Goal: Task Accomplishment & Management: Complete application form

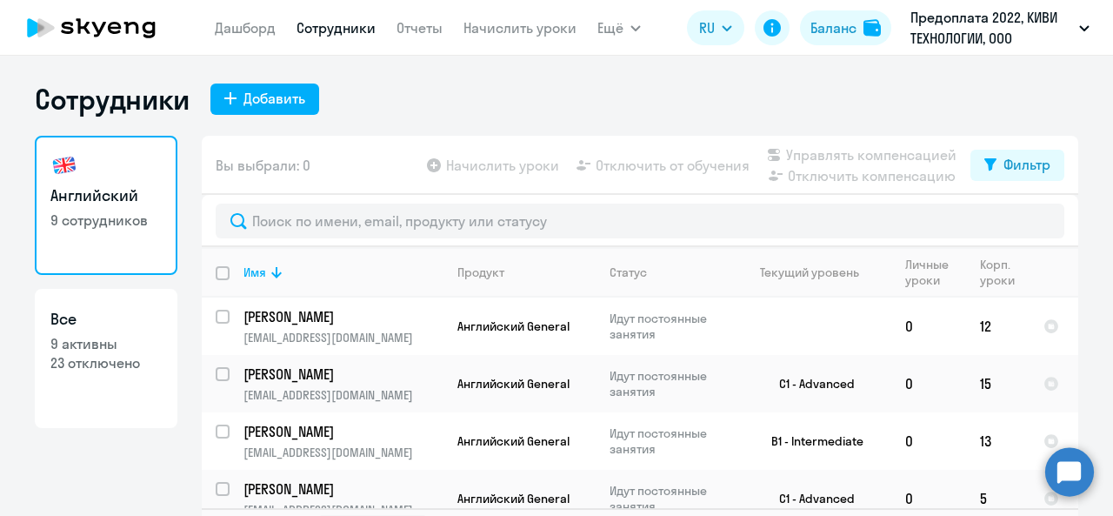
select select "30"
click at [243, 108] on button "Добавить" at bounding box center [265, 99] width 109 height 31
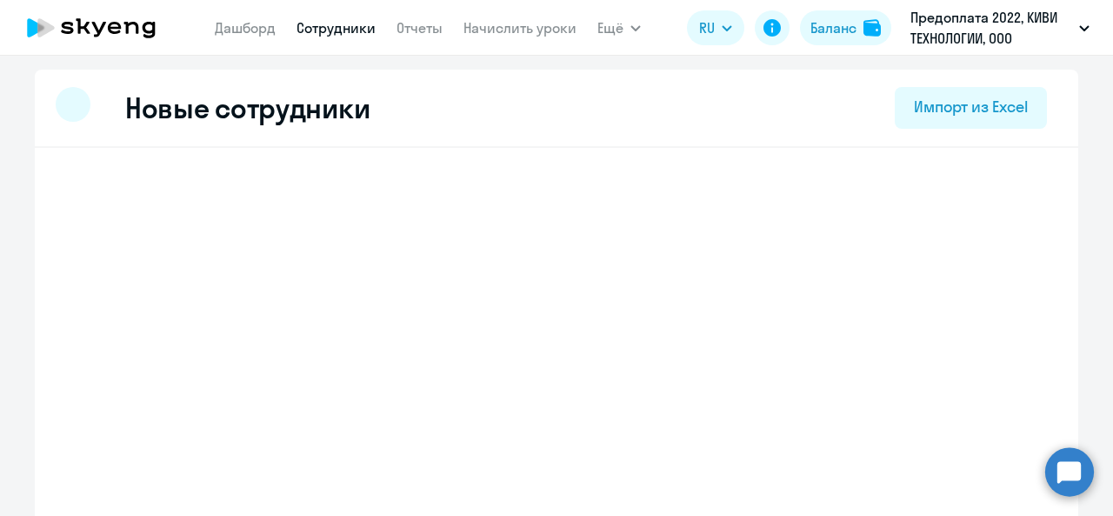
select select "english_adult_not_native_speaker"
select select "3"
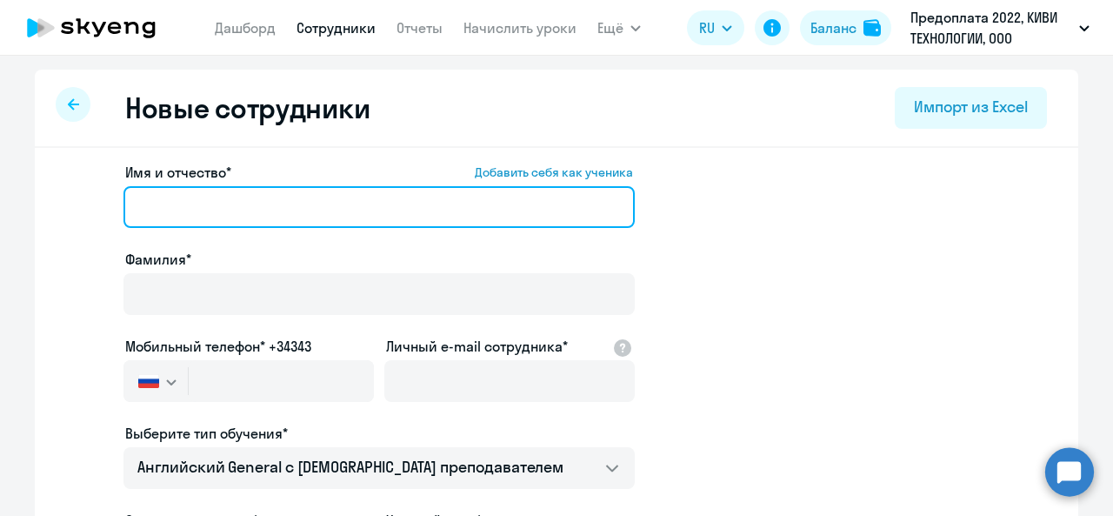
click at [240, 200] on input "Имя и отчество* Добавить себя как ученика" at bounding box center [380, 207] width 512 height 42
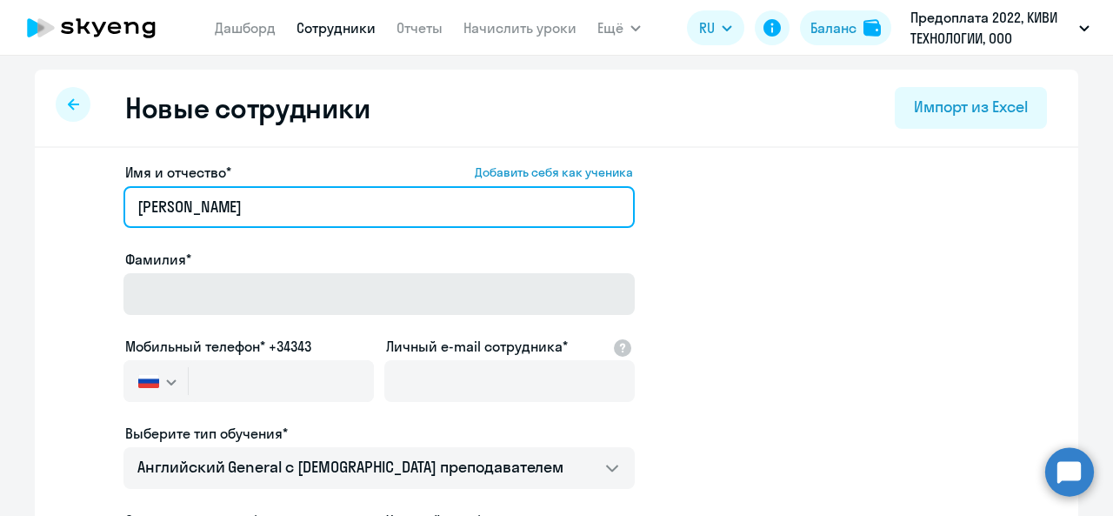
type input "[PERSON_NAME]"
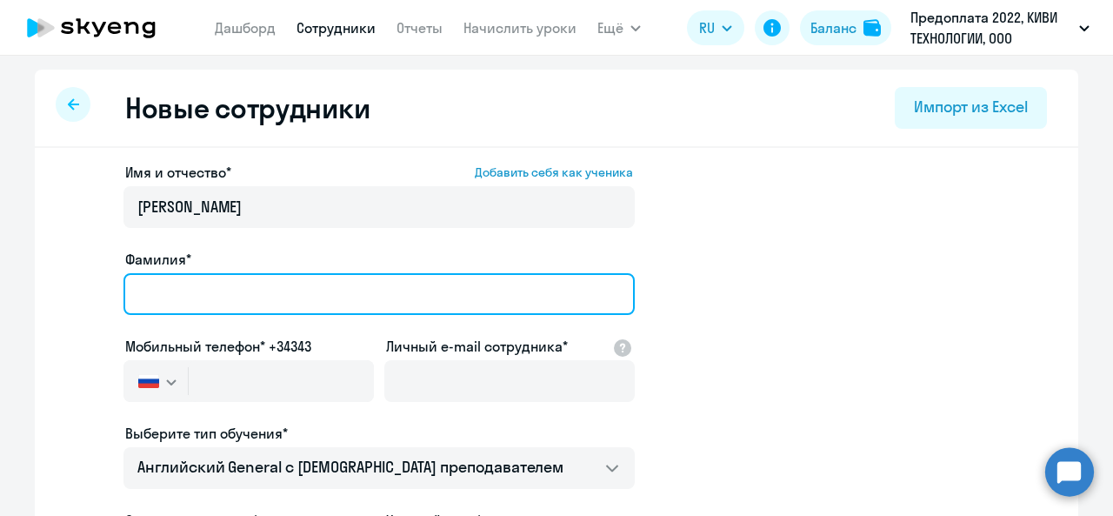
click at [280, 293] on input "Фамилия*" at bounding box center [380, 294] width 512 height 42
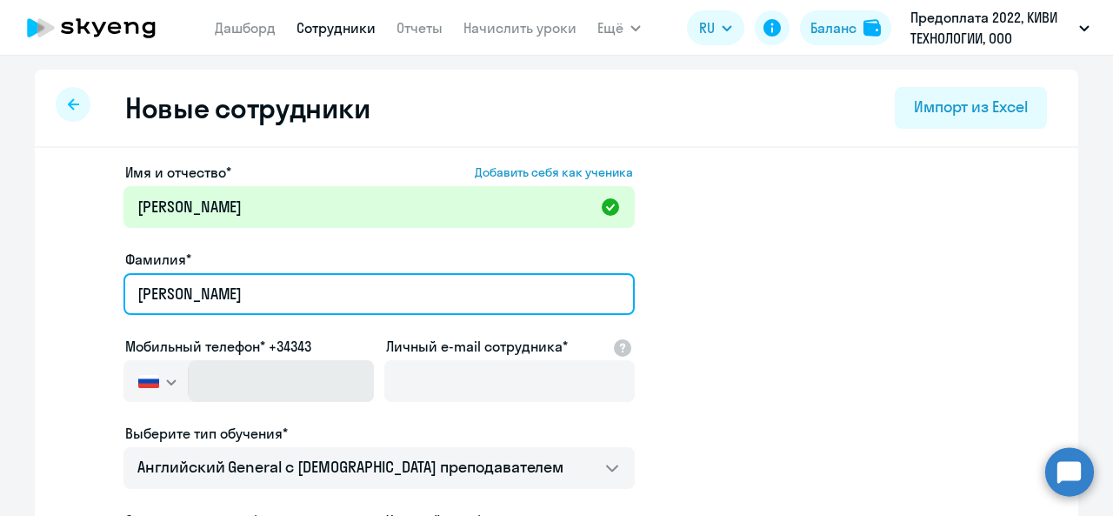
type input "[PERSON_NAME]"
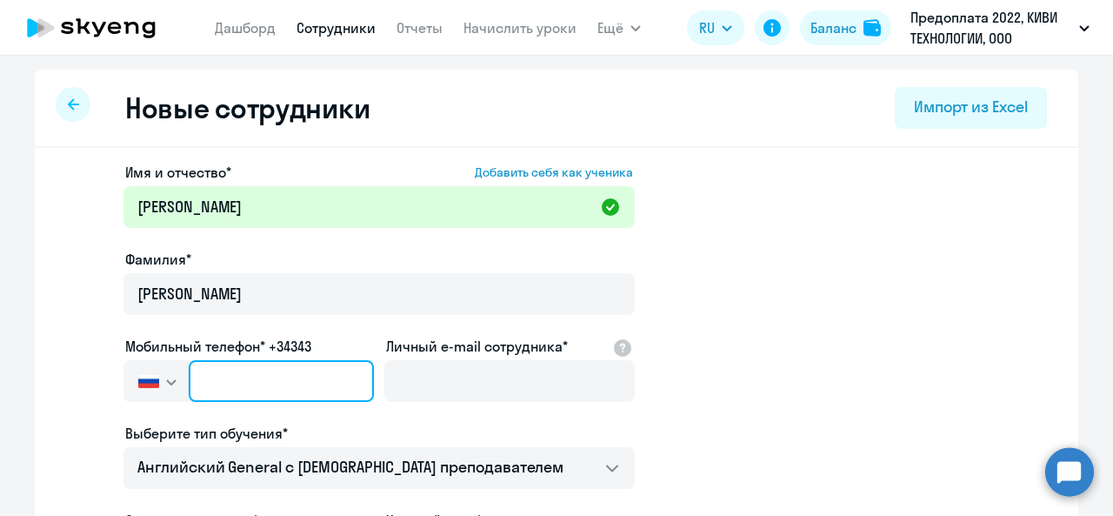
click at [223, 380] on input "text" at bounding box center [281, 381] width 185 height 42
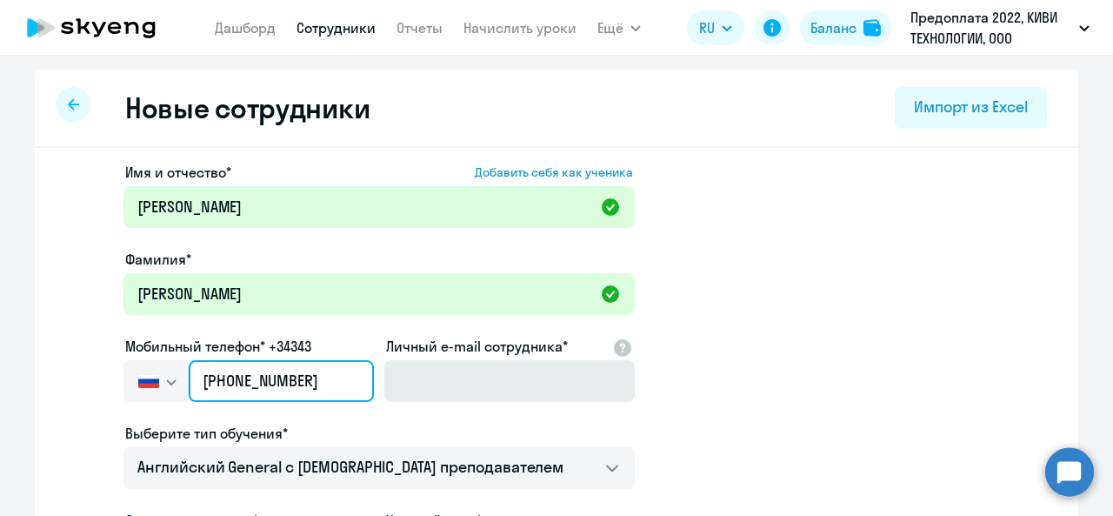
type input "[PHONE_NUMBER]"
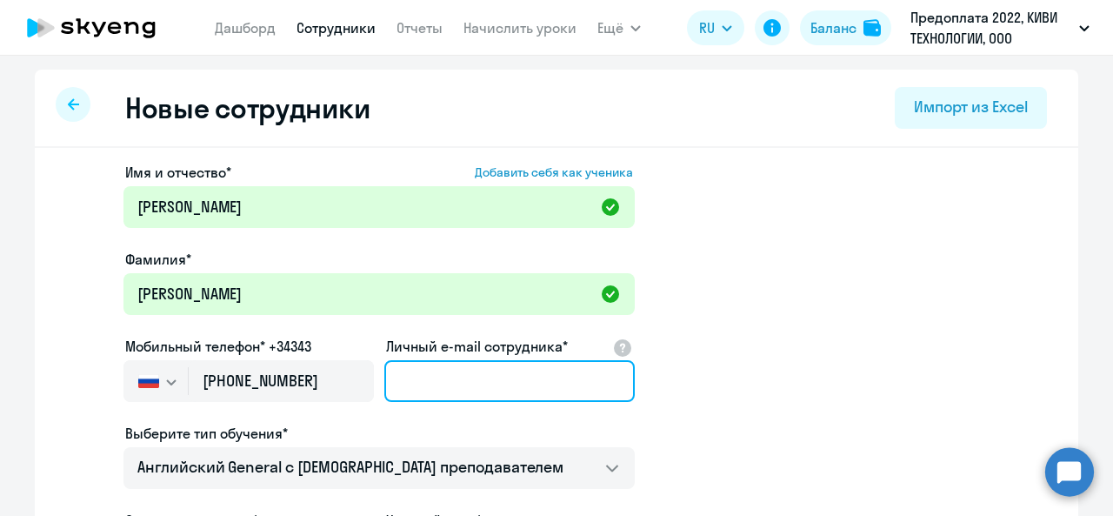
click at [421, 391] on input "Личный e-mail сотрудника*" at bounding box center [509, 381] width 251 height 42
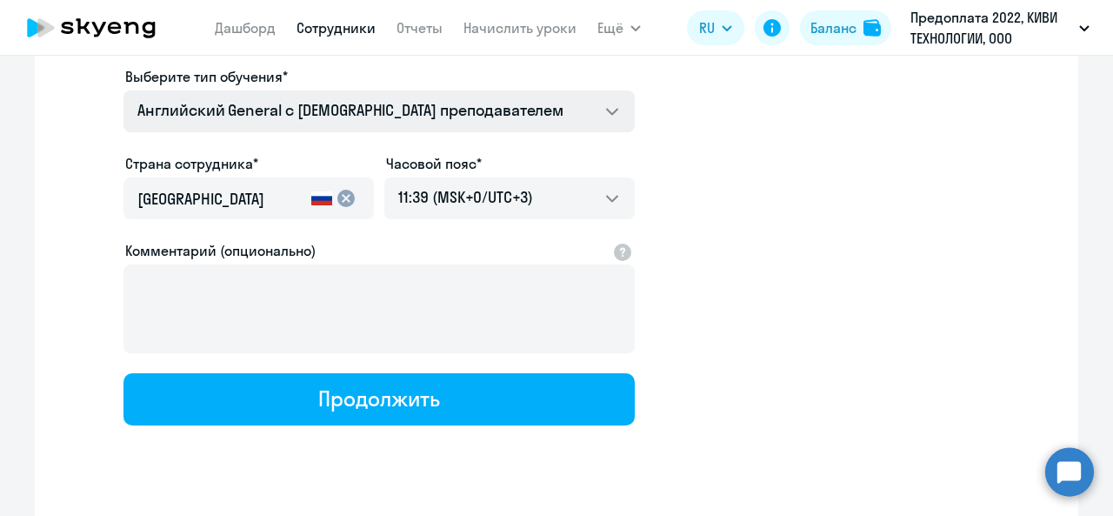
scroll to position [395, 0]
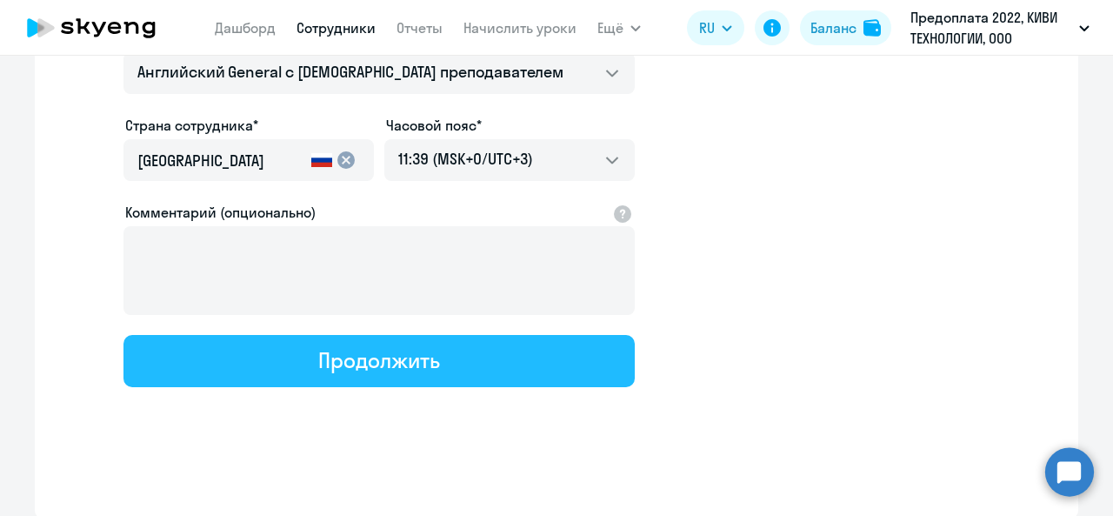
type input "[EMAIL_ADDRESS][DOMAIN_NAME]"
click at [424, 358] on div "Продолжить" at bounding box center [378, 360] width 121 height 28
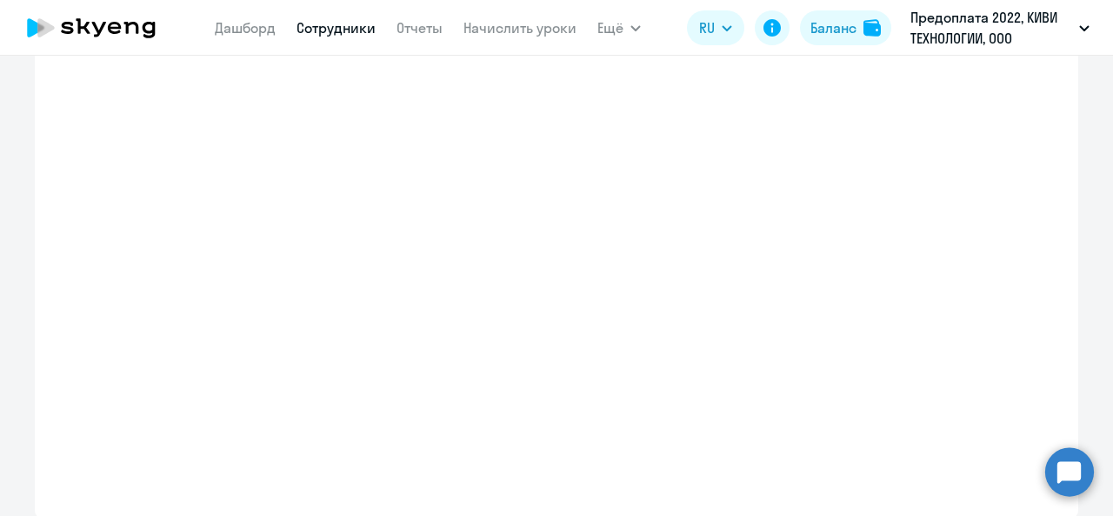
select select "english_adult_not_native_speaker"
select select "3"
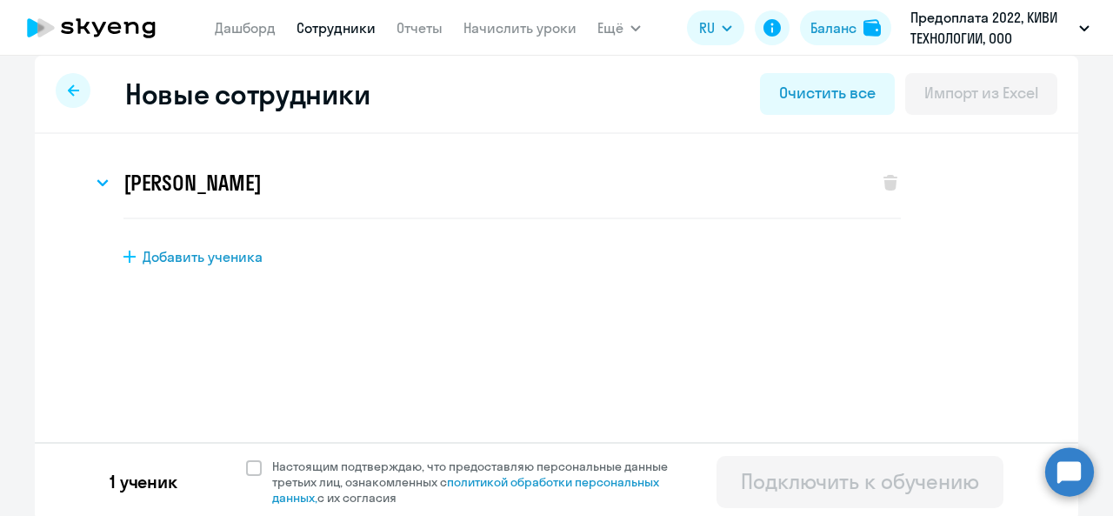
scroll to position [17, 0]
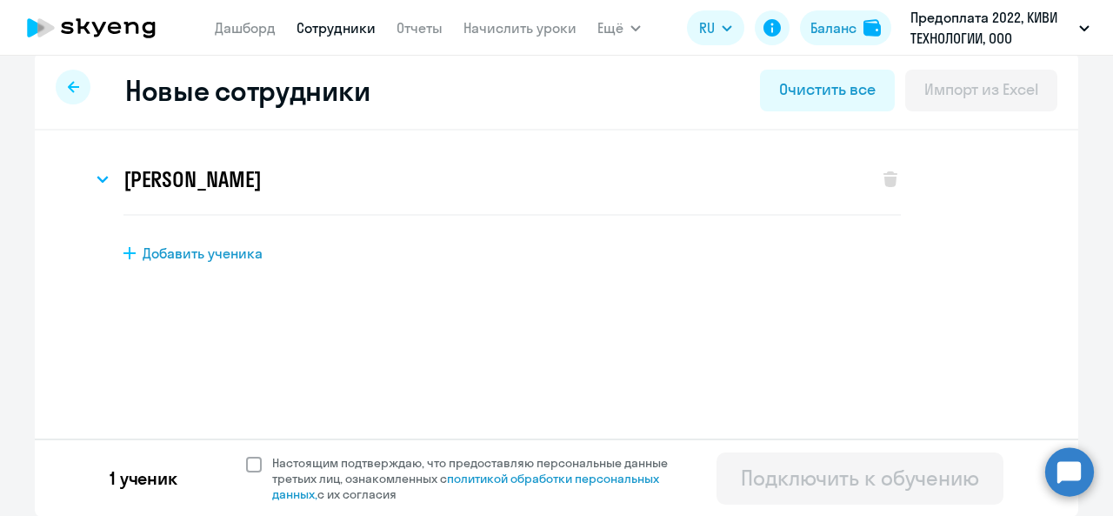
click at [246, 466] on span at bounding box center [254, 465] width 16 height 16
click at [245, 455] on input "Настоящим подтверждаю, что предоставляю персональные данные третьих лиц, ознако…" at bounding box center [245, 454] width 1 height 1
checkbox input "true"
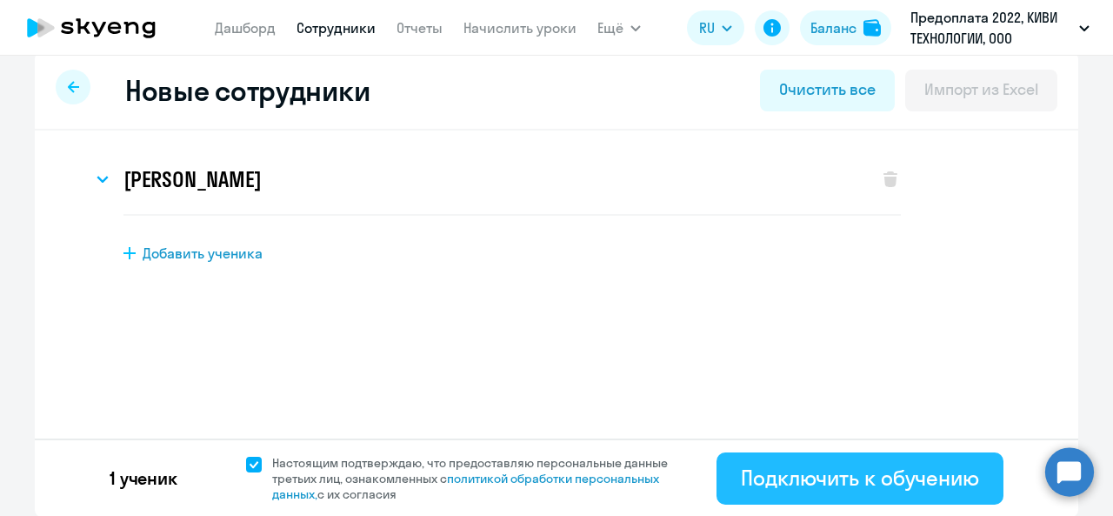
click at [754, 474] on div "Подключить к обучению" at bounding box center [860, 478] width 238 height 28
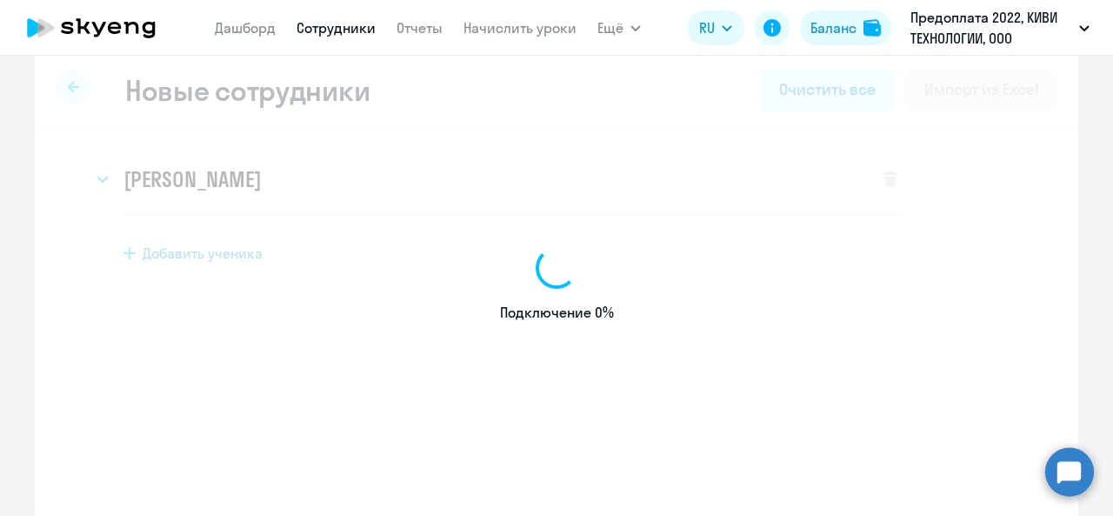
select select "english_adult_not_native_speaker"
select select "3"
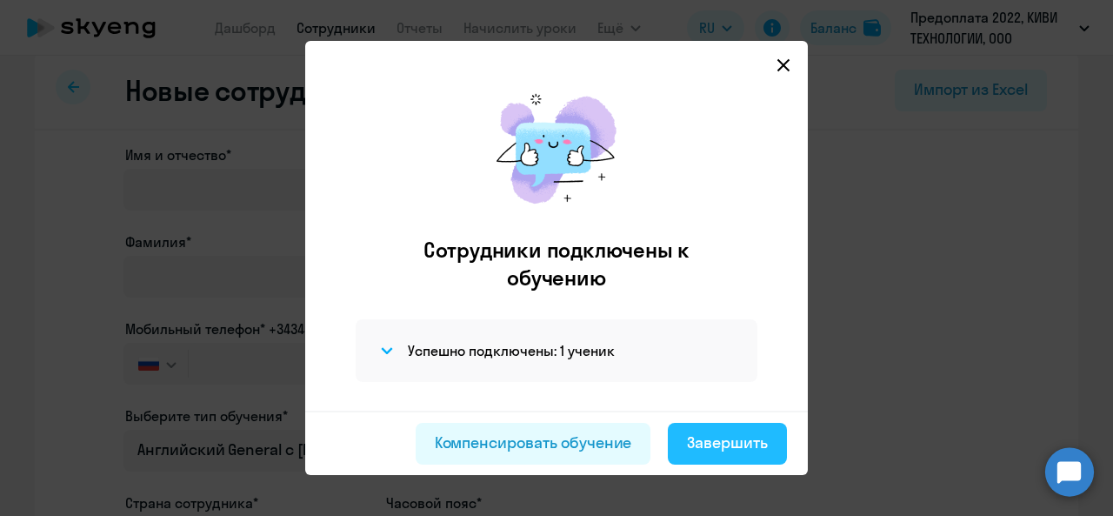
click at [723, 445] on div "Завершить" at bounding box center [727, 442] width 81 height 23
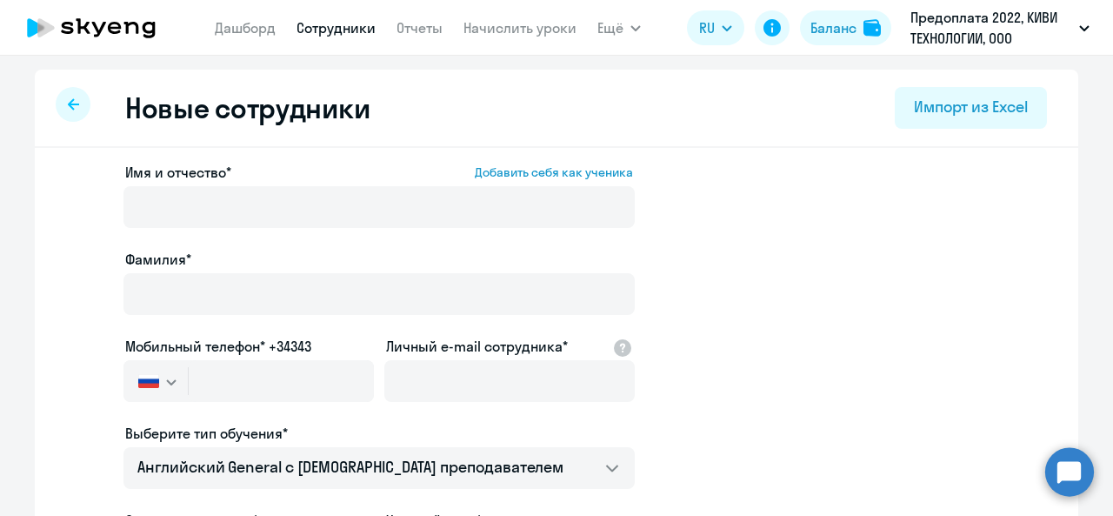
select select "30"
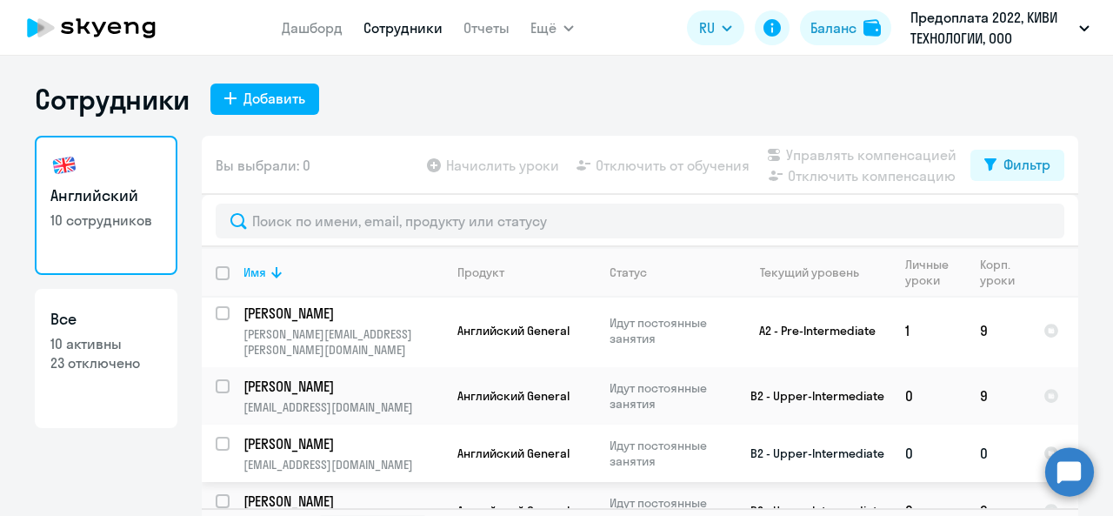
scroll to position [358, 0]
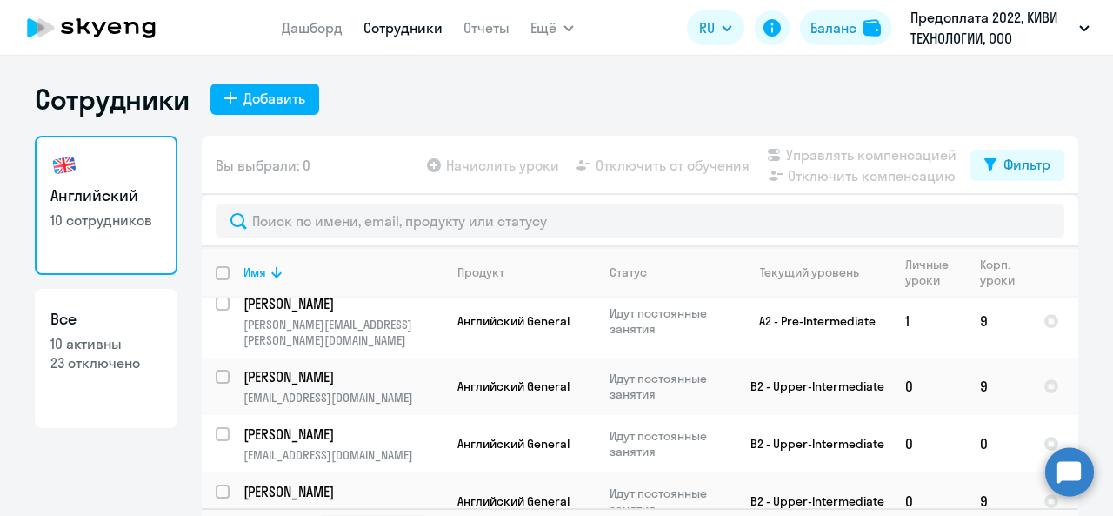
click at [475, 17] on app-menu-item-link "Отчеты" at bounding box center [487, 28] width 46 height 22
click at [555, 27] on button "Ещё" at bounding box center [552, 27] width 43 height 35
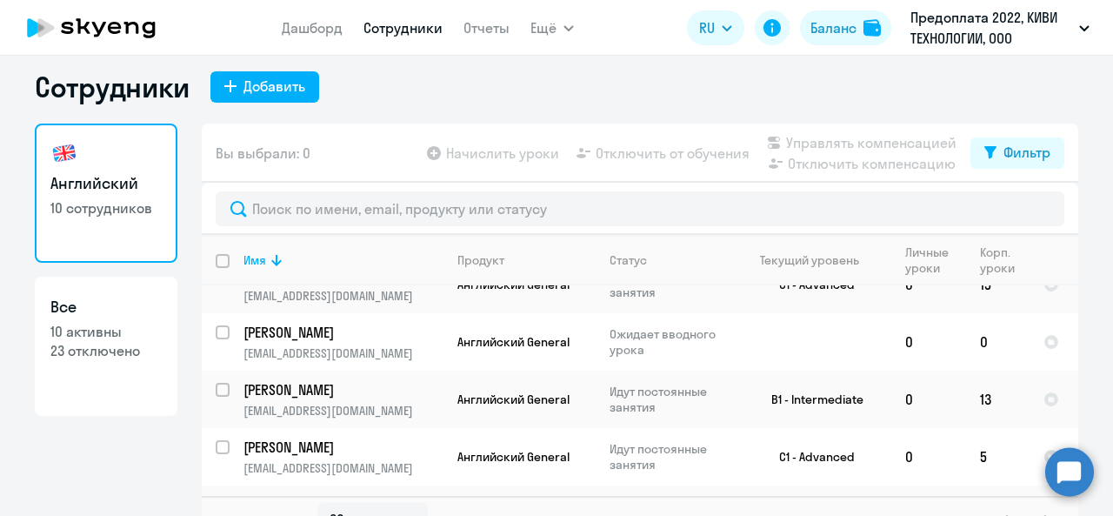
scroll to position [0, 0]
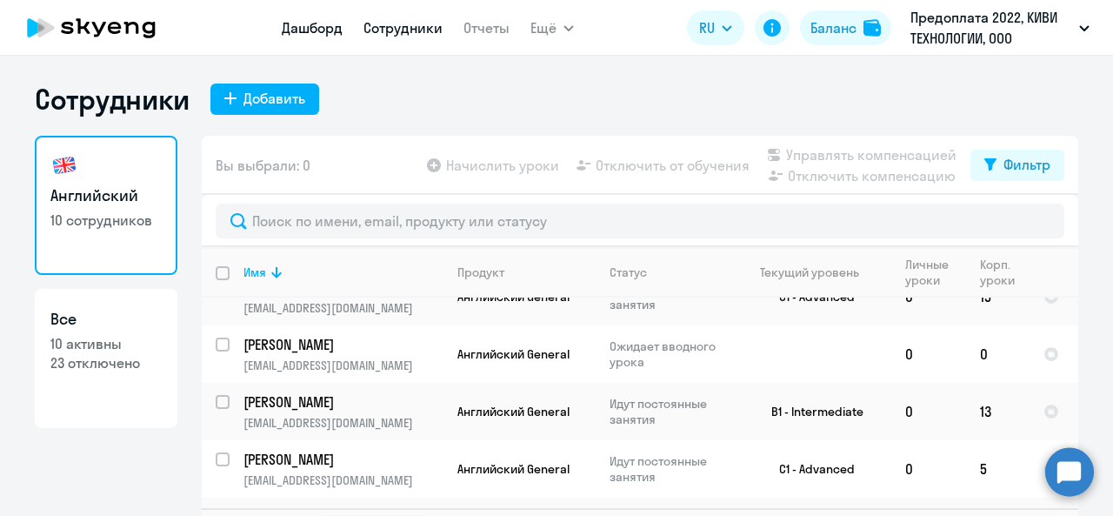
click at [291, 26] on link "Дашборд" at bounding box center [312, 27] width 61 height 17
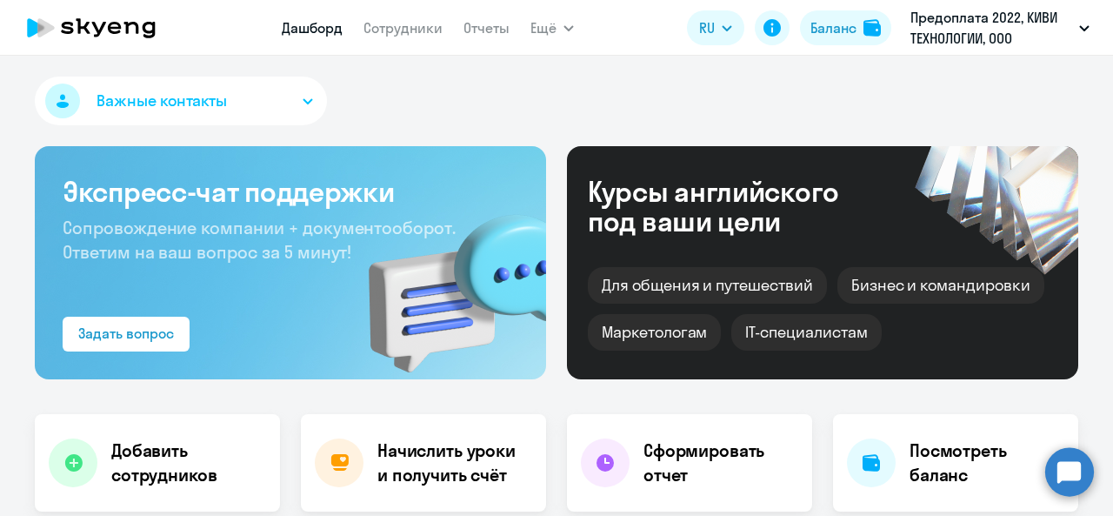
select select "30"
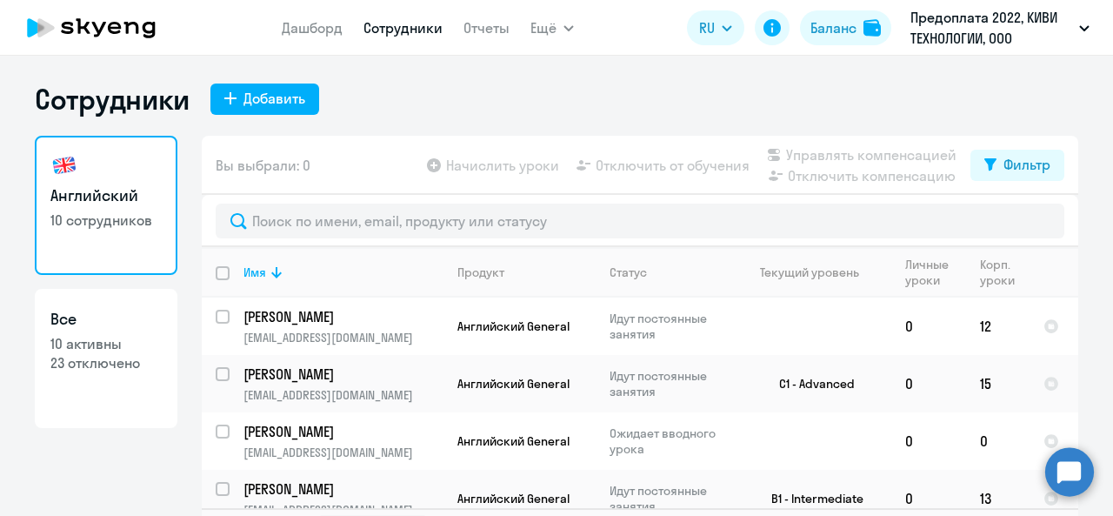
click at [532, 36] on div "Дашборд Сотрудники Отчеты Ещё Начислить уроки Документооборот Все продукты Дашб…" at bounding box center [428, 27] width 292 height 35
click at [542, 37] on span "Ещё" at bounding box center [544, 27] width 26 height 21
click at [591, 77] on link "Начислить уроки" at bounding box center [604, 77] width 113 height 17
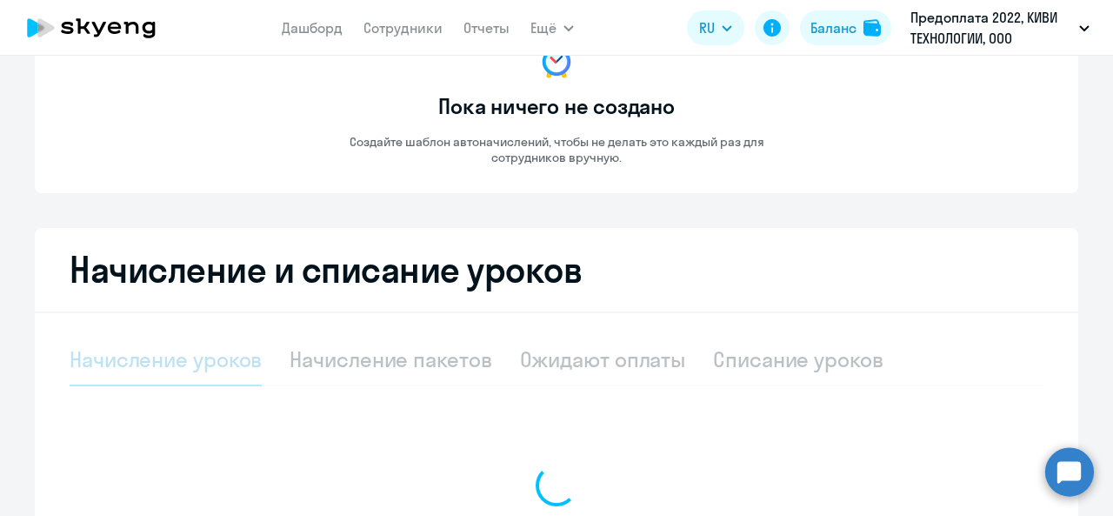
select select "10"
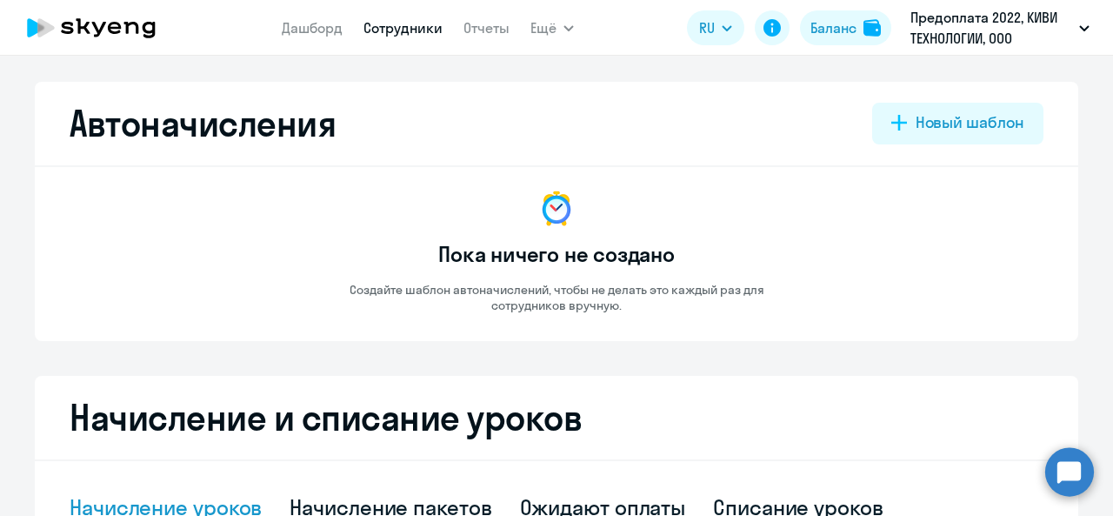
click at [399, 25] on link "Сотрудники" at bounding box center [403, 27] width 79 height 17
select select "30"
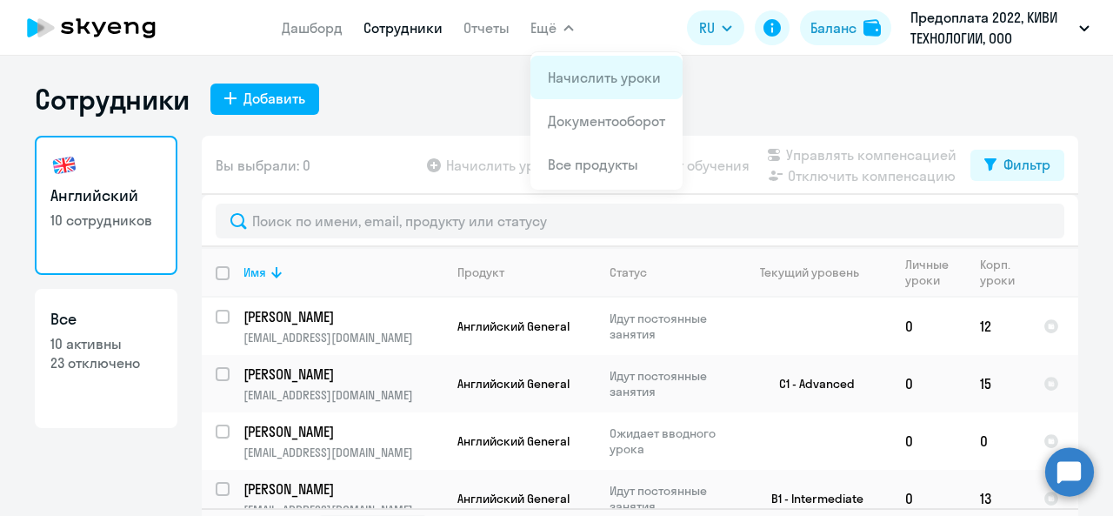
click at [557, 84] on link "Начислить уроки" at bounding box center [604, 77] width 113 height 17
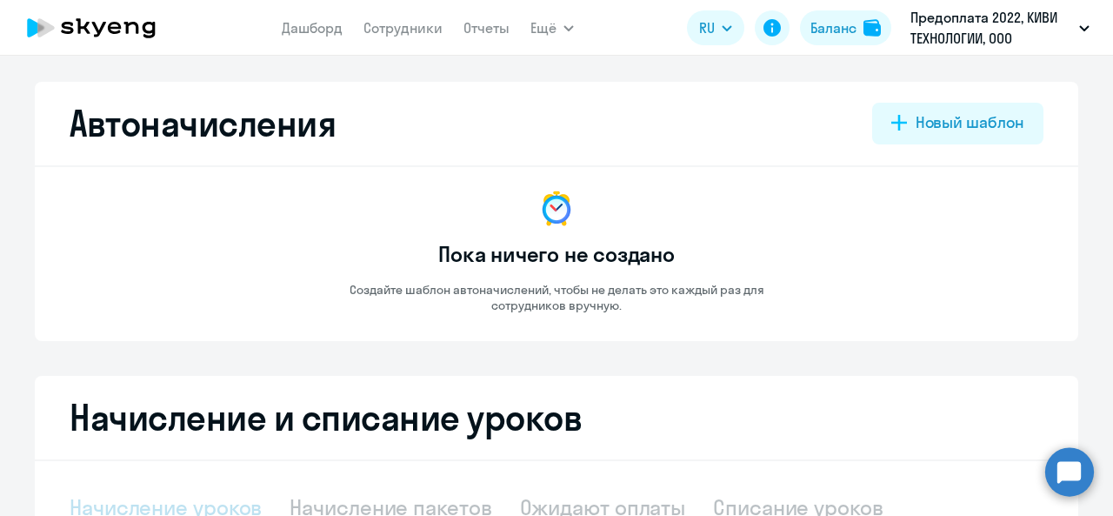
select select "10"
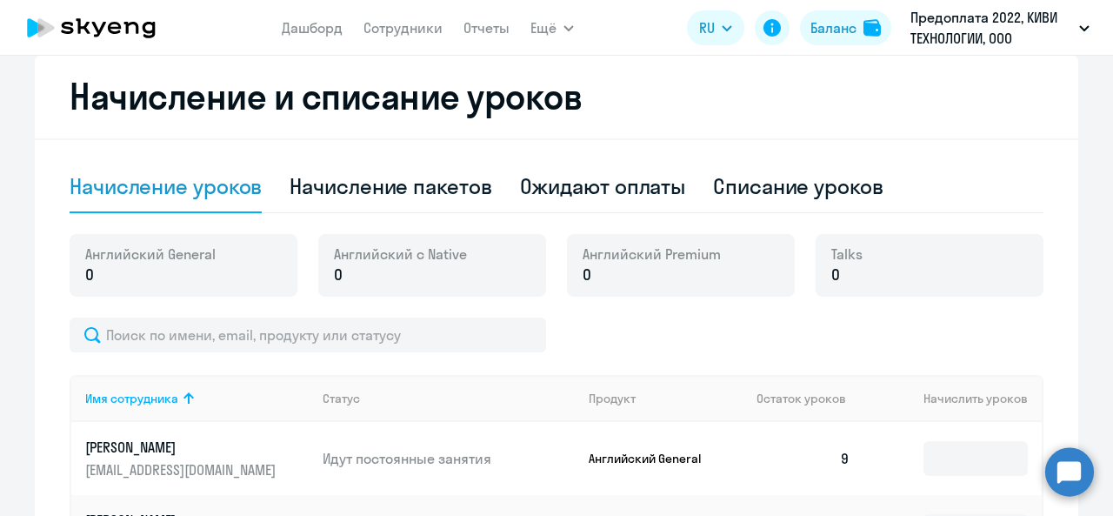
scroll to position [320, 0]
click at [808, 189] on div "Списание уроков" at bounding box center [798, 187] width 171 height 28
select select "10"
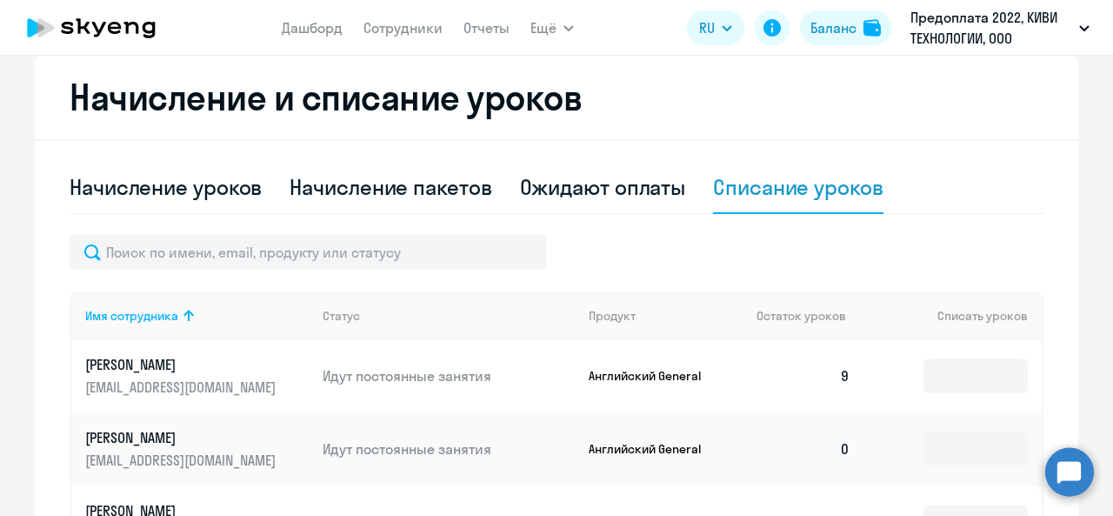
scroll to position [407, 0]
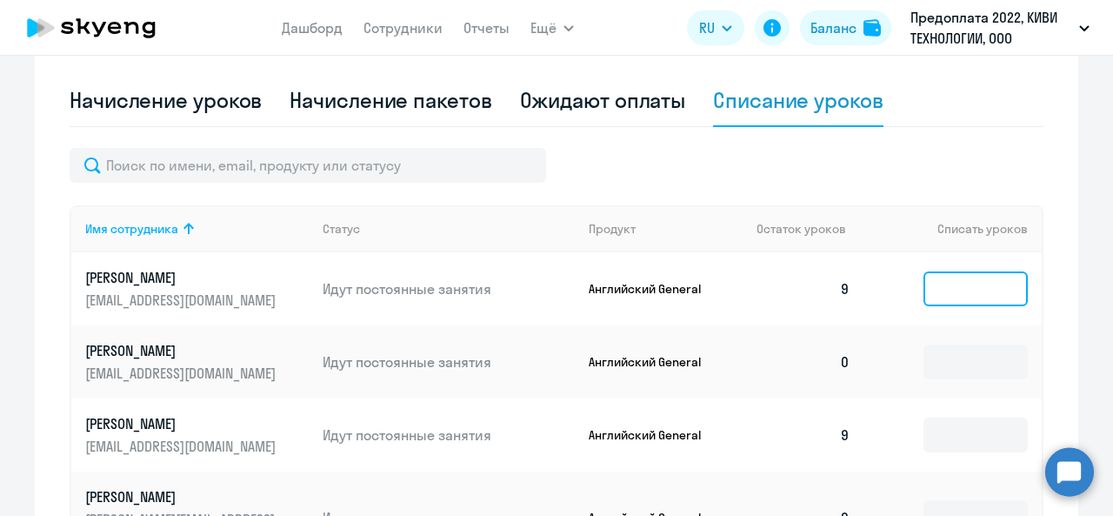
click at [965, 284] on input at bounding box center [976, 288] width 104 height 35
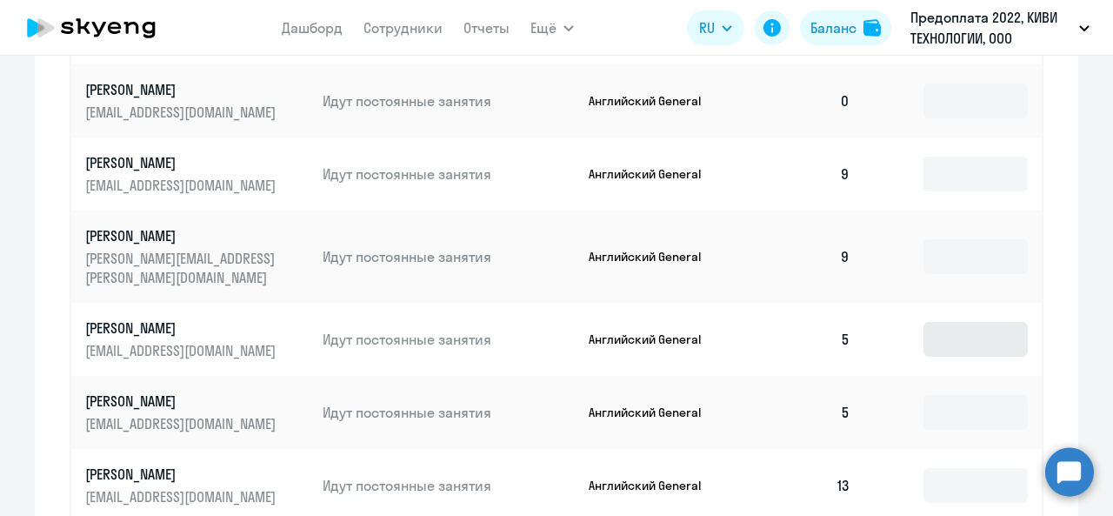
scroll to position [755, 0]
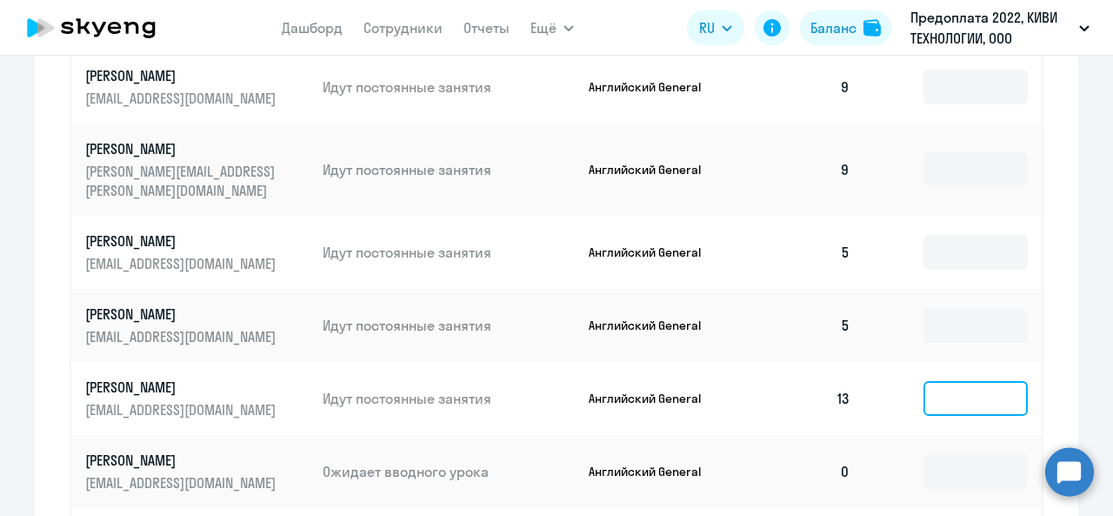
click at [969, 381] on input at bounding box center [976, 398] width 104 height 35
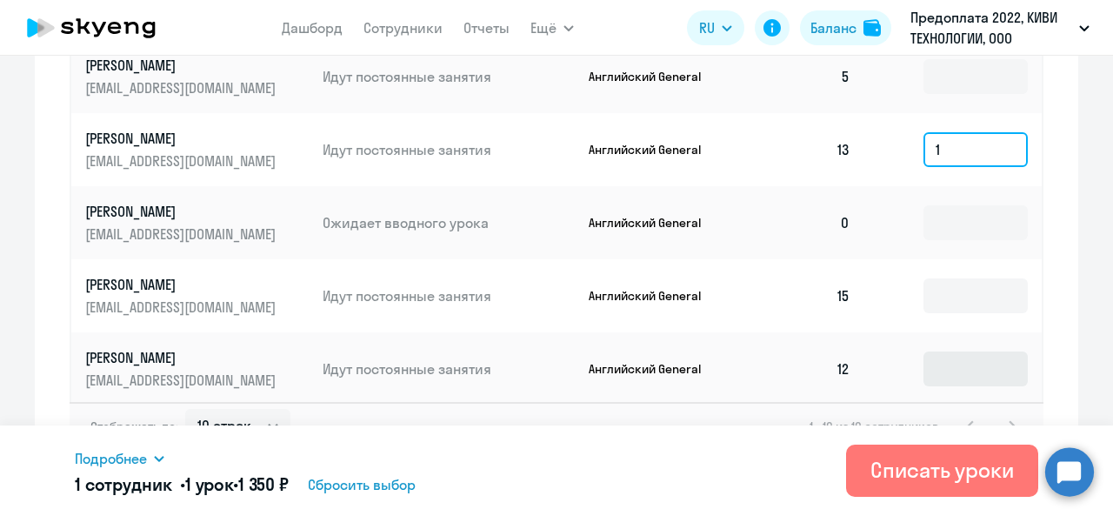
scroll to position [1016, 0]
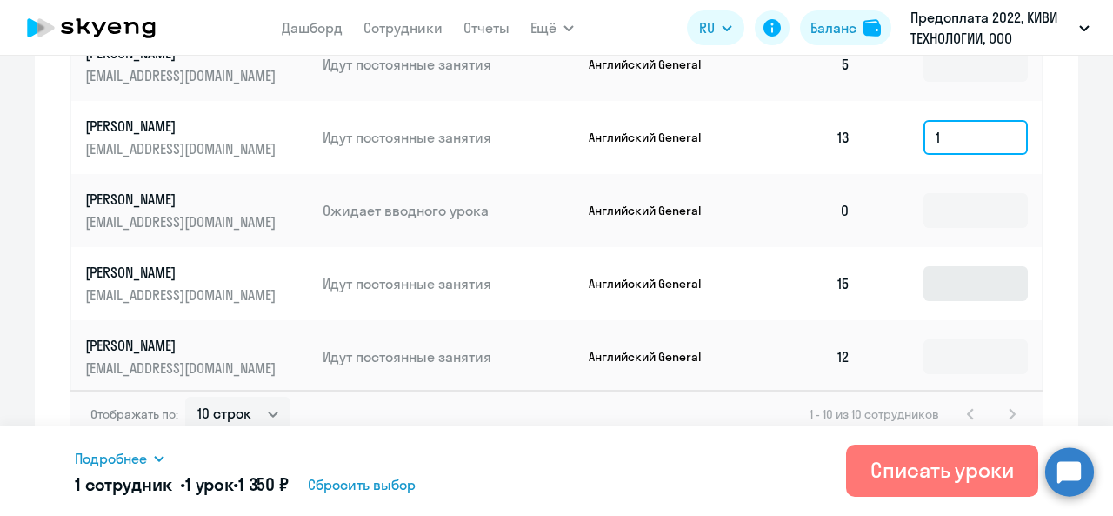
type input "1"
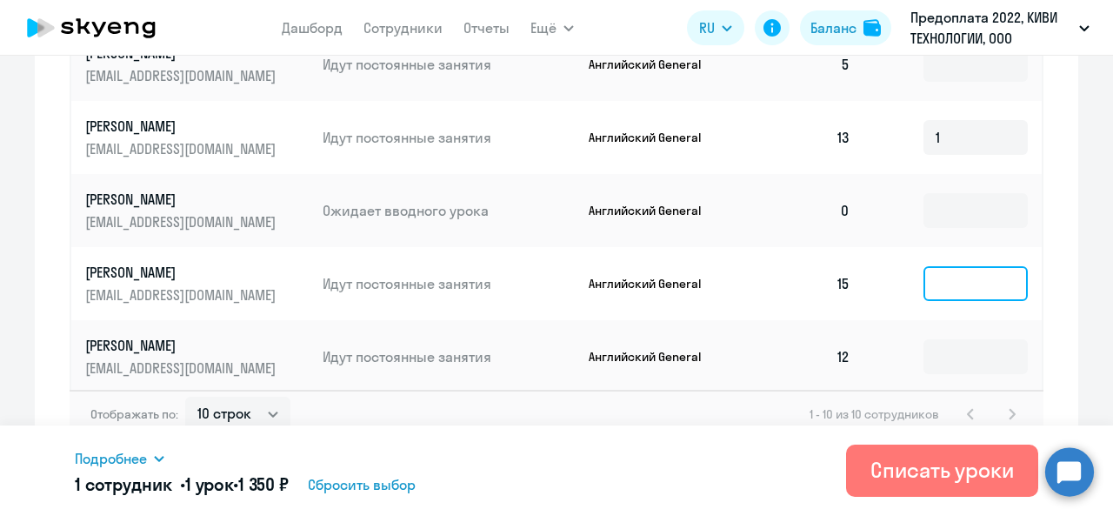
click at [968, 272] on input at bounding box center [976, 283] width 104 height 35
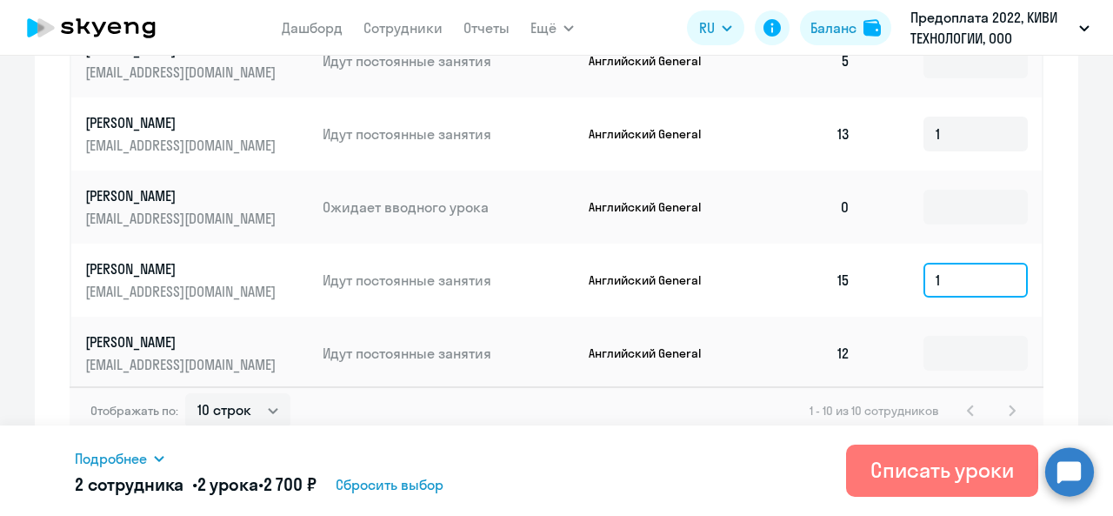
scroll to position [1020, 0]
type input "1"
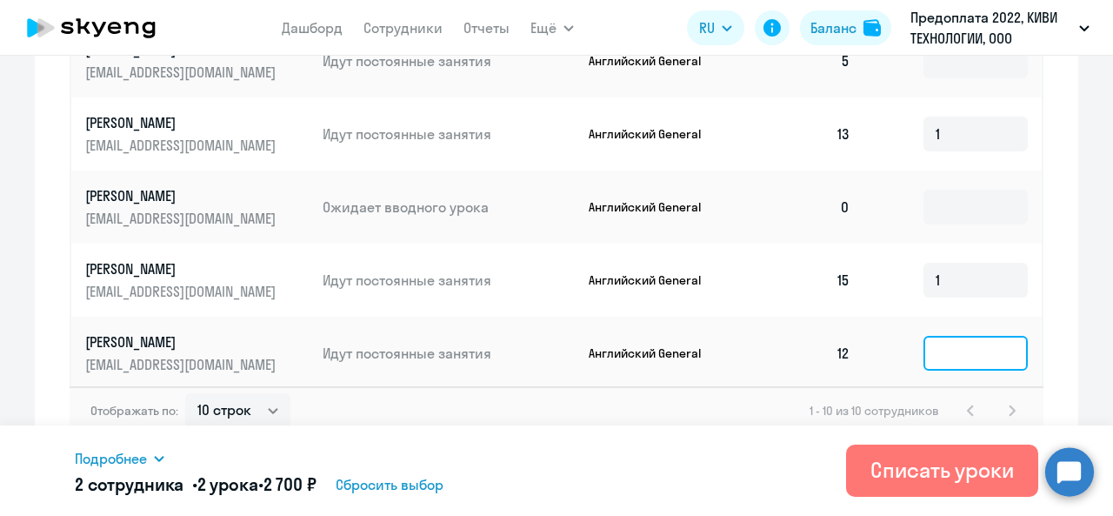
click at [971, 336] on input at bounding box center [976, 353] width 104 height 35
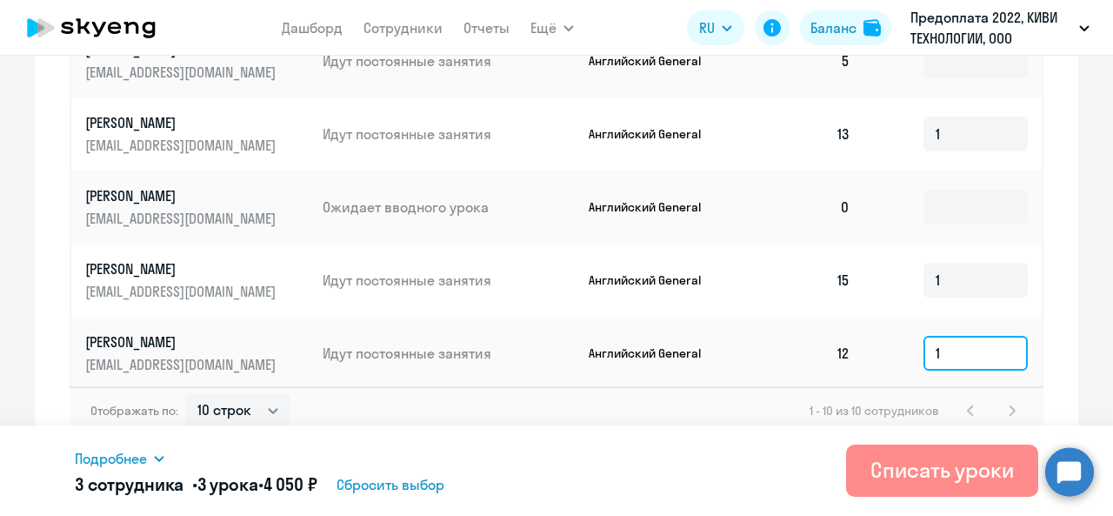
type input "1"
click at [938, 478] on div "Списать уроки" at bounding box center [943, 470] width 144 height 28
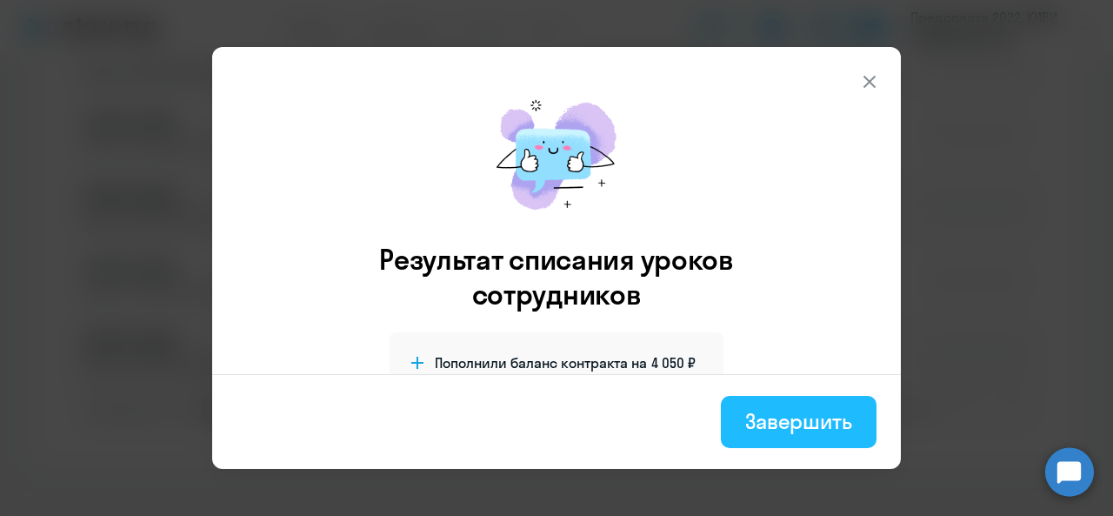
click at [770, 424] on div "Завершить" at bounding box center [799, 421] width 107 height 28
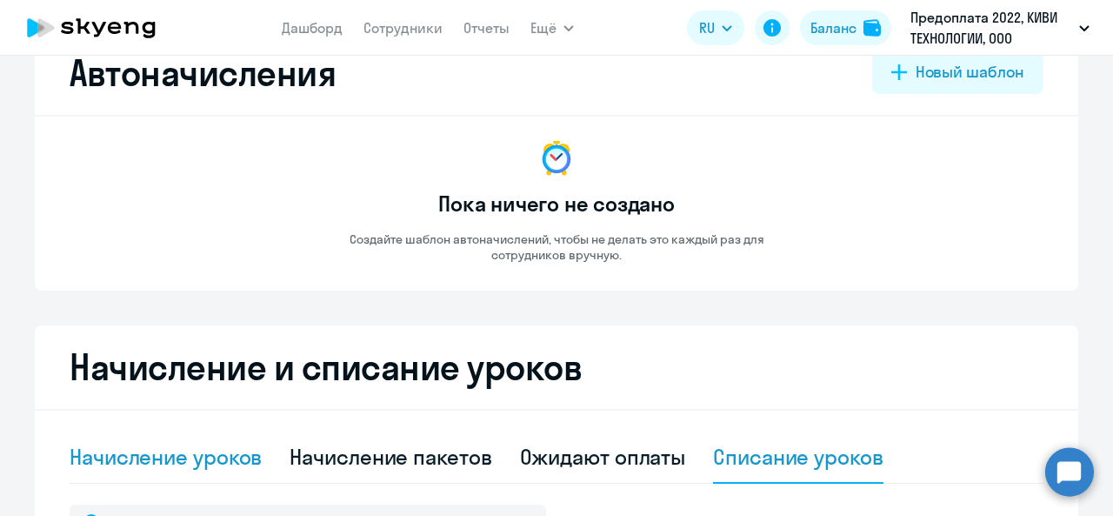
scroll to position [87, 0]
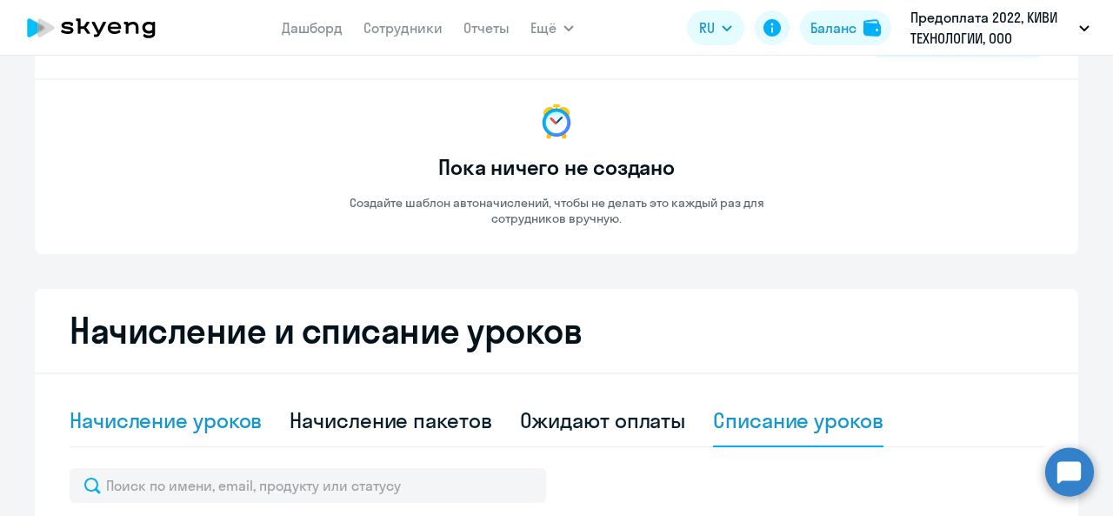
click at [211, 431] on div "Начисление уроков" at bounding box center [166, 420] width 192 height 28
select select "10"
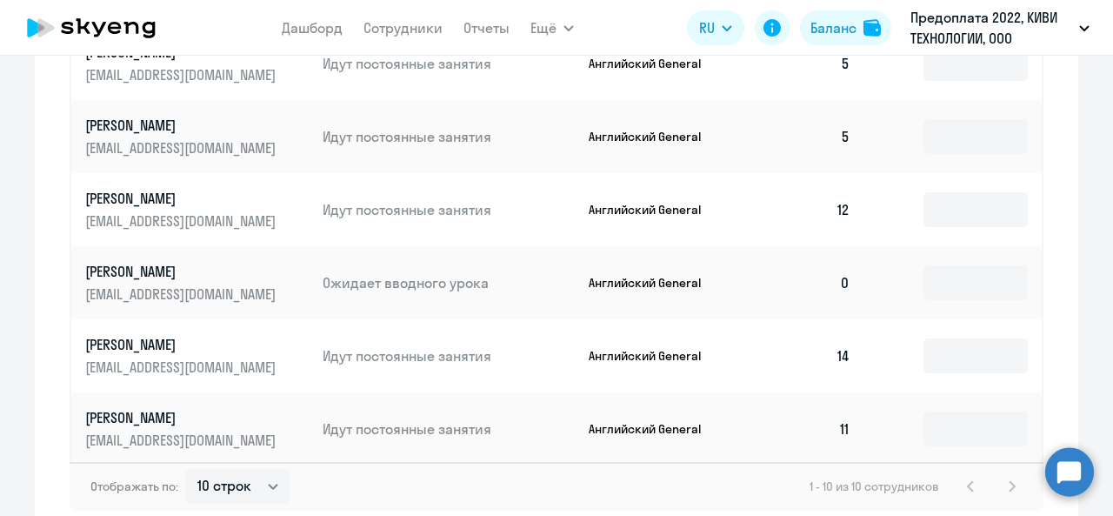
scroll to position [1044, 0]
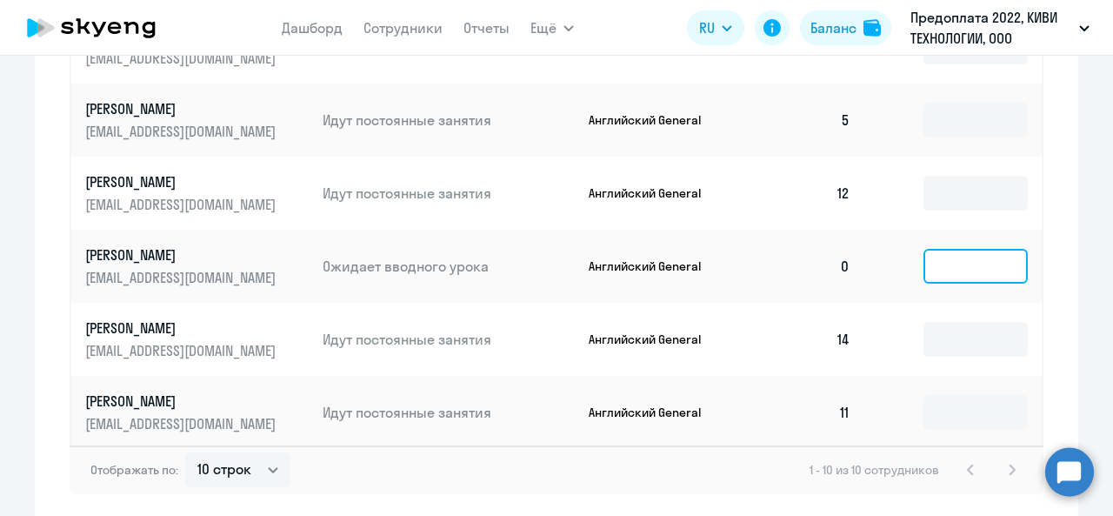
click at [976, 255] on input at bounding box center [976, 266] width 104 height 35
type input "3"
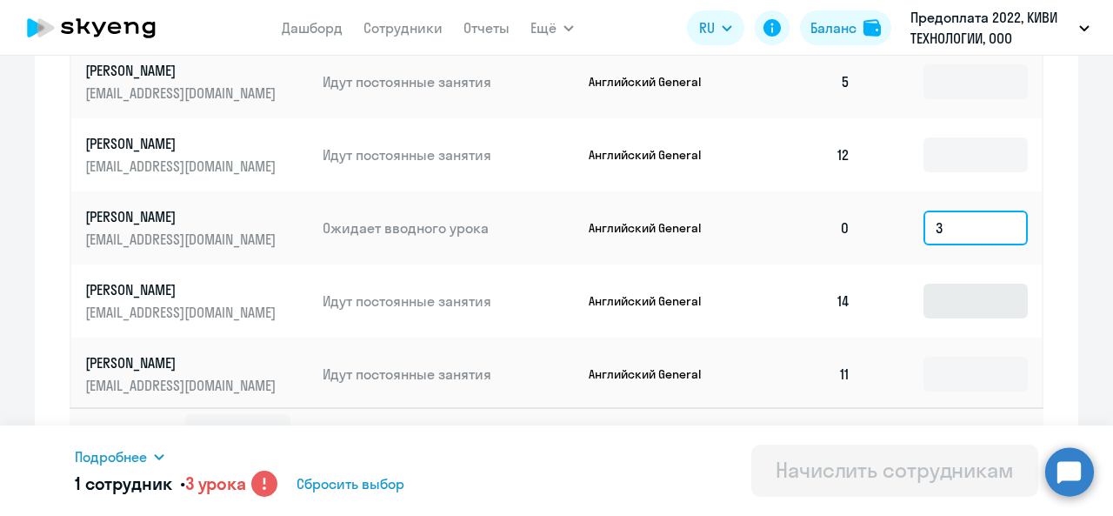
scroll to position [1103, 0]
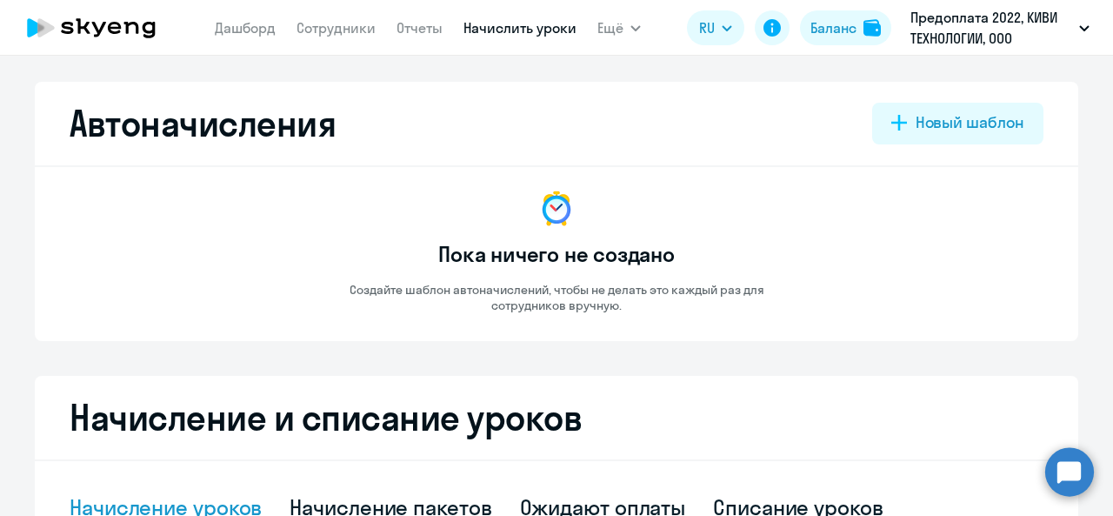
select select "10"
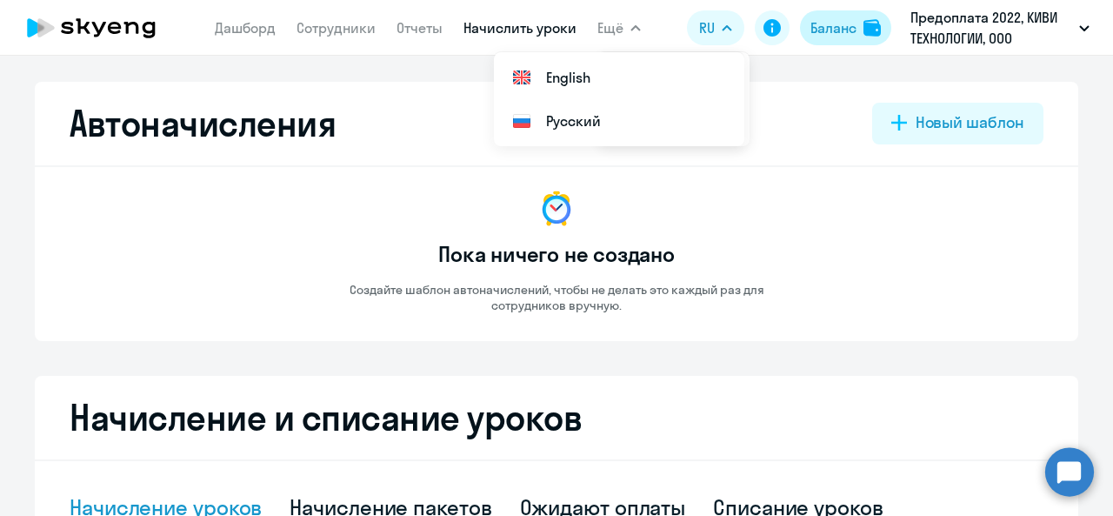
click at [826, 33] on div "Баланс" at bounding box center [834, 27] width 46 height 21
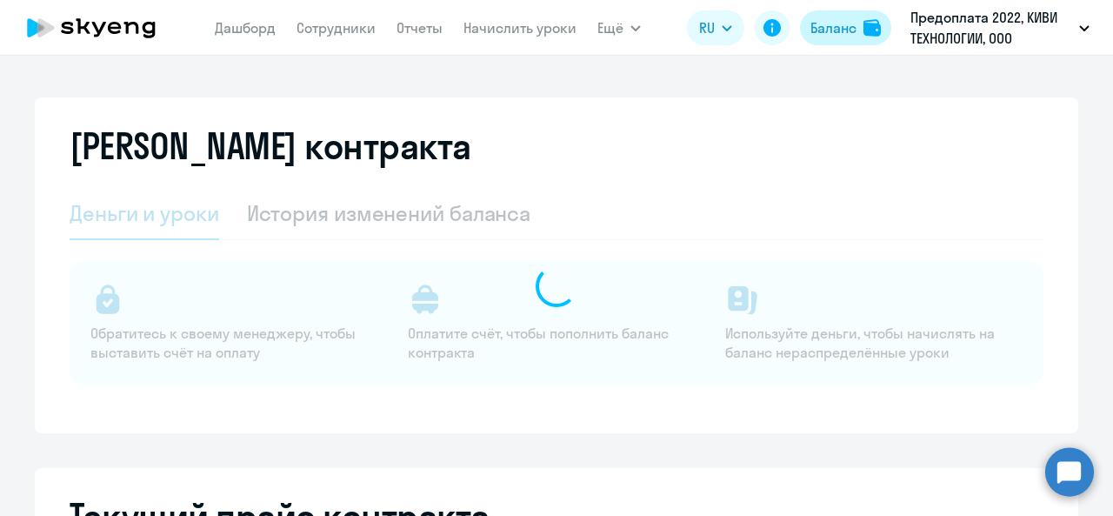
select select "english_adult_not_native_speaker"
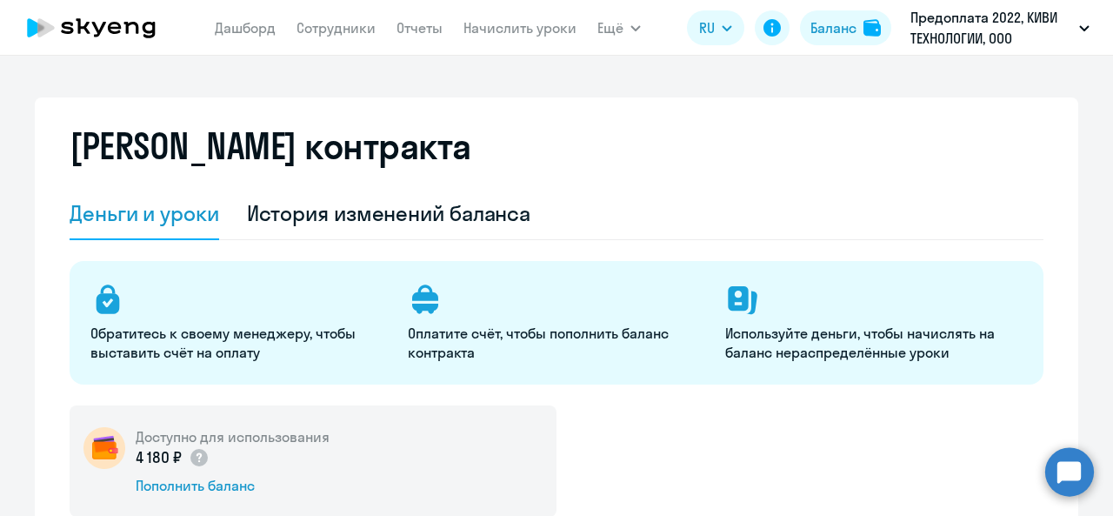
scroll to position [174, 0]
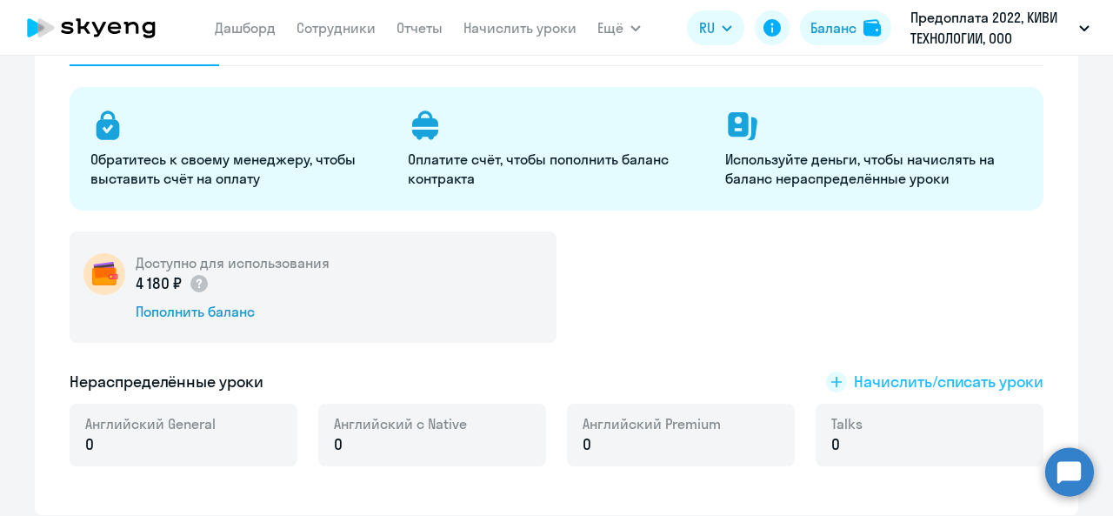
click at [908, 377] on span "Начислить/списать уроки" at bounding box center [949, 382] width 190 height 23
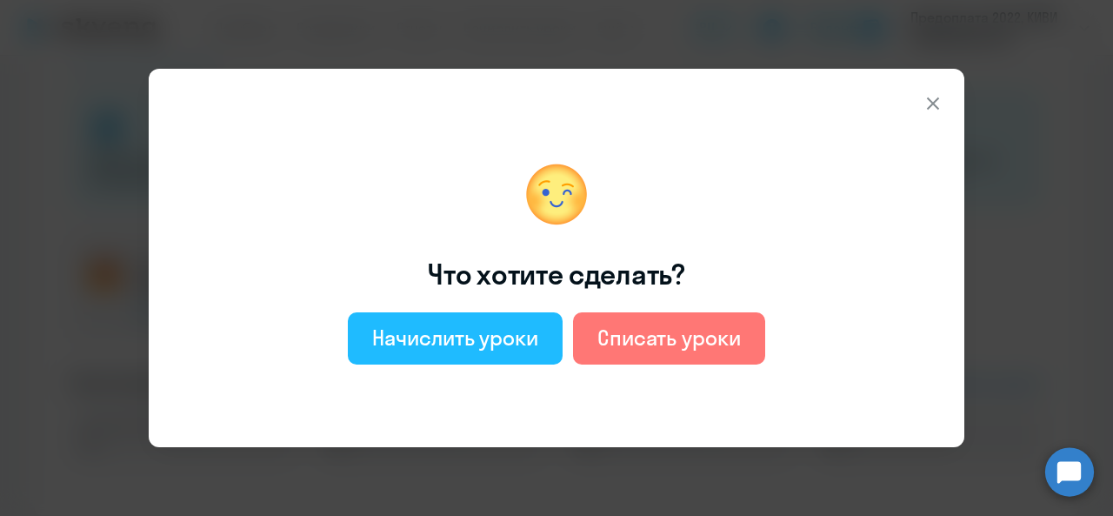
click at [492, 344] on div "Начислить уроки" at bounding box center [455, 338] width 166 height 28
select select "english_adult_not_native_speaker"
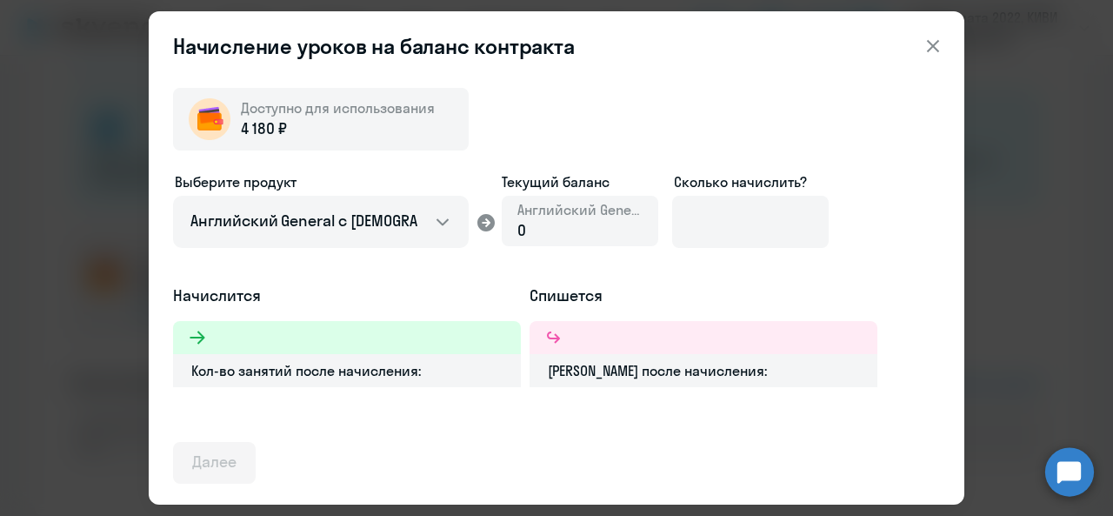
click at [275, 363] on div "Кол-во занятий после начисления:" at bounding box center [347, 370] width 348 height 33
drag, startPoint x: 286, startPoint y: 331, endPoint x: 287, endPoint y: 375, distance: 43.5
click at [286, 332] on div at bounding box center [347, 337] width 348 height 33
click at [288, 376] on div "Кол-во занятий после начисления:" at bounding box center [347, 370] width 348 height 33
click at [284, 408] on div "Доступно для использования 4 180 ₽ Выберите продукт Английский General с русско…" at bounding box center [556, 279] width 767 height 410
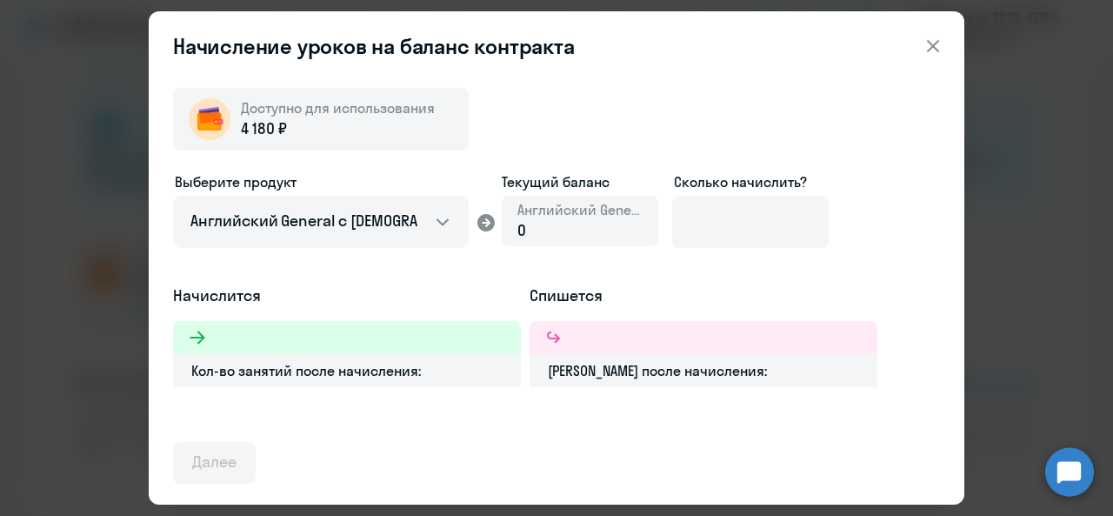
click at [298, 344] on div at bounding box center [347, 337] width 348 height 33
click at [284, 299] on h5 "Начислится" at bounding box center [347, 295] width 348 height 23
click at [393, 341] on div at bounding box center [347, 337] width 348 height 33
drag, startPoint x: 417, startPoint y: 385, endPoint x: 428, endPoint y: 370, distance: 19.3
click at [421, 379] on div "Кол-во занятий после начисления:" at bounding box center [347, 370] width 348 height 33
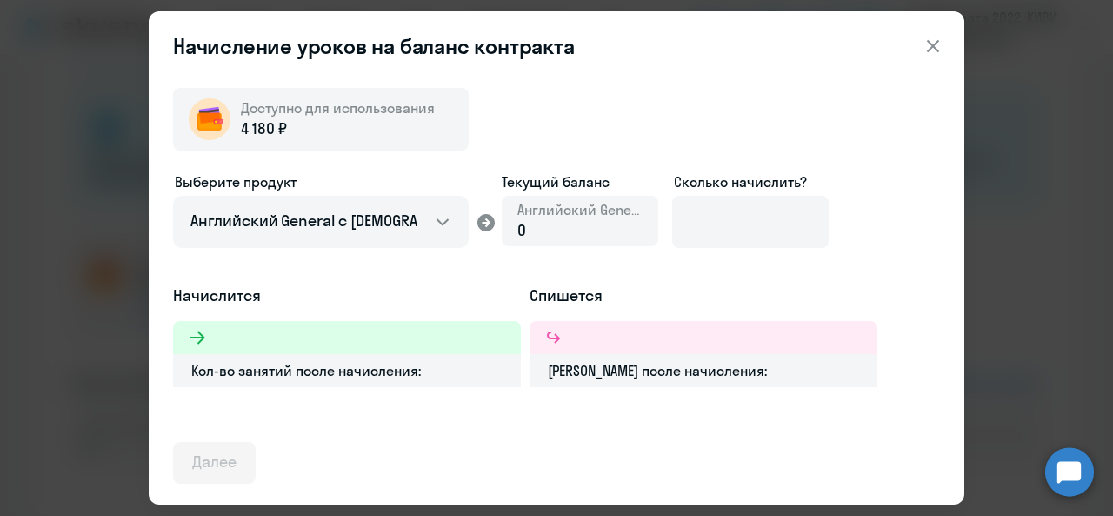
click at [428, 370] on div "Кол-во занятий после начисления:" at bounding box center [347, 370] width 348 height 33
click at [431, 373] on div "Кол-во занятий после начисления:" at bounding box center [347, 370] width 348 height 33
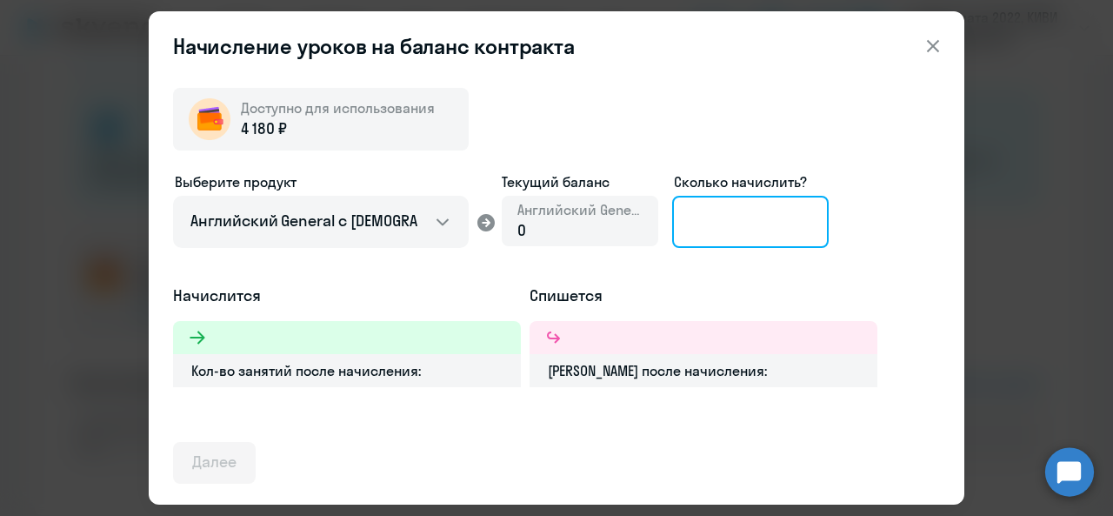
click at [729, 210] on input at bounding box center [750, 222] width 157 height 52
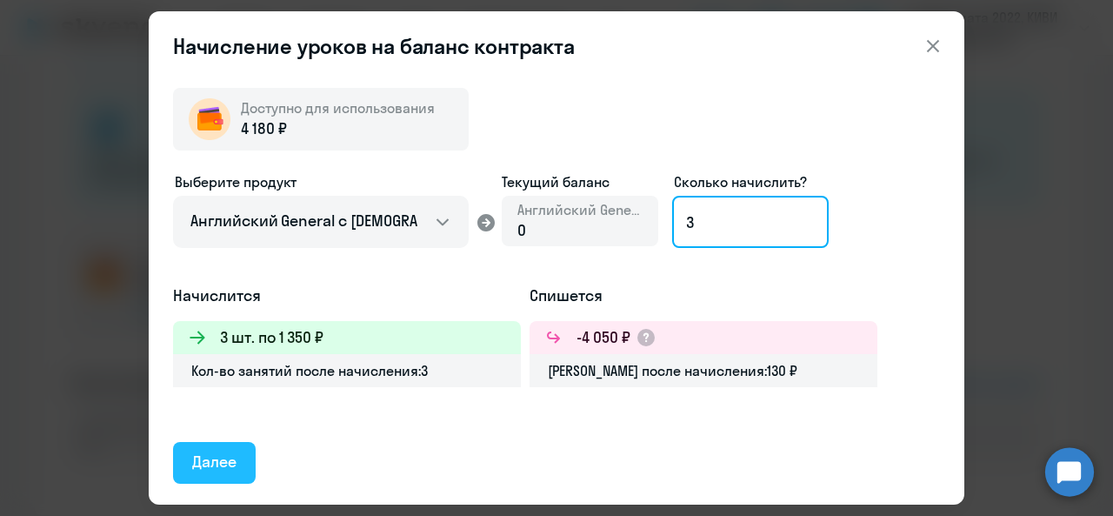
type input "3"
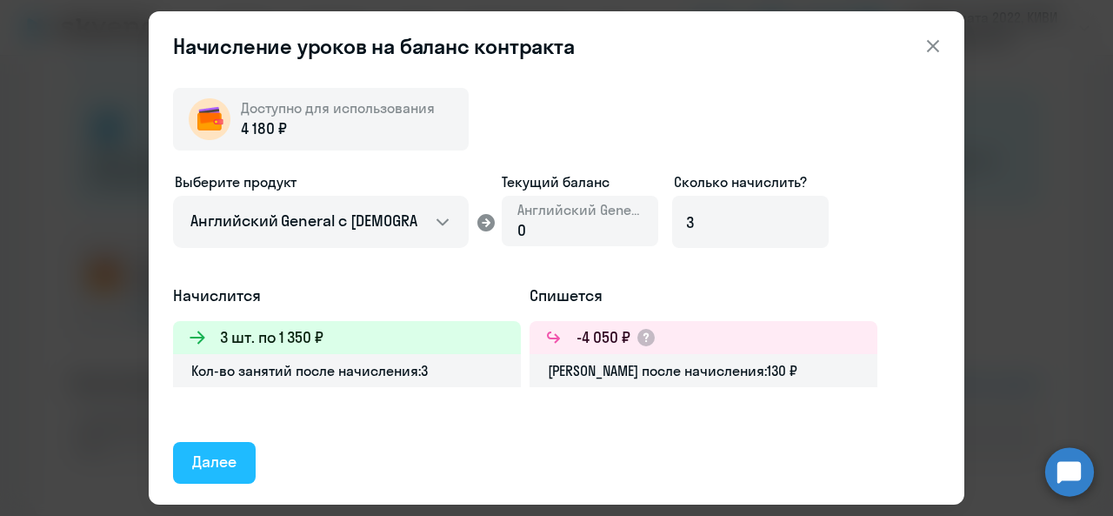
click at [233, 454] on div "Далее" at bounding box center [214, 462] width 44 height 23
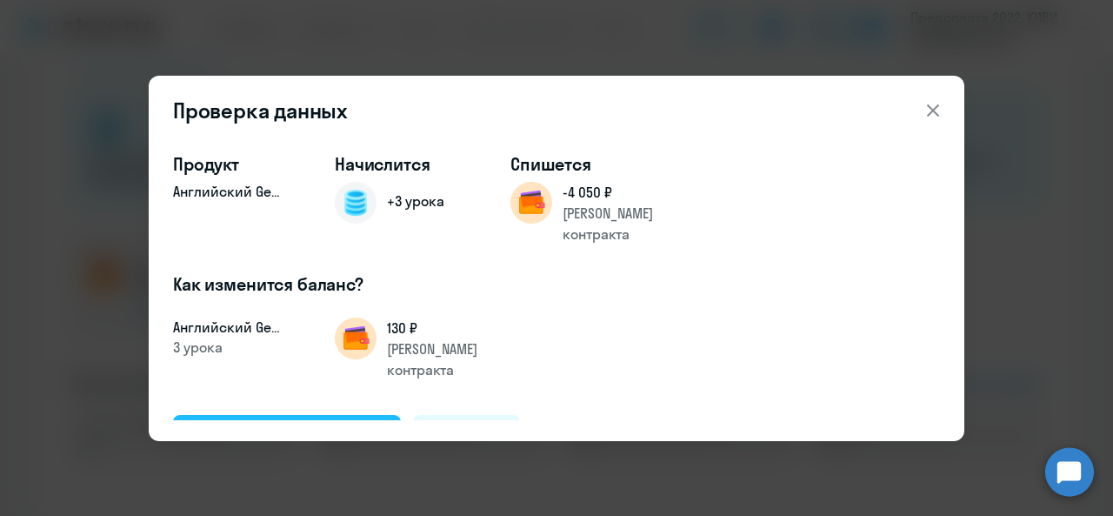
click at [273, 424] on div "Подтвердить и начислить" at bounding box center [287, 435] width 190 height 23
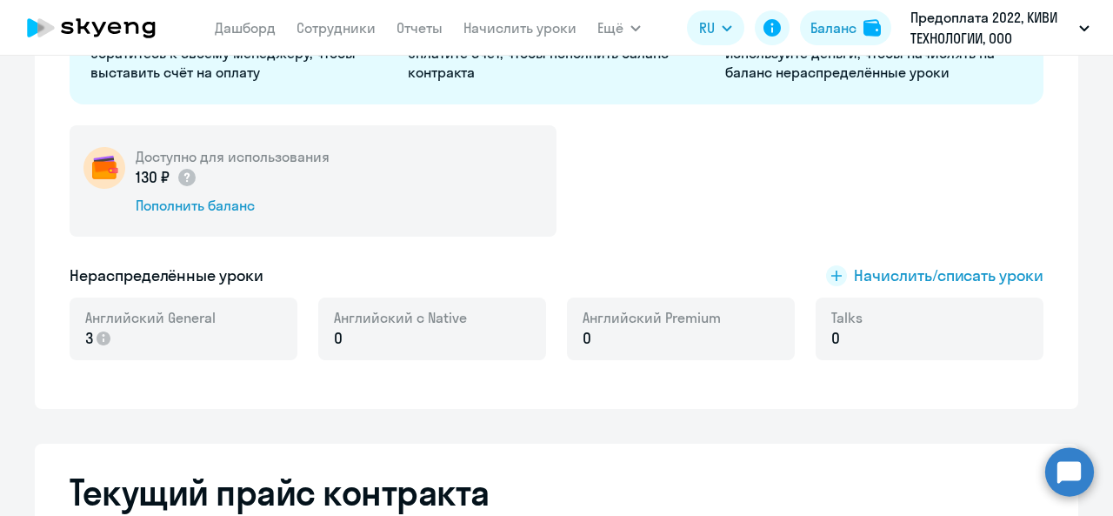
scroll to position [0, 0]
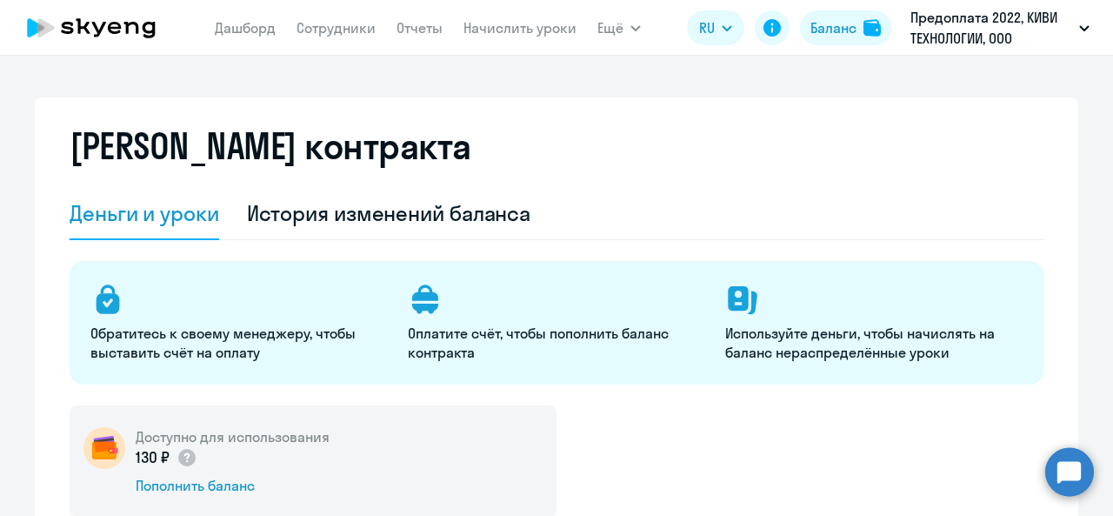
click at [510, 39] on nav "Дашборд Сотрудники Отчеты Начислить уроки" at bounding box center [396, 27] width 362 height 35
click at [510, 31] on link "Начислить уроки" at bounding box center [520, 27] width 113 height 17
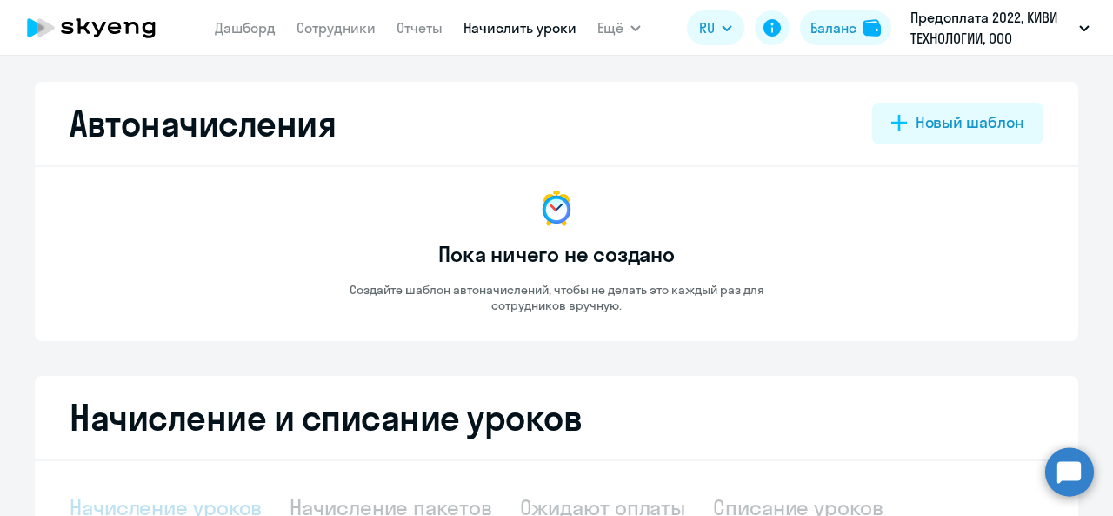
select select "10"
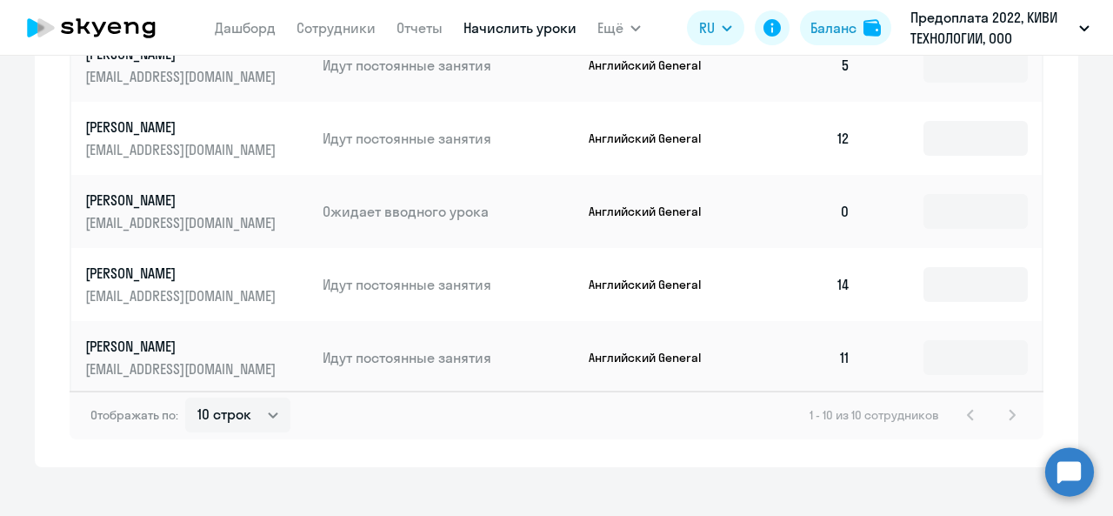
scroll to position [1103, 0]
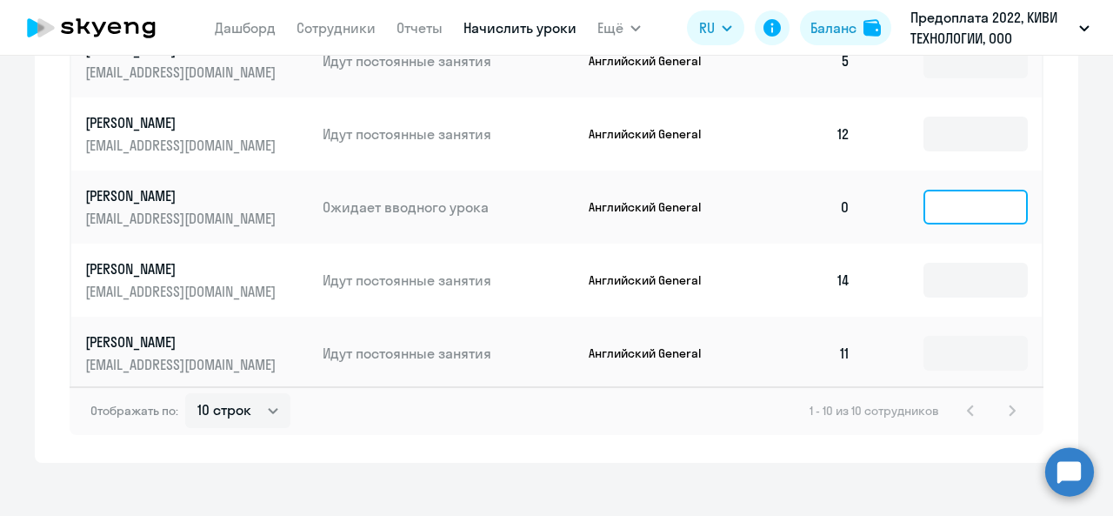
click at [1012, 203] on input at bounding box center [976, 207] width 104 height 35
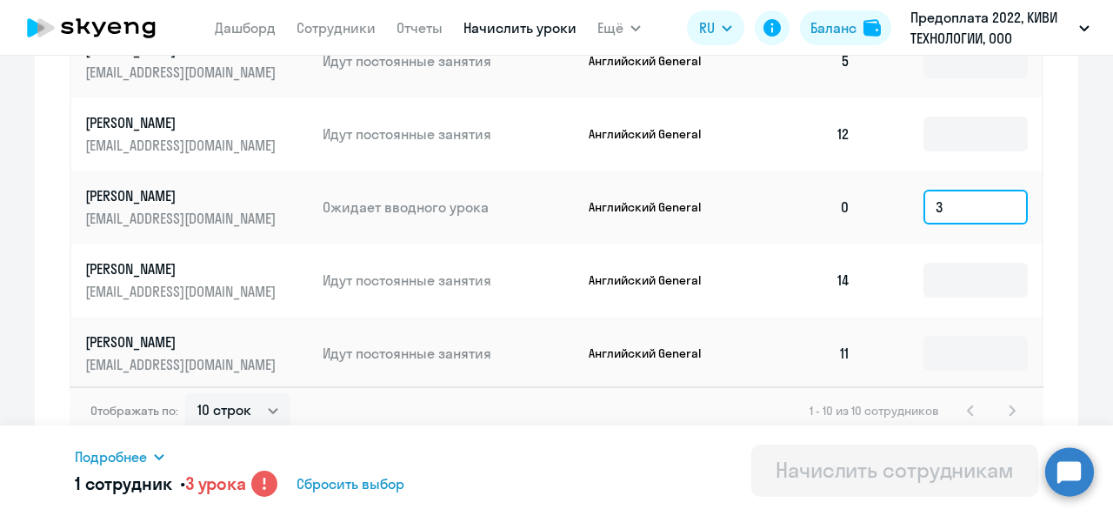
type input "3"
click at [146, 453] on div "Подробнее" at bounding box center [335, 456] width 521 height 21
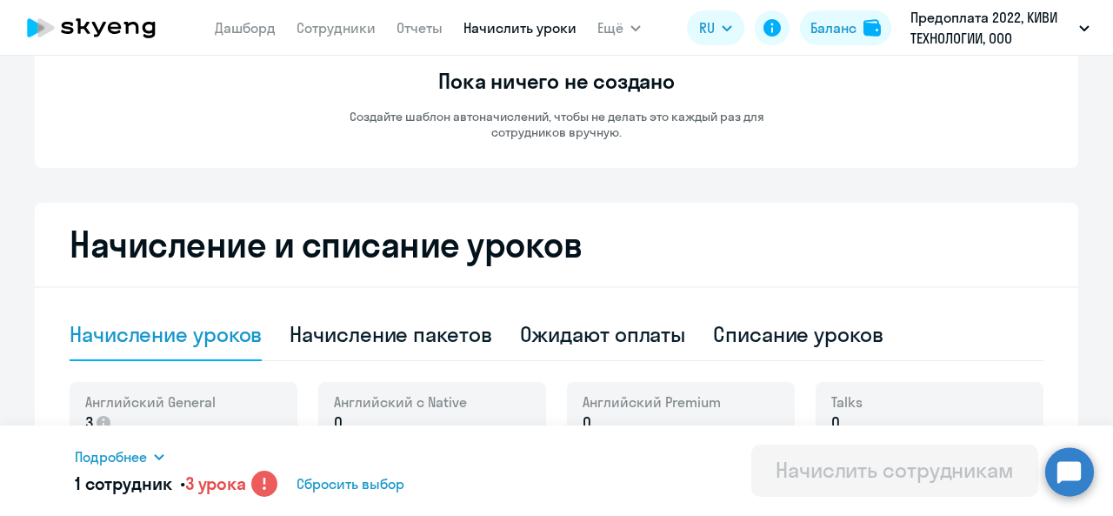
scroll to position [174, 0]
click at [779, 334] on div "Списание уроков" at bounding box center [798, 333] width 171 height 28
select select "10"
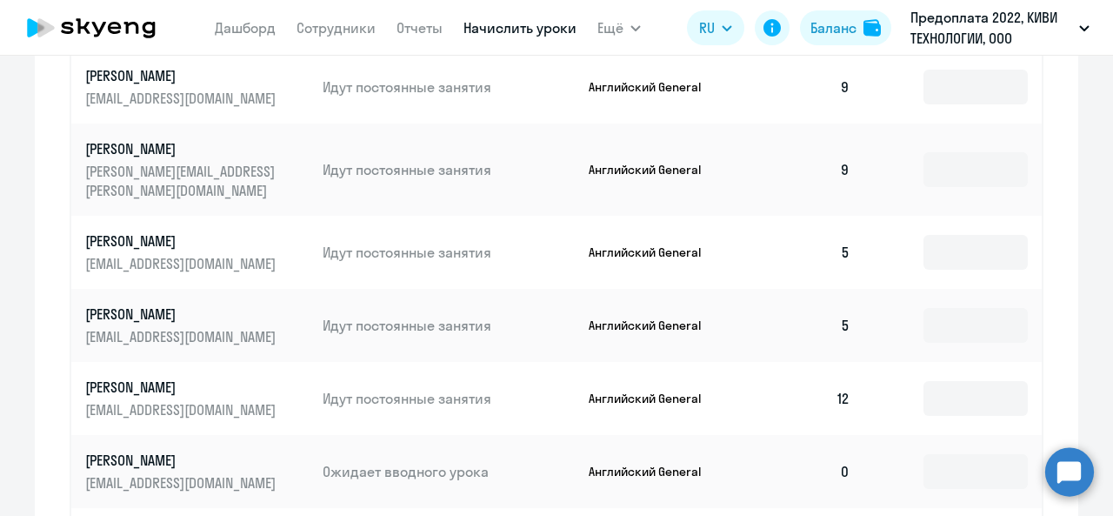
scroll to position [783, 0]
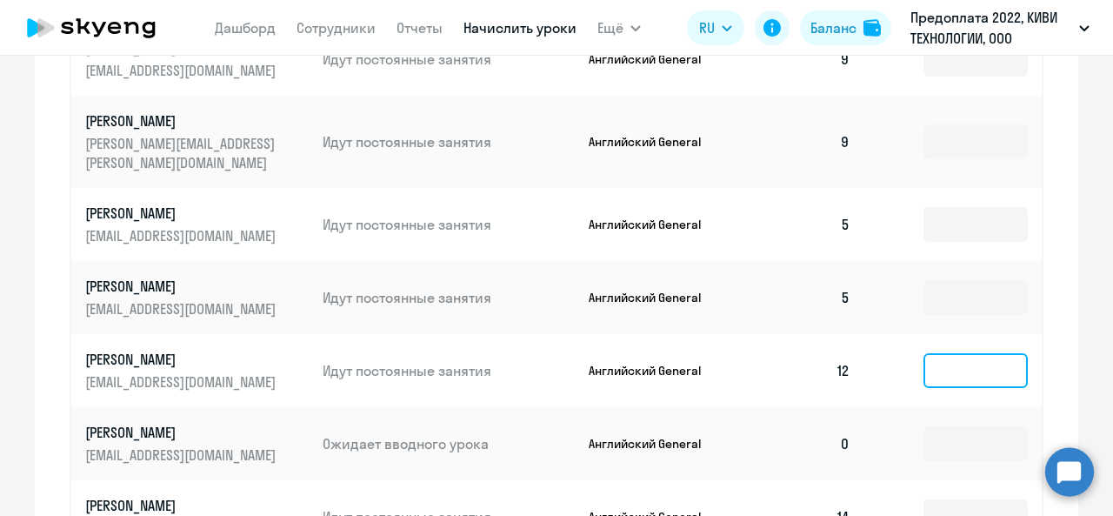
click at [980, 355] on input at bounding box center [976, 370] width 104 height 35
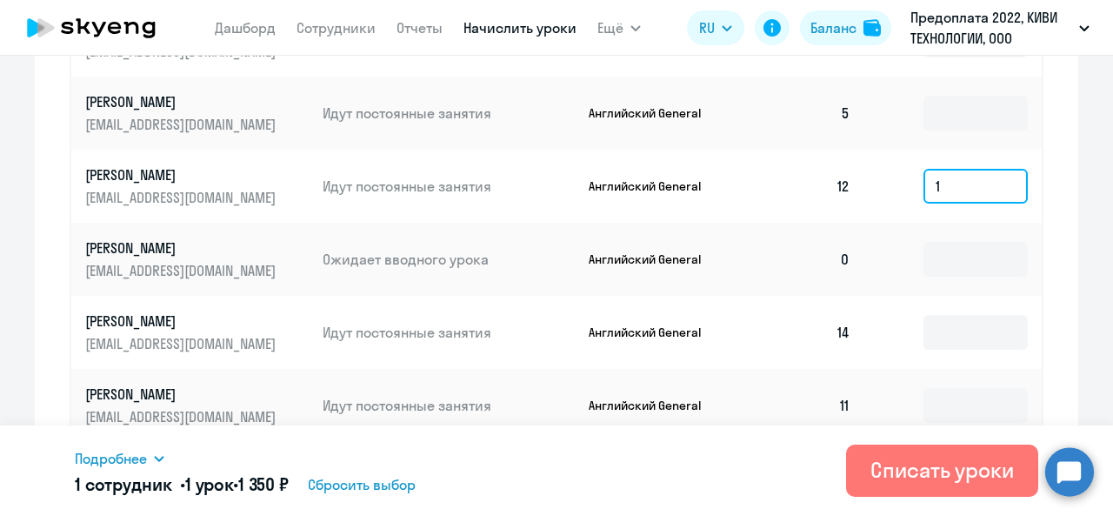
scroll to position [1020, 0]
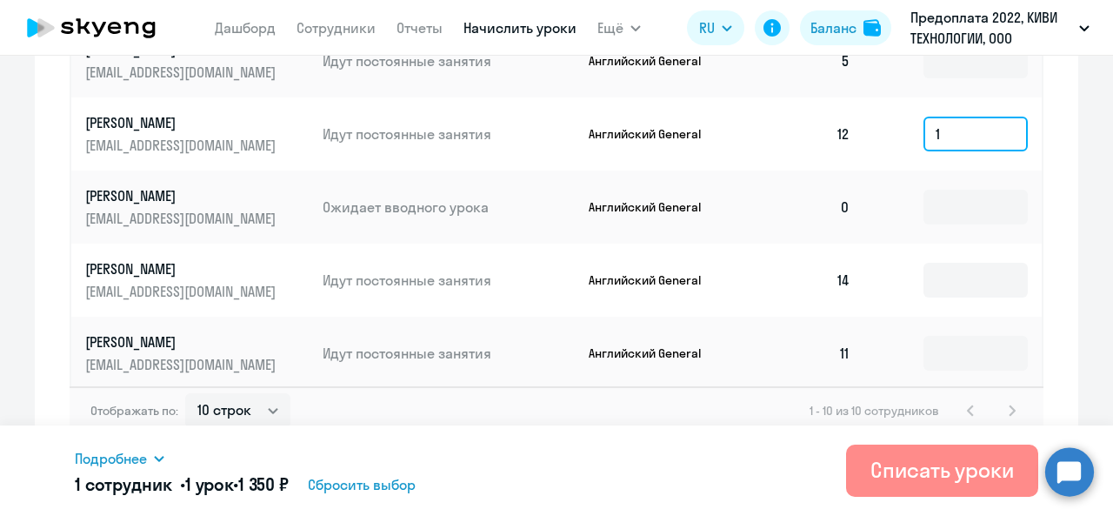
type input "1"
click at [968, 473] on div "Списать уроки" at bounding box center [943, 470] width 144 height 28
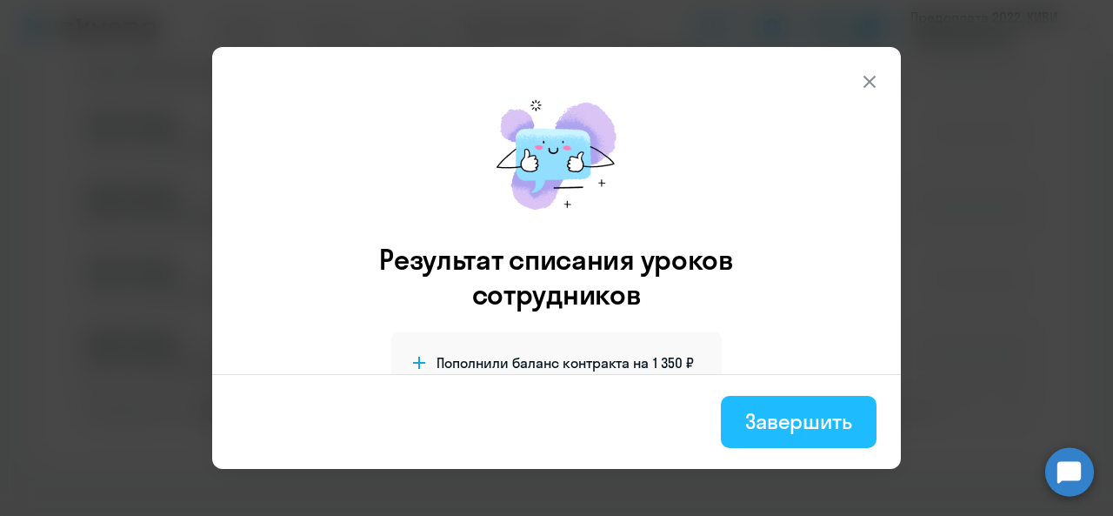
click at [797, 440] on button "Завершить" at bounding box center [799, 422] width 156 height 52
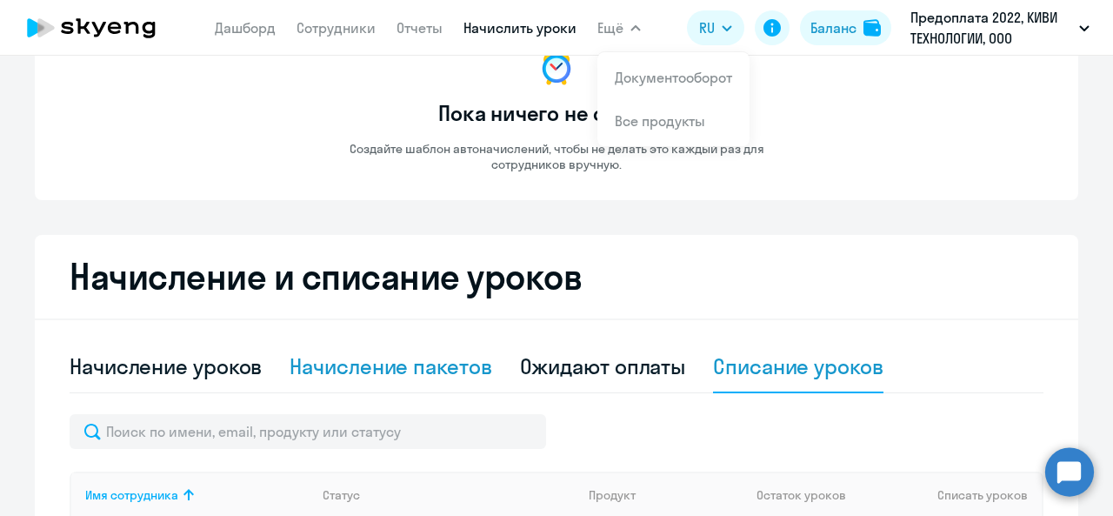
scroll to position [261, 0]
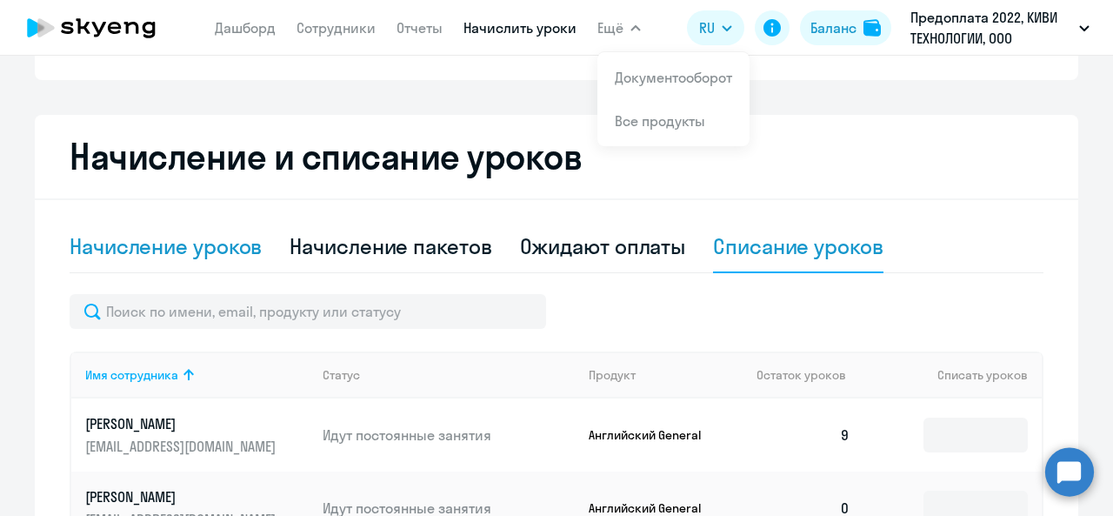
click at [224, 251] on div "Начисление уроков" at bounding box center [166, 246] width 192 height 28
select select "10"
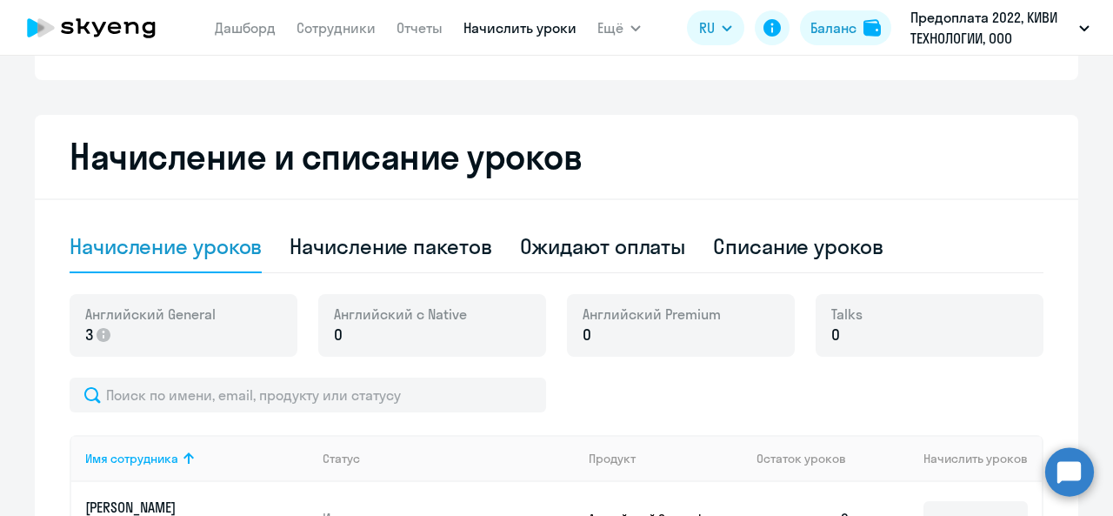
scroll to position [0, 0]
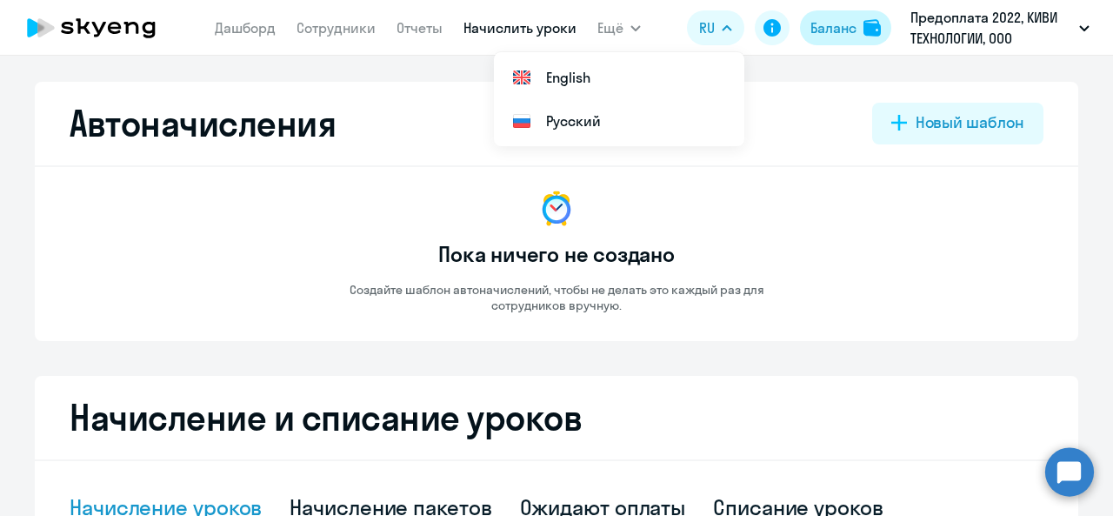
click at [823, 27] on div "Баланс" at bounding box center [834, 27] width 46 height 21
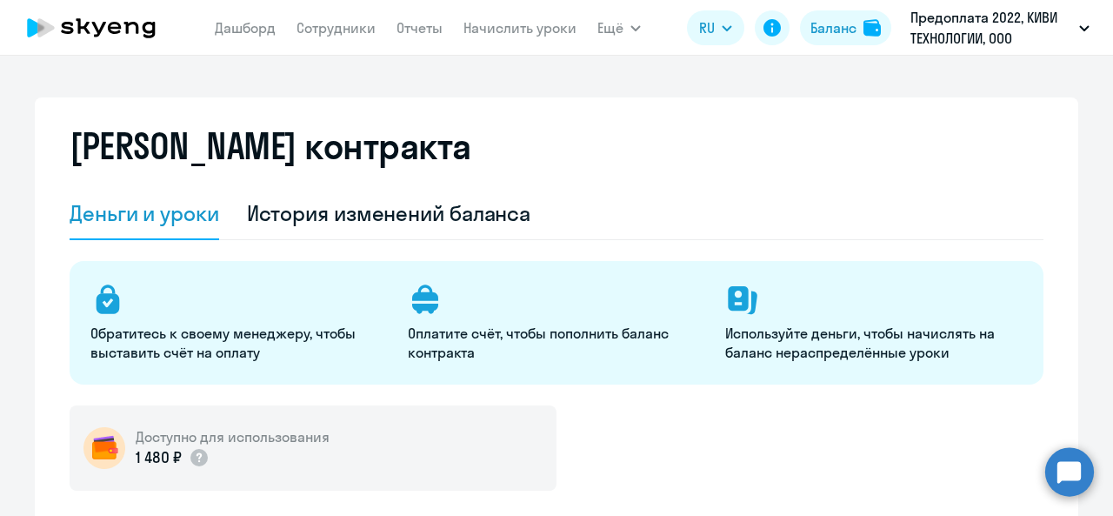
select select "english_adult_not_native_speaker"
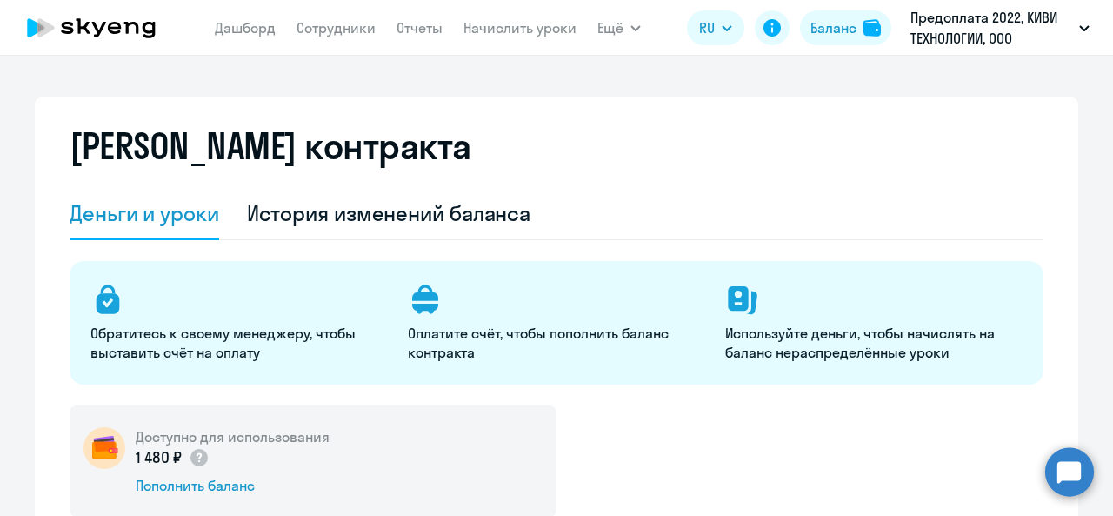
scroll to position [261, 0]
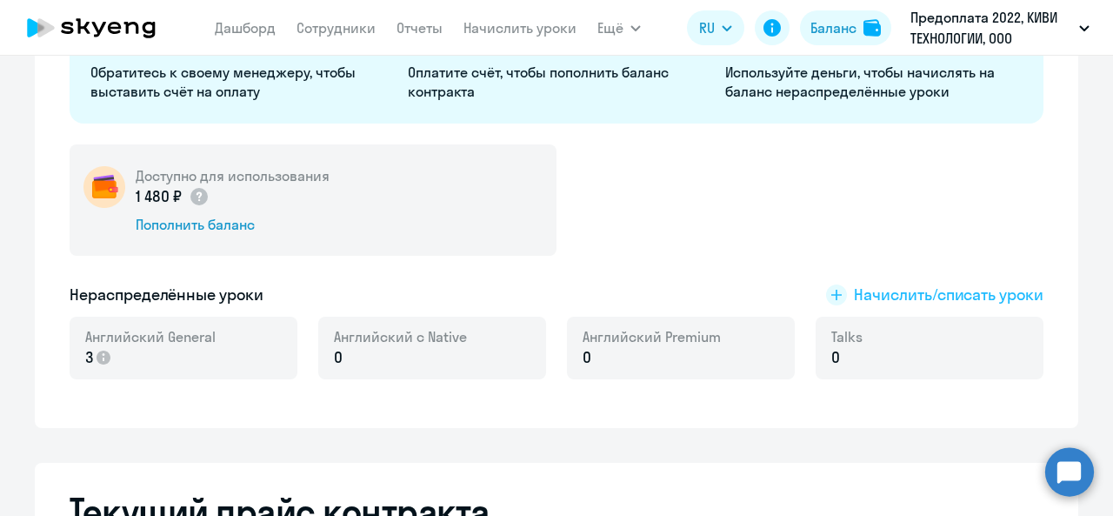
click at [870, 301] on span "Начислить/списать уроки" at bounding box center [949, 295] width 190 height 23
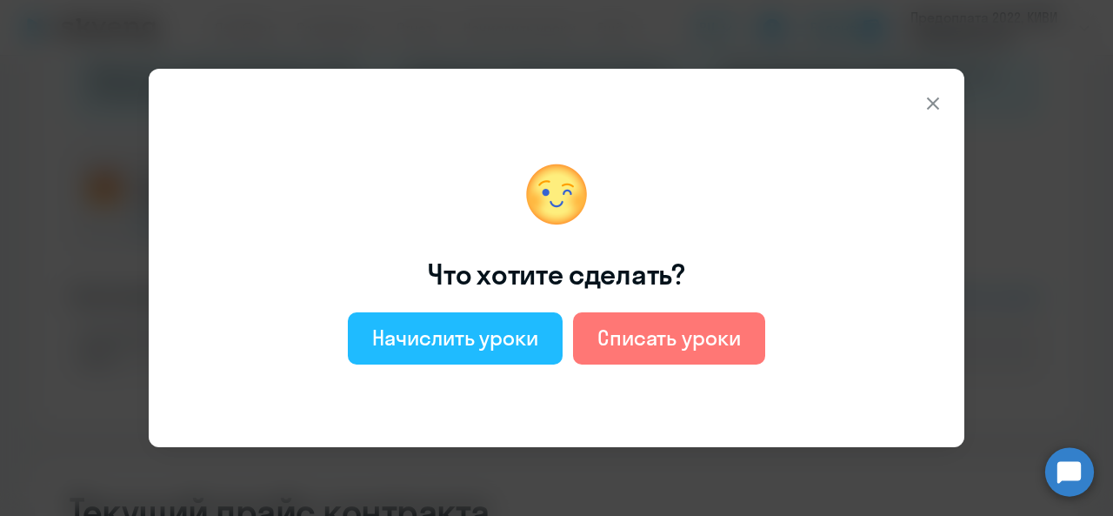
click at [535, 334] on div "Начислить уроки" at bounding box center [455, 338] width 166 height 28
select select "english_adult_not_native_speaker"
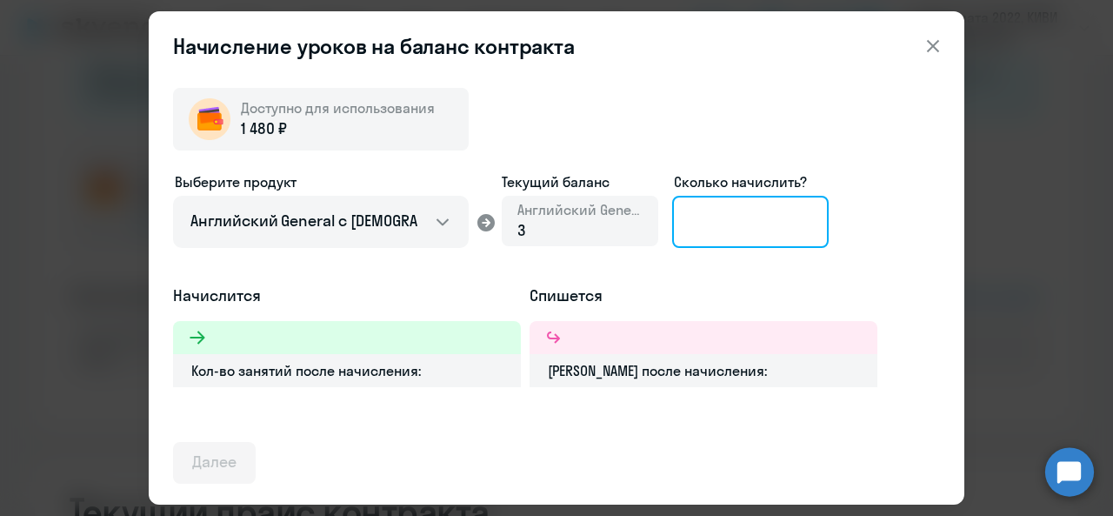
click at [730, 231] on input at bounding box center [750, 222] width 157 height 52
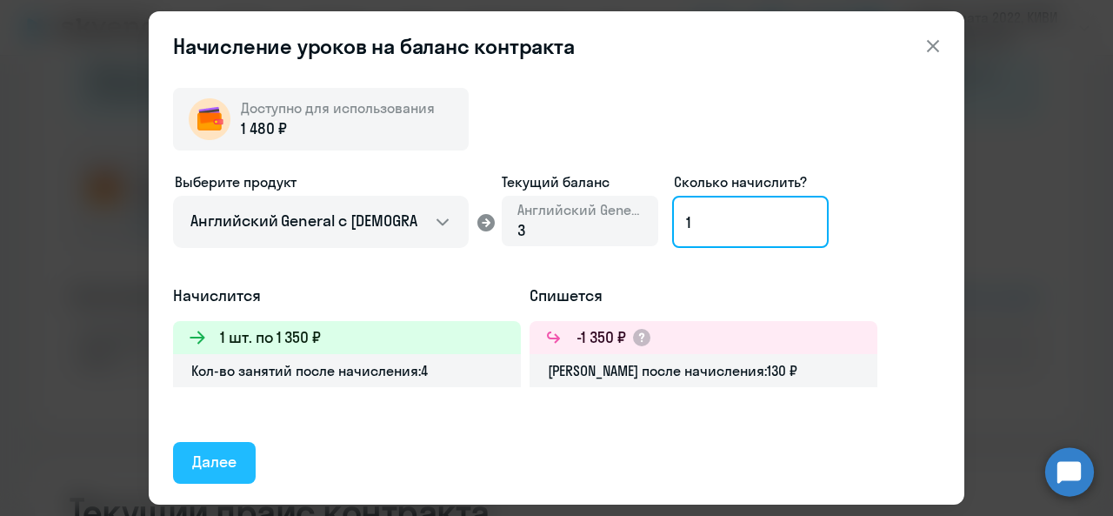
type input "1"
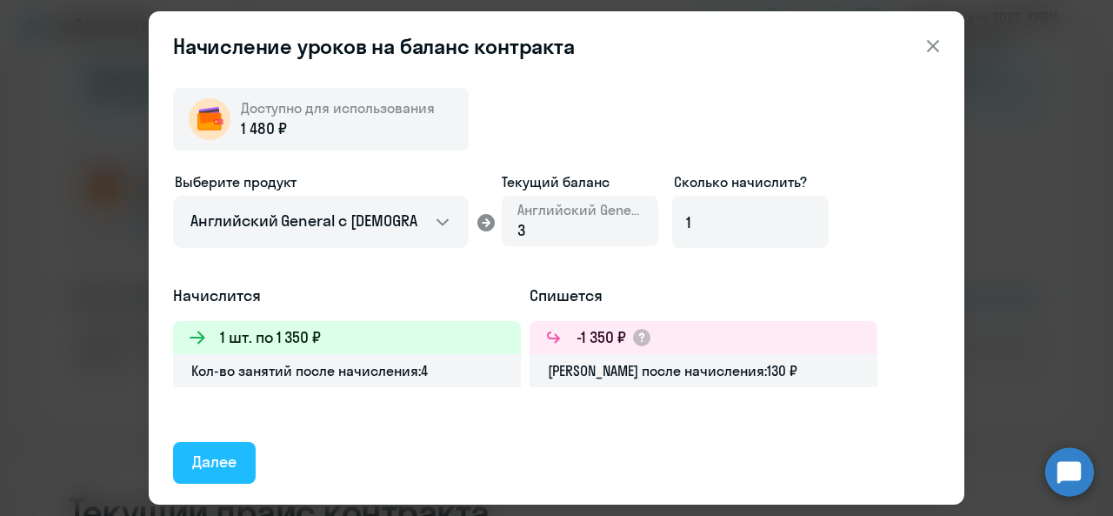
click at [191, 449] on button "Далее" at bounding box center [214, 463] width 83 height 42
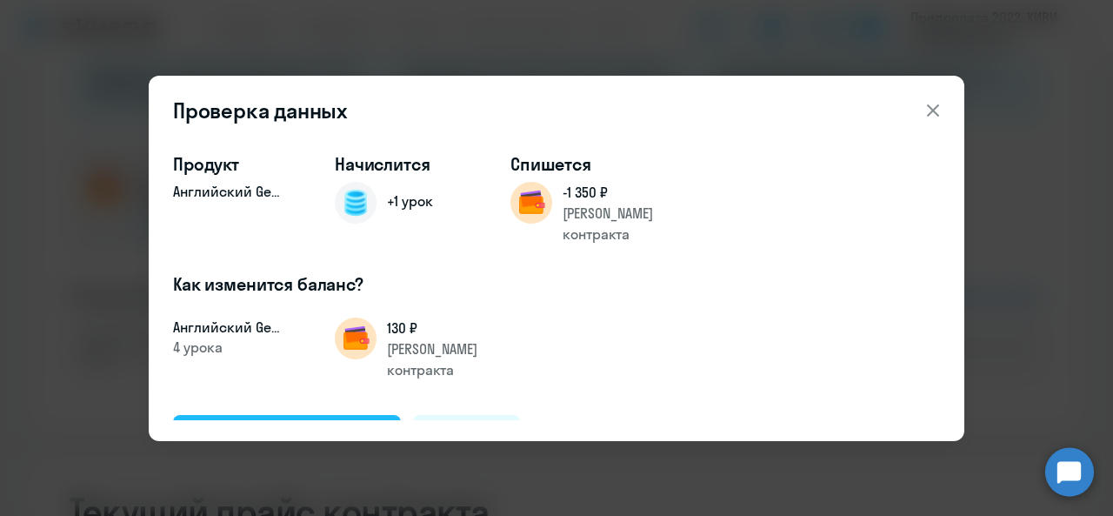
click at [260, 424] on div "Подтвердить и начислить" at bounding box center [287, 435] width 190 height 23
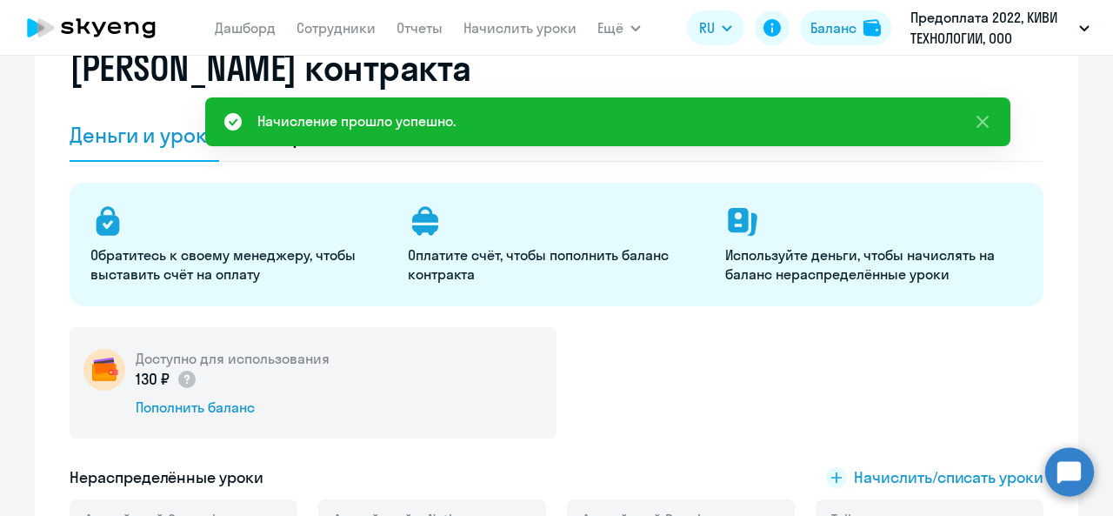
scroll to position [0, 0]
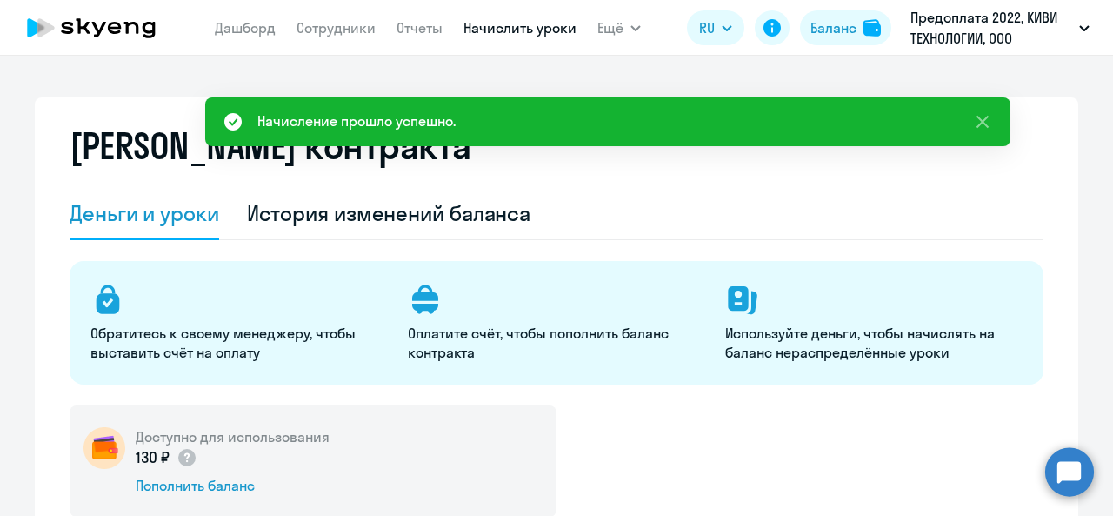
click at [490, 34] on link "Начислить уроки" at bounding box center [520, 27] width 113 height 17
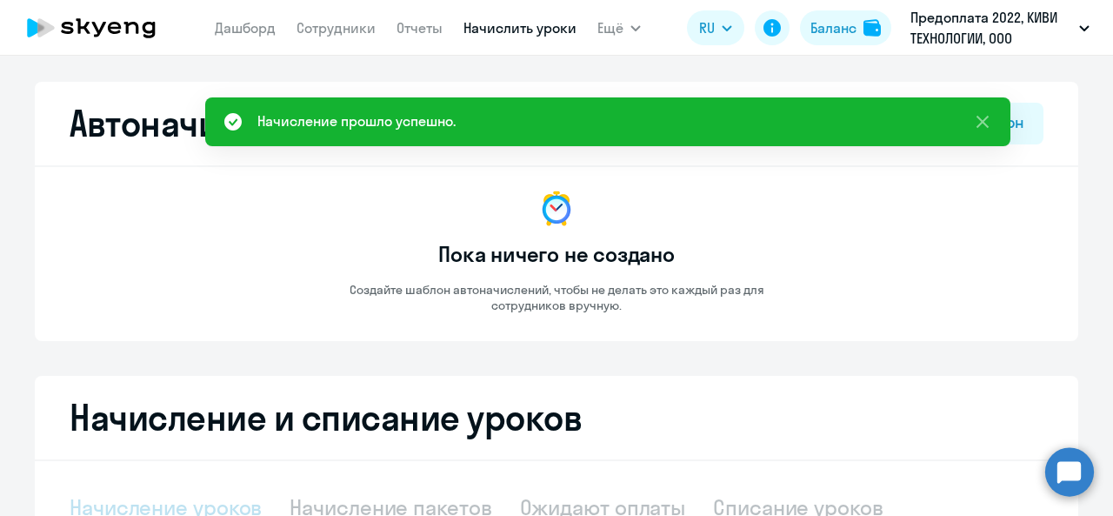
select select "10"
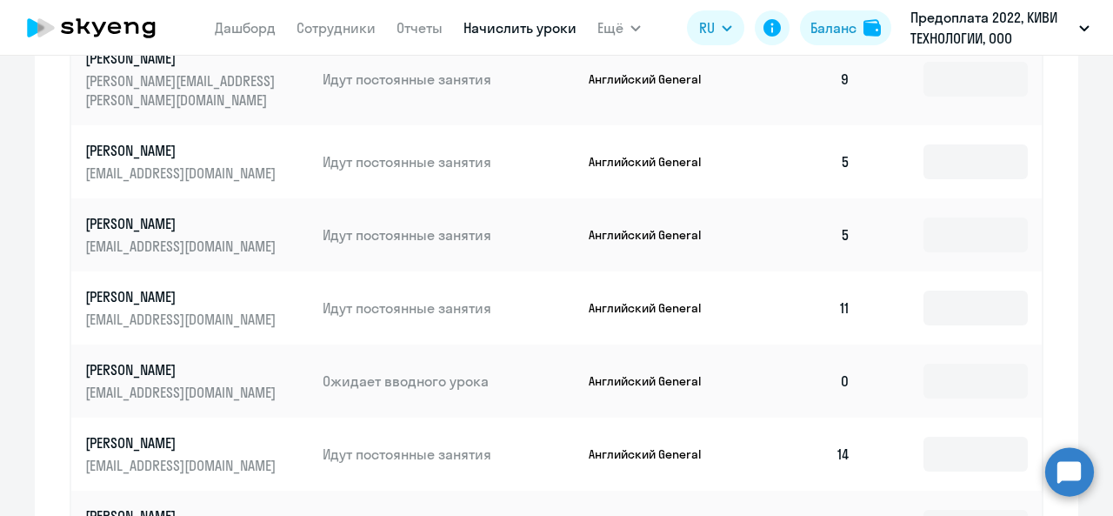
scroll to position [957, 0]
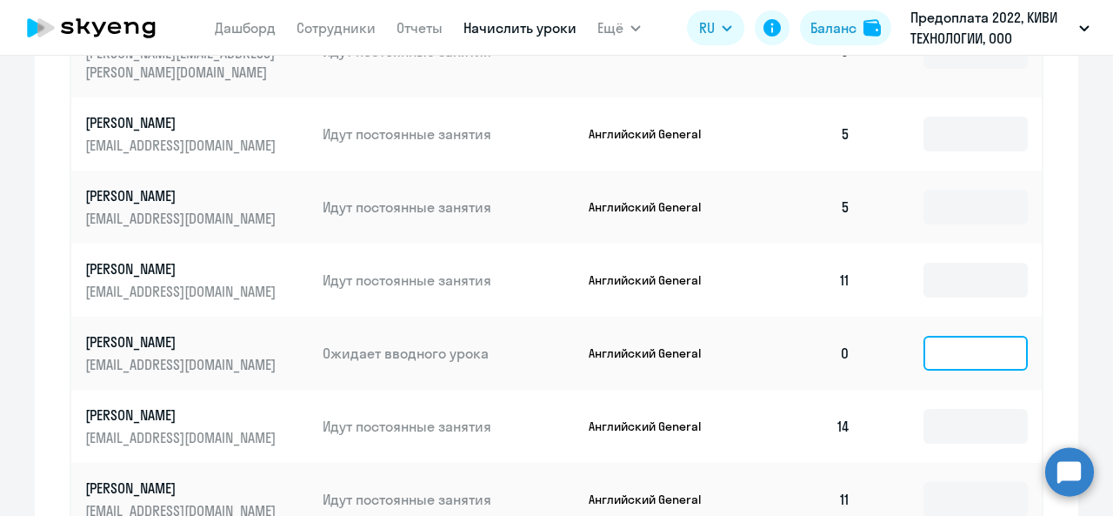
click at [966, 336] on input at bounding box center [976, 353] width 104 height 35
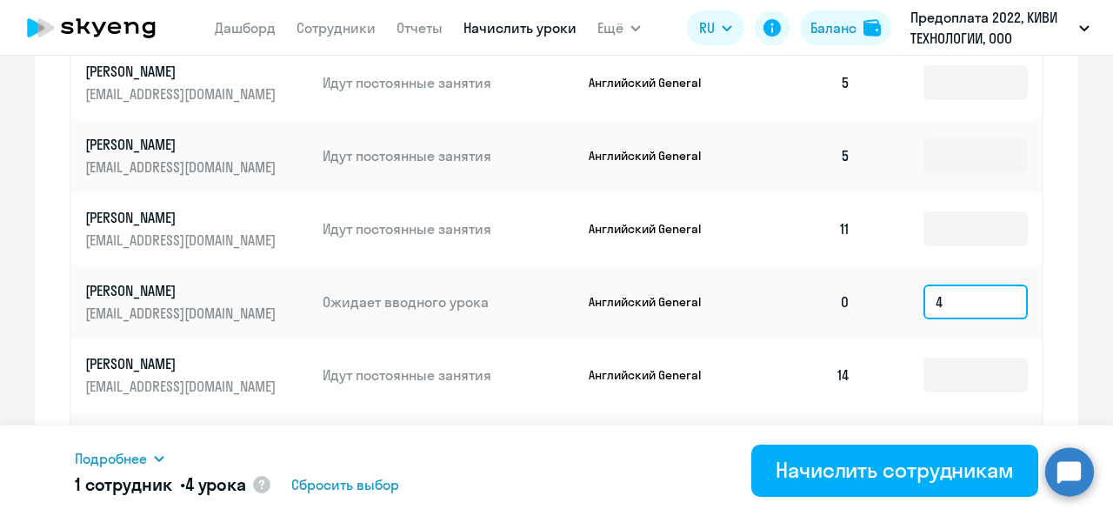
scroll to position [1044, 0]
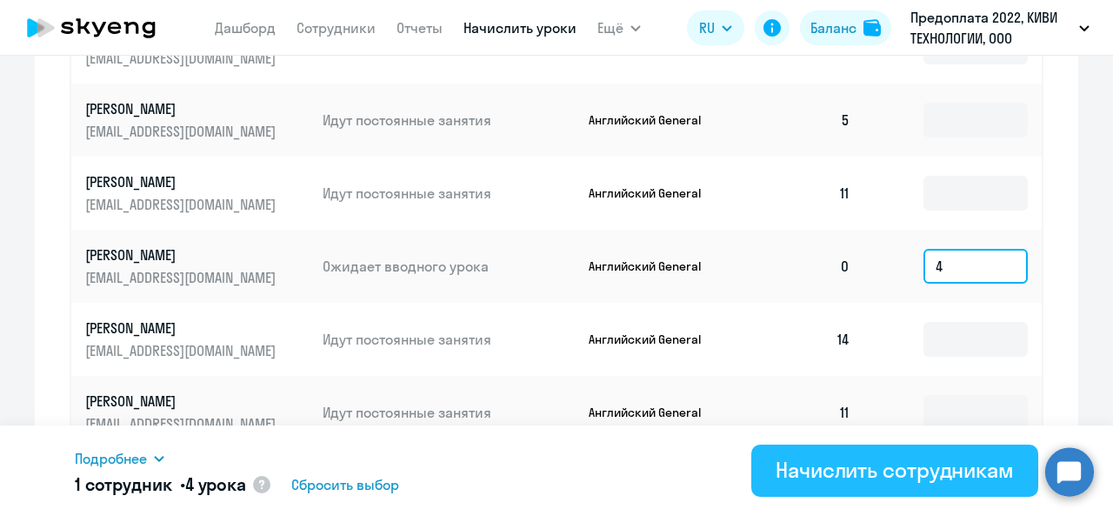
type input "4"
click at [855, 476] on div "Начислить сотрудникам" at bounding box center [895, 470] width 238 height 28
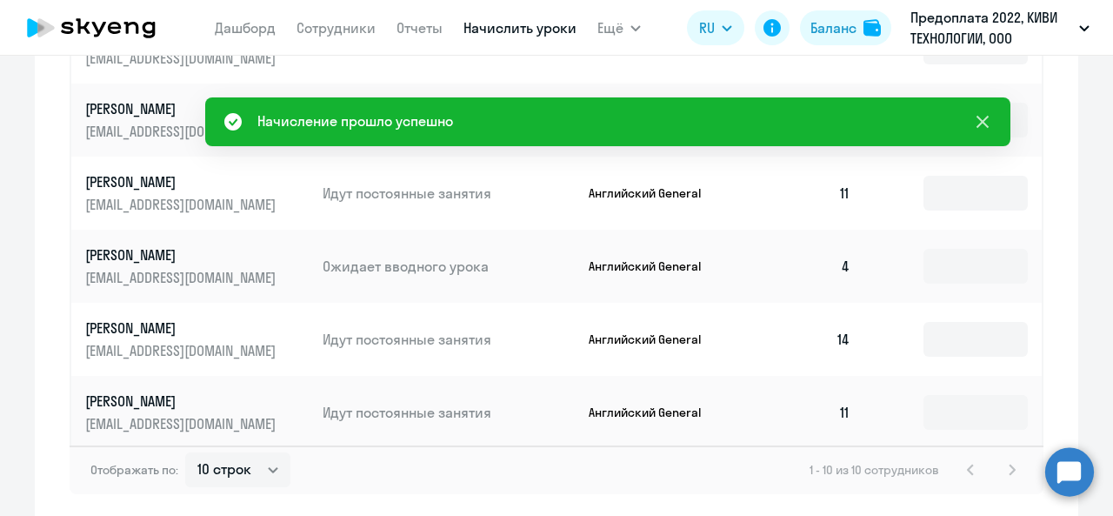
click at [980, 124] on icon at bounding box center [983, 122] width 12 height 12
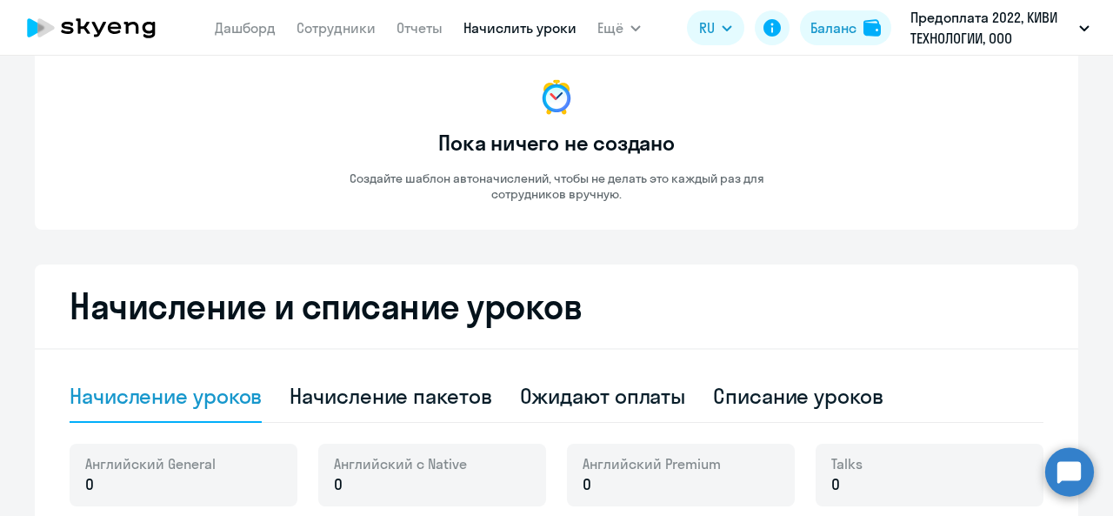
scroll to position [174, 0]
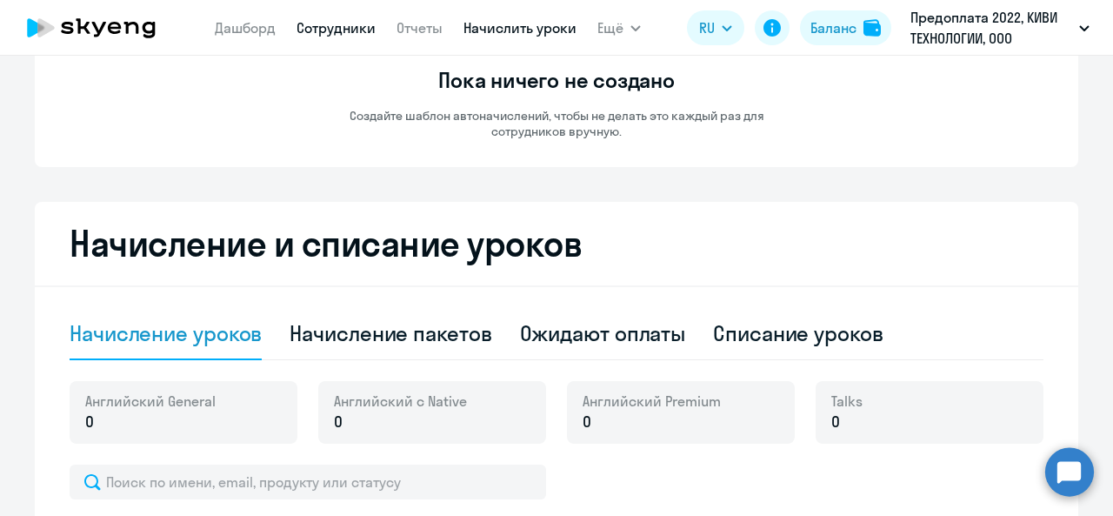
click at [336, 25] on link "Сотрудники" at bounding box center [336, 27] width 79 height 17
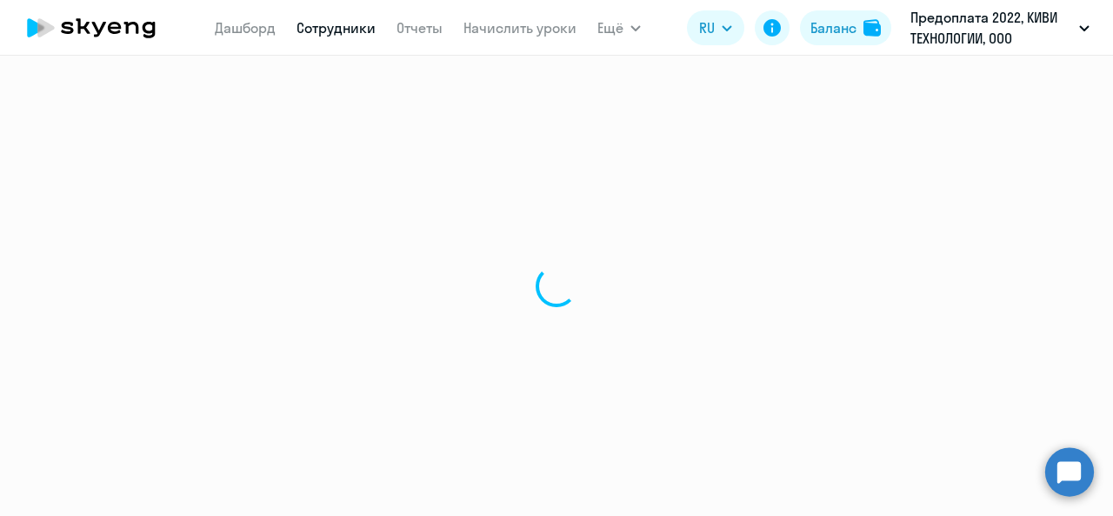
select select "30"
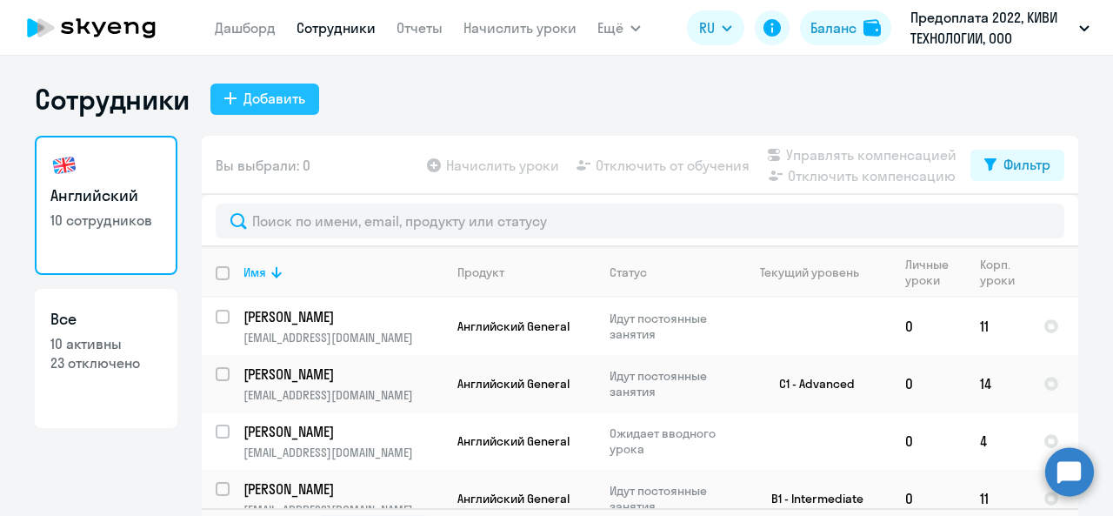
click at [266, 103] on div "Добавить" at bounding box center [275, 98] width 62 height 21
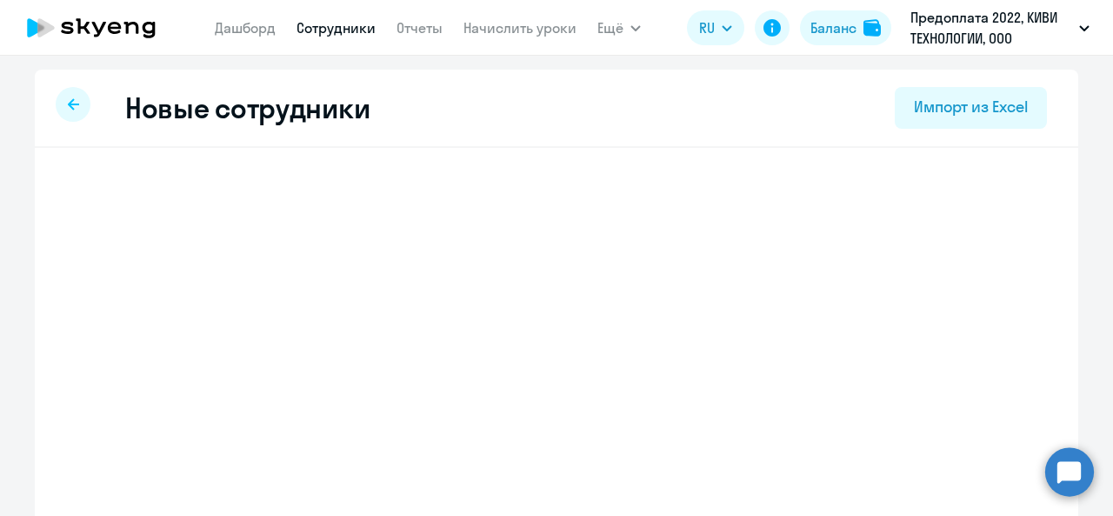
select select "english_adult_not_native_speaker"
select select "3"
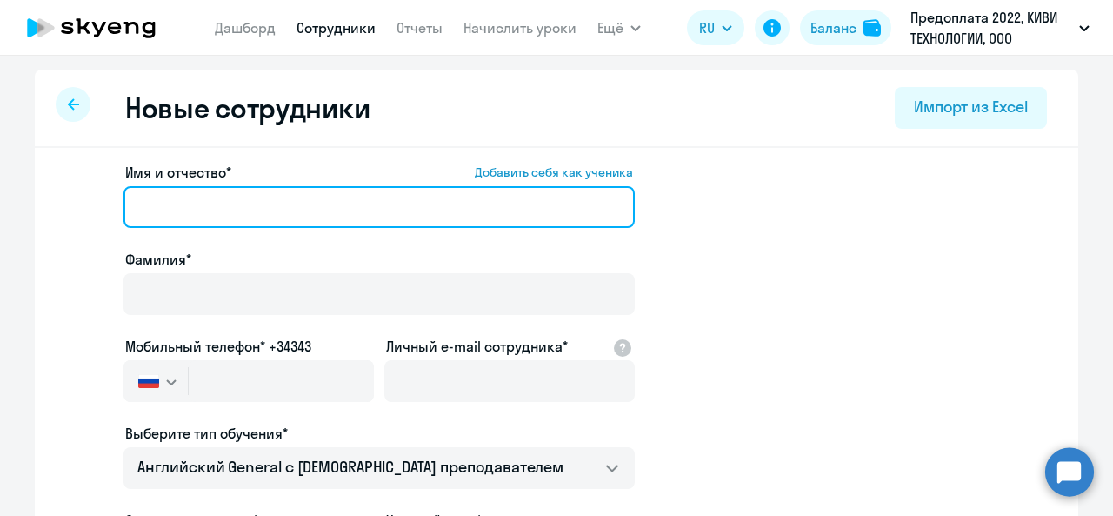
click at [237, 222] on input "Имя и отчество* Добавить себя как ученика" at bounding box center [380, 207] width 512 height 42
paste input "Константин Николаевич"
type input "Константин Николаевич"
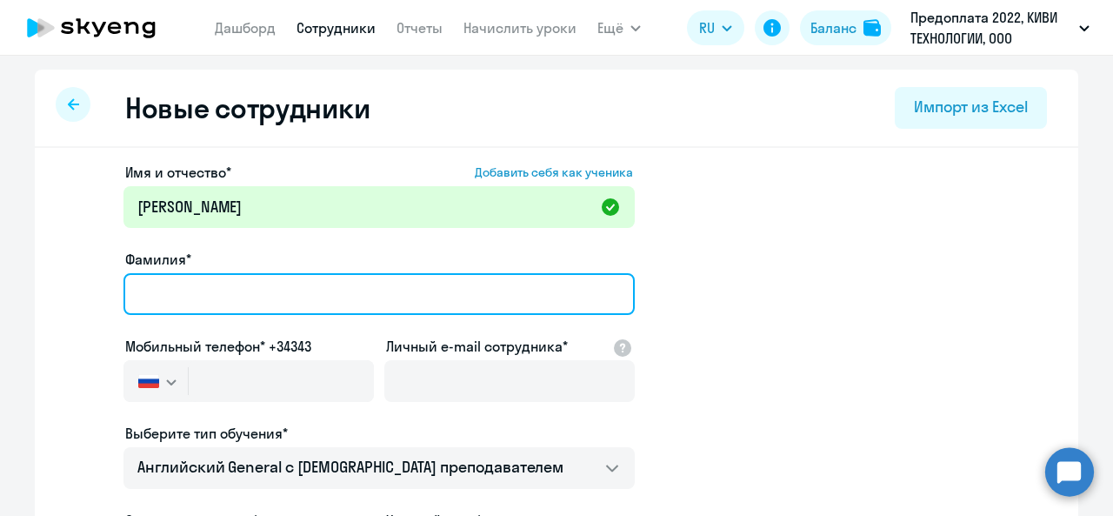
click at [223, 302] on input "Фамилия*" at bounding box center [380, 294] width 512 height 42
paste input "Елкин"
type input "Елкин"
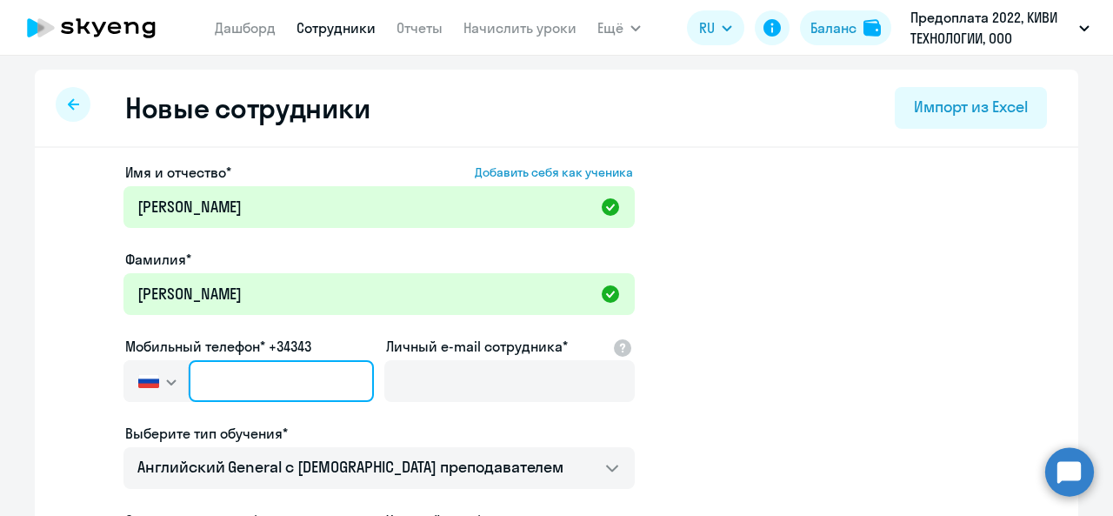
click at [292, 373] on input "text" at bounding box center [281, 381] width 185 height 42
paste input "+7 985 296-31-06"
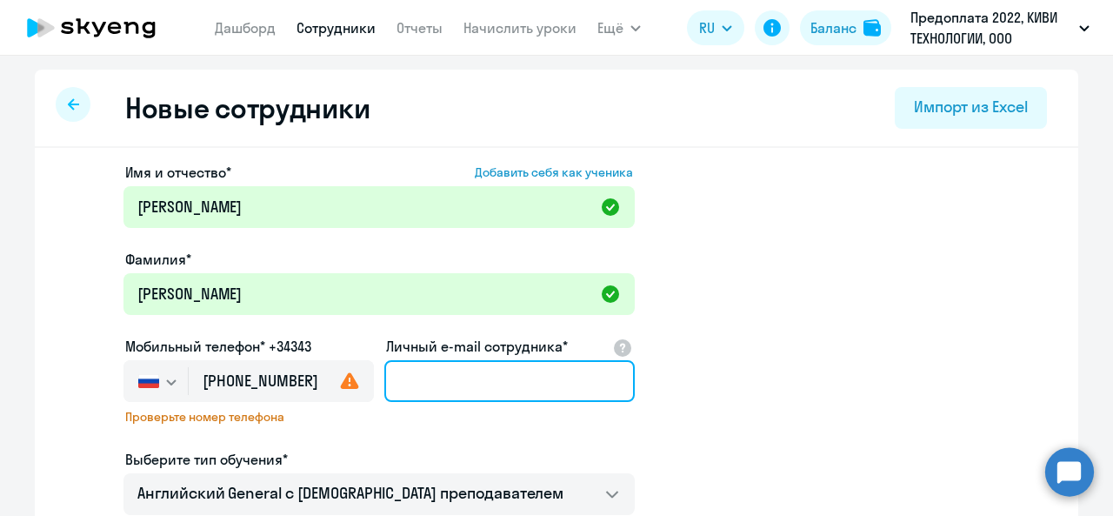
click at [478, 399] on input "Личный e-mail сотрудника*" at bounding box center [509, 381] width 251 height 42
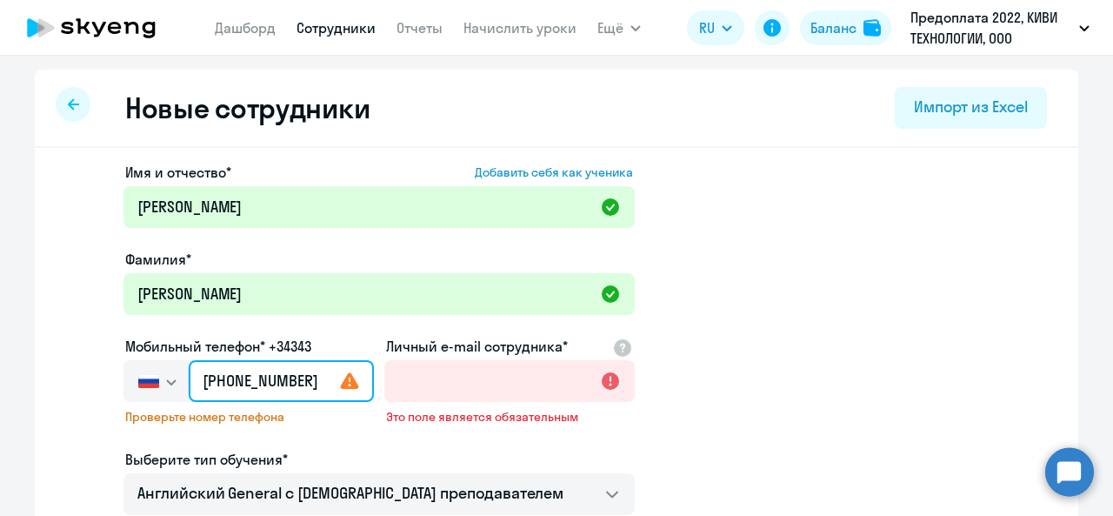
click at [242, 384] on input "+7 985 296-31-06" at bounding box center [281, 381] width 185 height 42
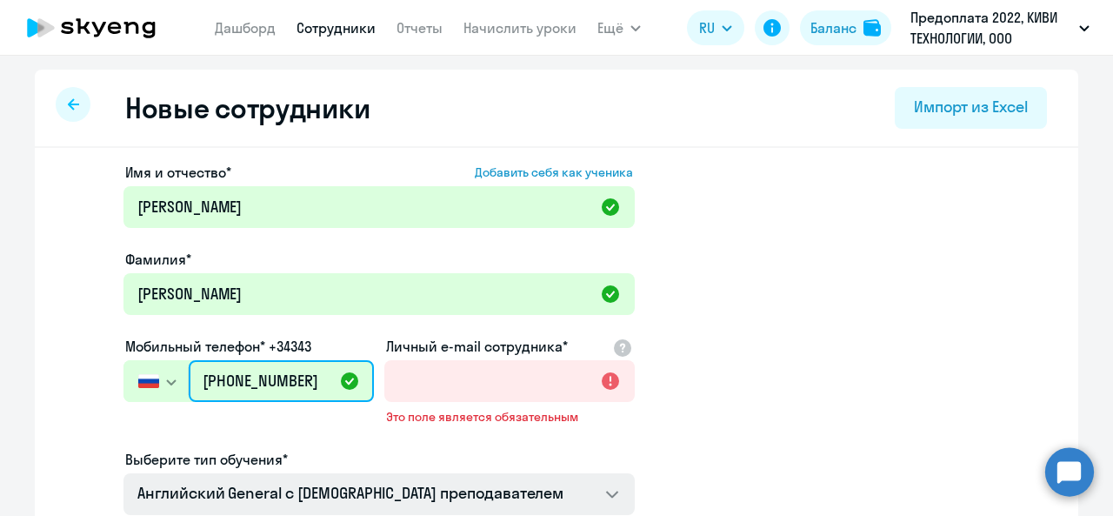
type input "+7 985 296-31-06"
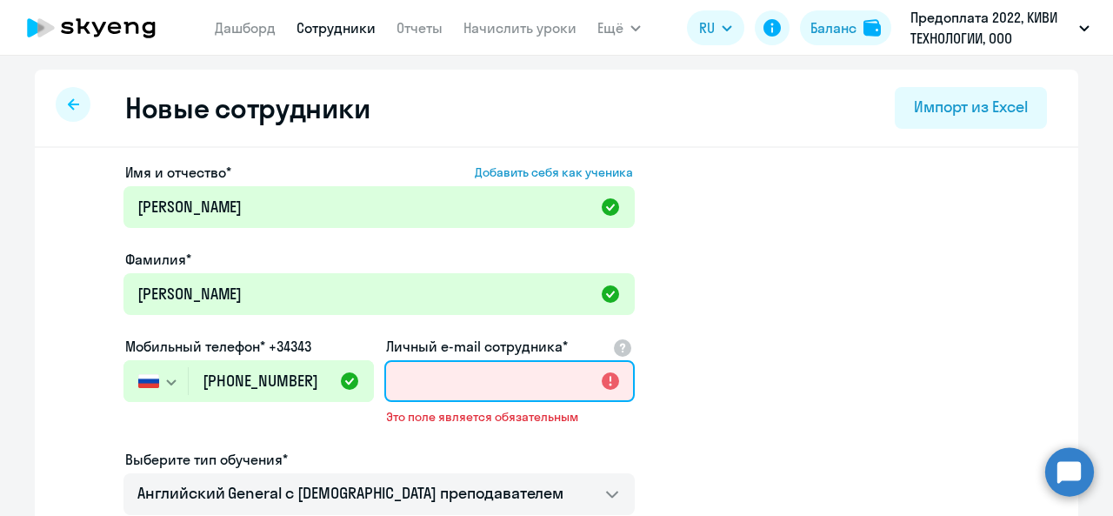
click at [428, 385] on input "Личный e-mail сотрудника*" at bounding box center [509, 381] width 251 height 42
click at [393, 384] on input "Личный e-mail сотрудника*" at bounding box center [509, 381] width 251 height 42
paste input "darbynni@mail.ru"
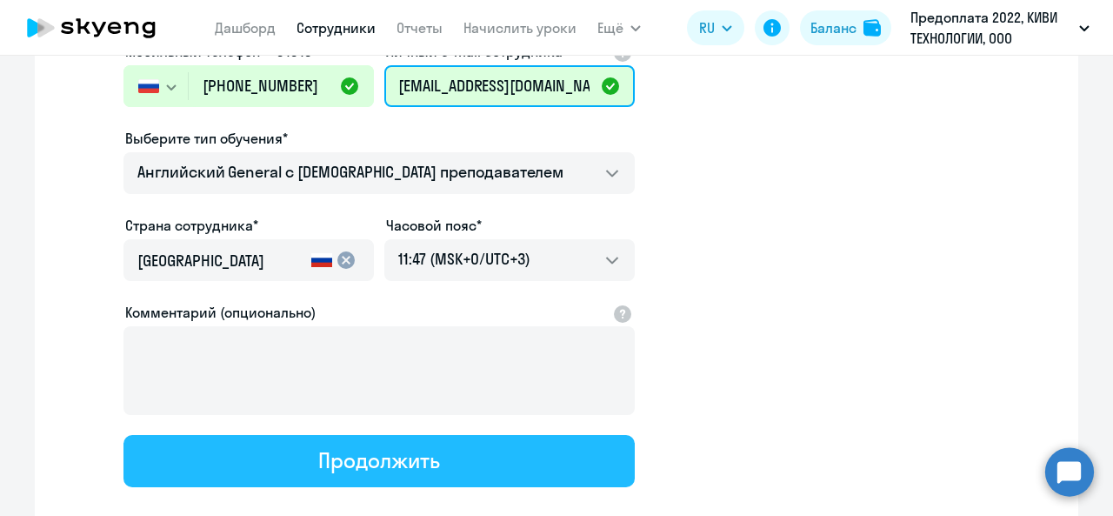
scroll to position [348, 0]
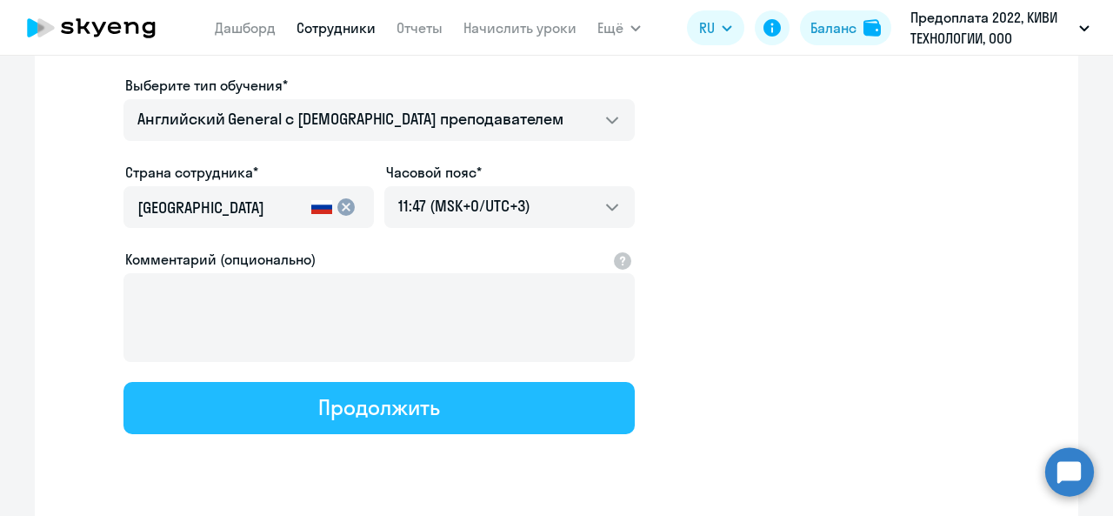
type input "darbynni@mail.ru"
click at [351, 405] on div "Продолжить" at bounding box center [378, 407] width 121 height 28
select select "english_adult_not_native_speaker"
select select "3"
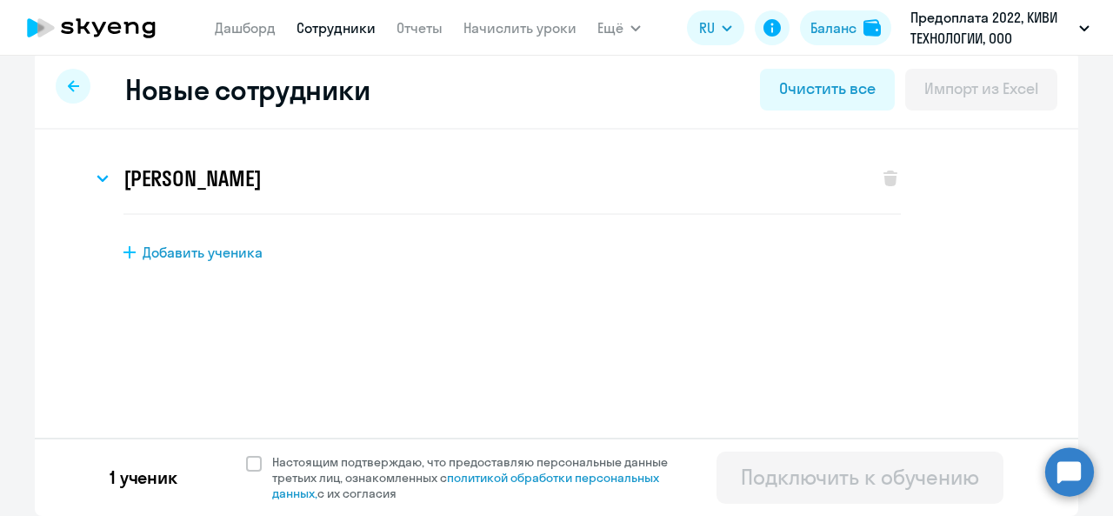
scroll to position [0, 0]
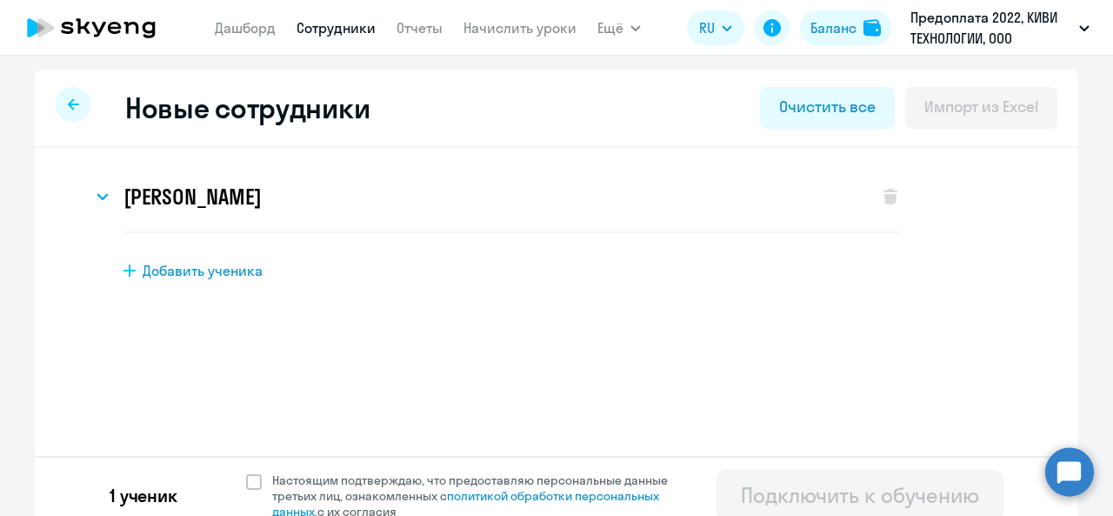
click at [197, 271] on span "Добавить ученика" at bounding box center [203, 270] width 120 height 19
select select "english_adult_not_native_speaker"
select select "3"
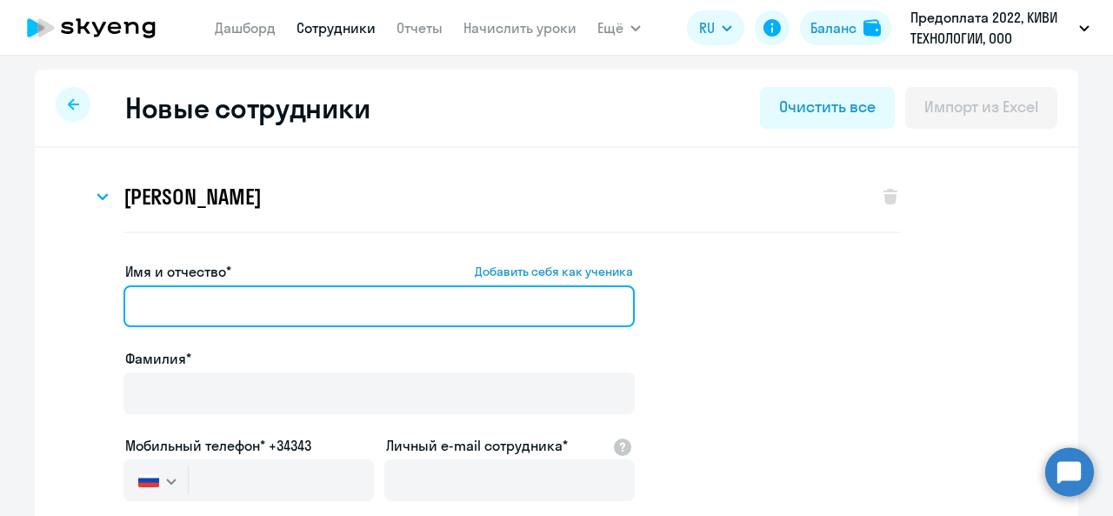
click at [228, 305] on input "Имя и отчество* Добавить себя как ученика" at bounding box center [380, 306] width 512 height 42
paste input "Эльвира Юрьевна"
type input "Эльвира Юрьевна"
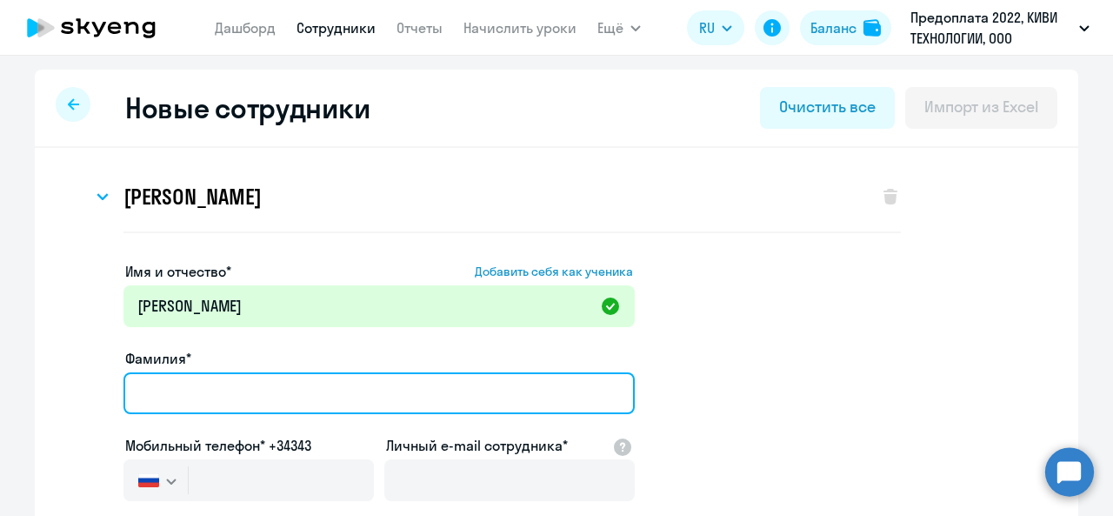
click at [196, 396] on input "Фамилия*" at bounding box center [380, 393] width 512 height 42
paste input "Райчук"
type input "Райчук"
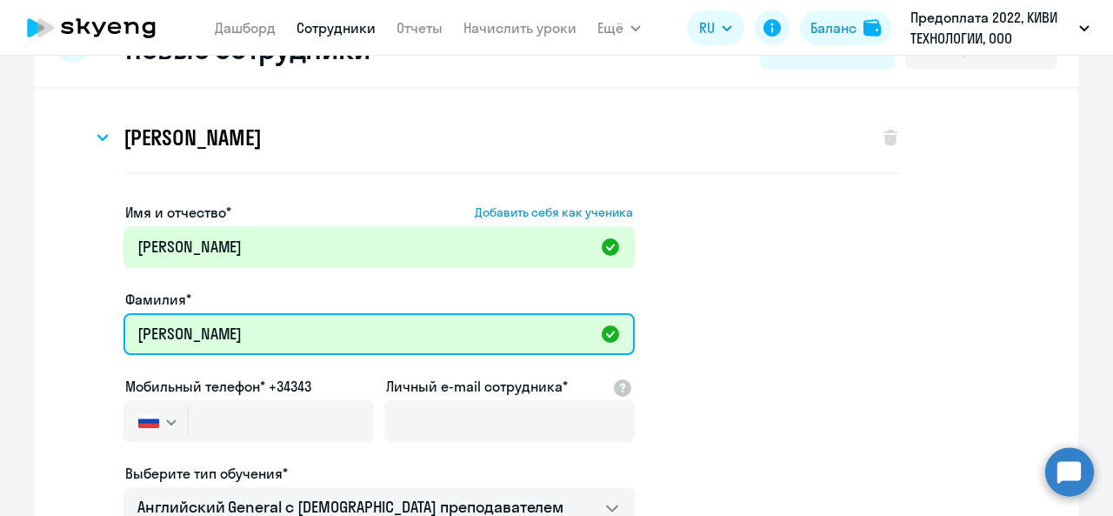
scroll to position [87, 0]
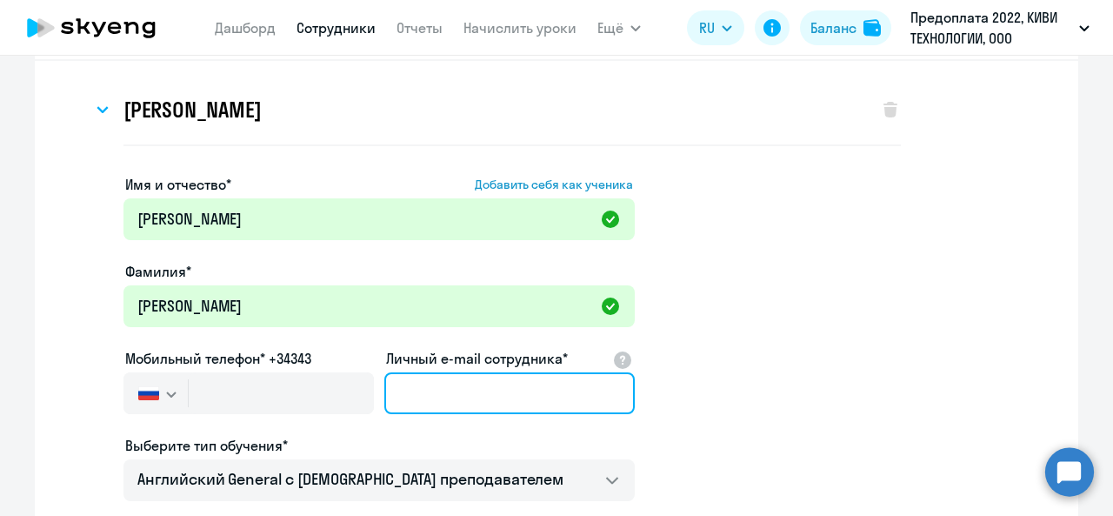
click at [432, 391] on input "Личный e-mail сотрудника*" at bounding box center [509, 393] width 251 height 42
paste input "elviraraichuk@mail.ru"
type input "elviraraichuk@mail.ru"
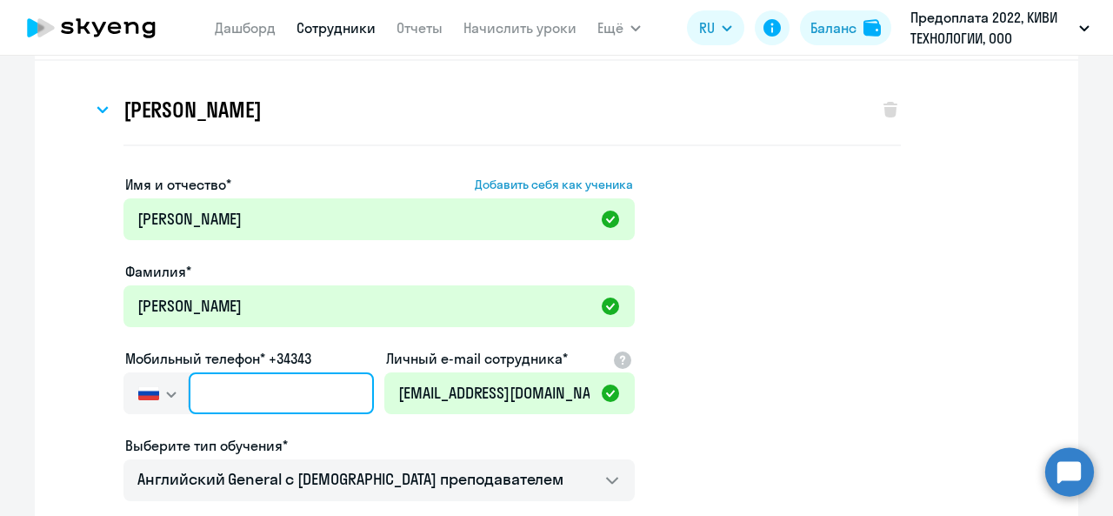
click at [256, 392] on input "text" at bounding box center [281, 393] width 185 height 42
paste input "+7 909 993-07-60"
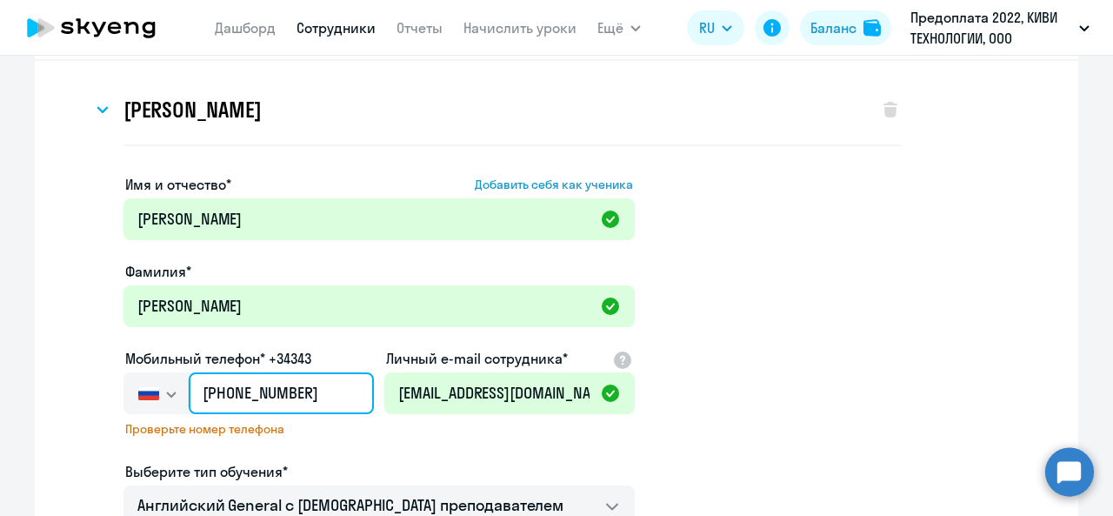
click at [242, 397] on input "+7 909 993-07-60" at bounding box center [281, 393] width 185 height 42
type input "+7 909 993-07-60"
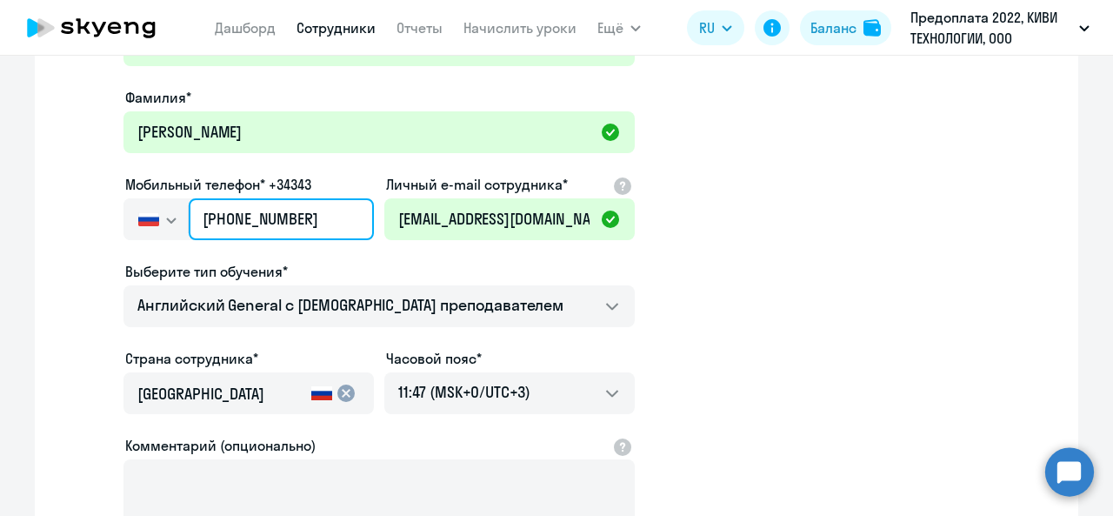
scroll to position [435, 0]
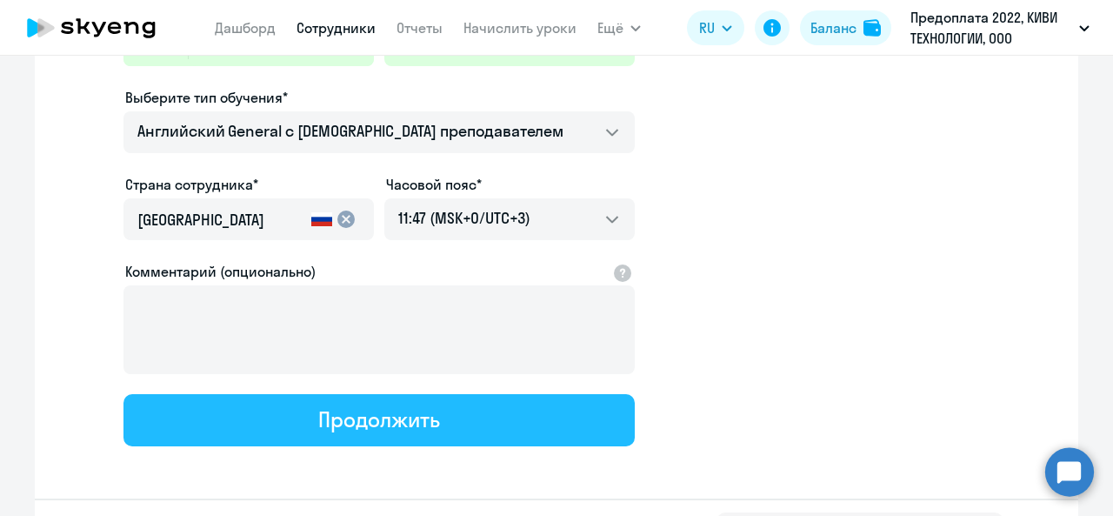
click at [435, 418] on button "Продолжить" at bounding box center [380, 420] width 512 height 52
select select "english_adult_not_native_speaker"
select select "3"
select select "english_adult_not_native_speaker"
select select "3"
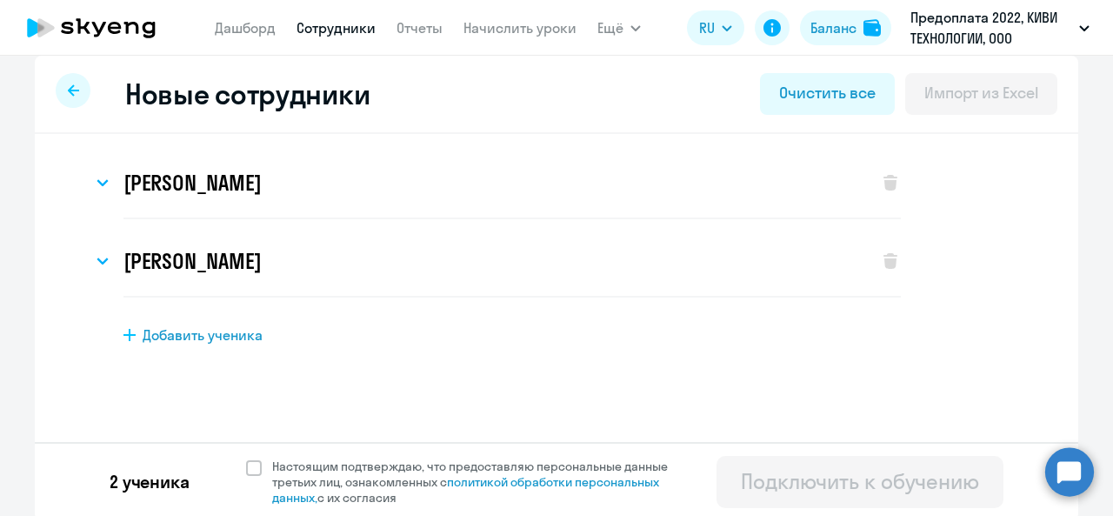
scroll to position [17, 0]
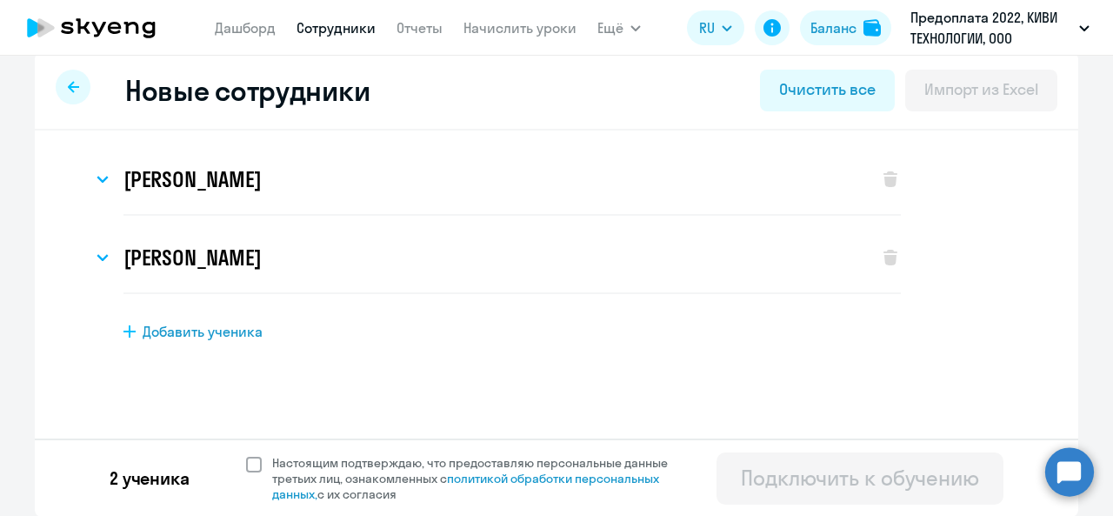
click at [246, 462] on span at bounding box center [254, 465] width 16 height 16
click at [245, 455] on input "Настоящим подтверждаю, что предоставляю персональные данные третьих лиц, ознако…" at bounding box center [245, 454] width 1 height 1
checkbox input "true"
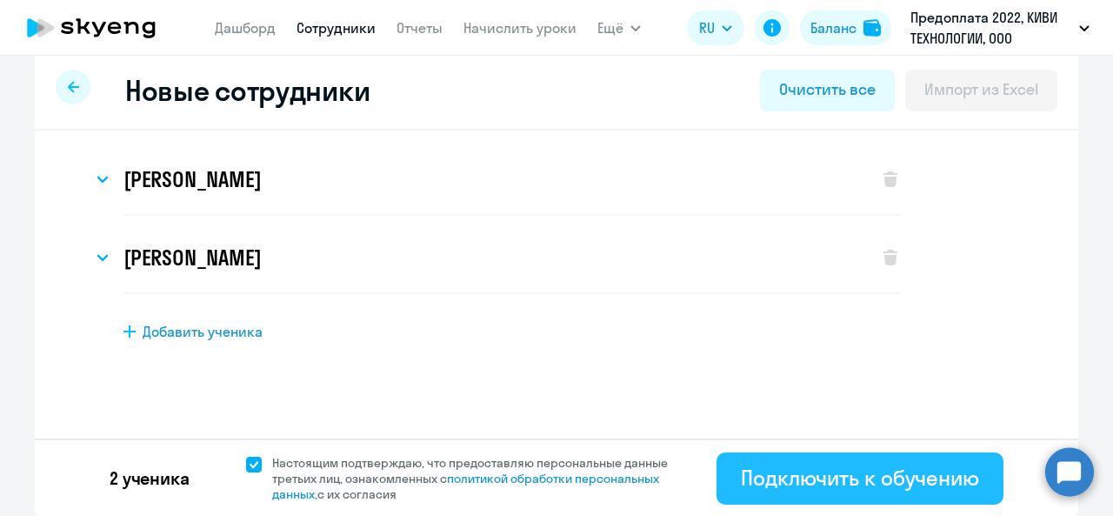
click at [741, 466] on div "Подключить к обучению" at bounding box center [860, 478] width 238 height 28
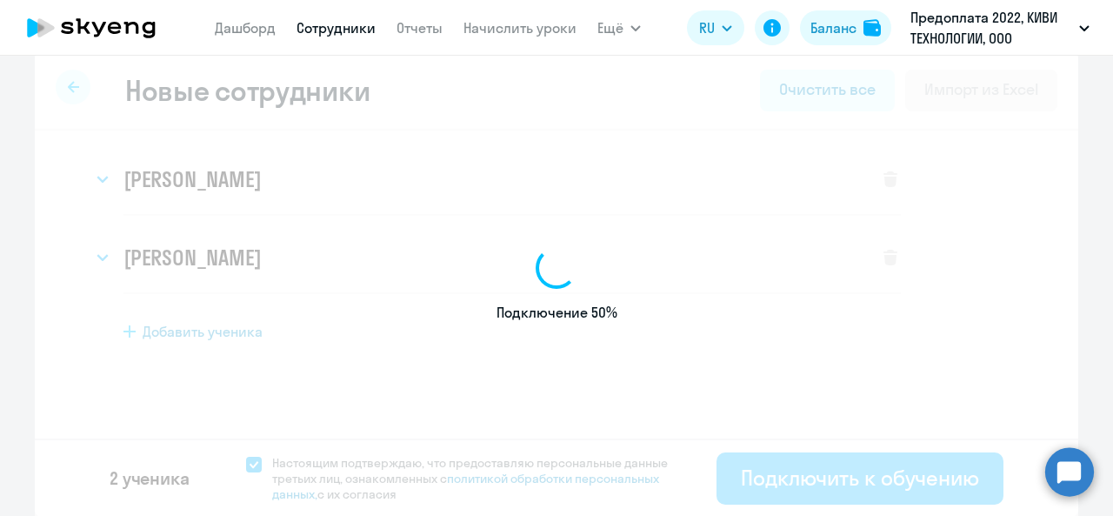
select select "english_adult_not_native_speaker"
select select "3"
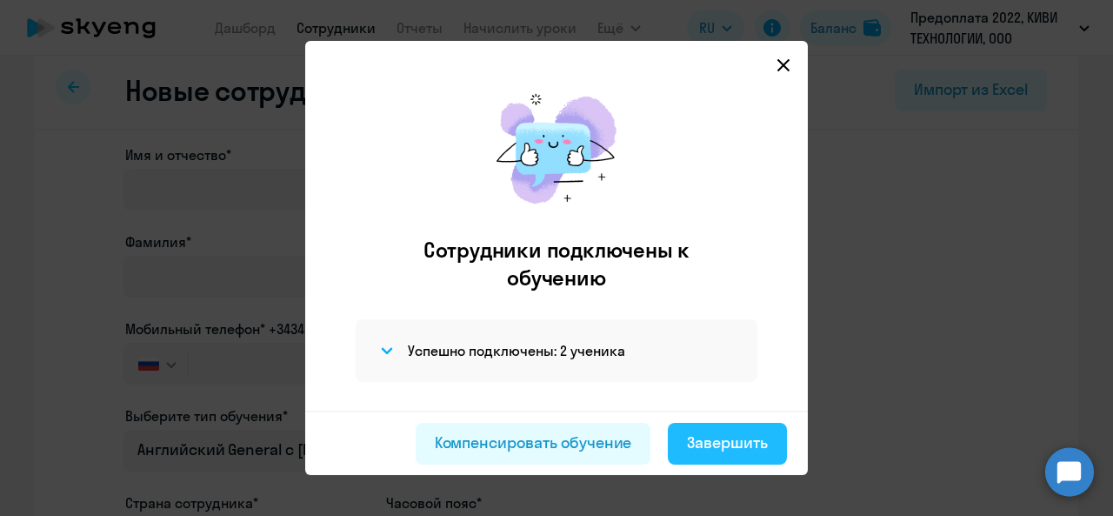
click at [760, 441] on div "Завершить" at bounding box center [727, 442] width 81 height 23
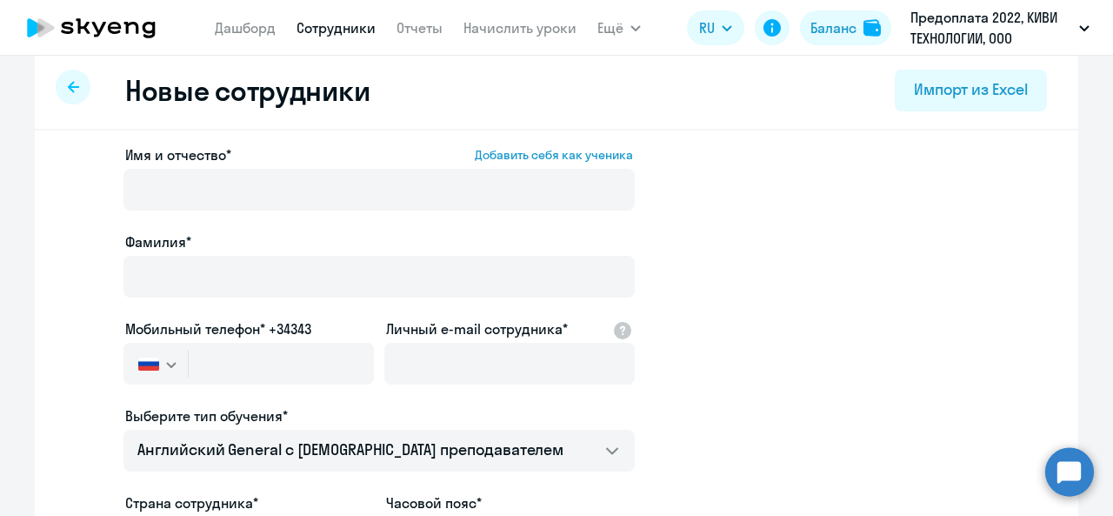
select select "30"
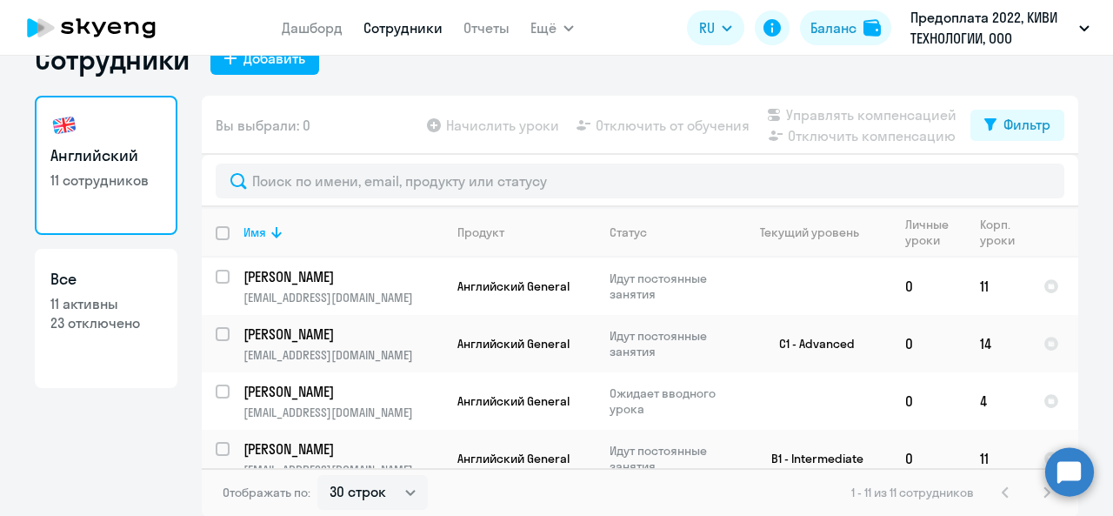
click at [1072, 478] on circle at bounding box center [1070, 471] width 49 height 49
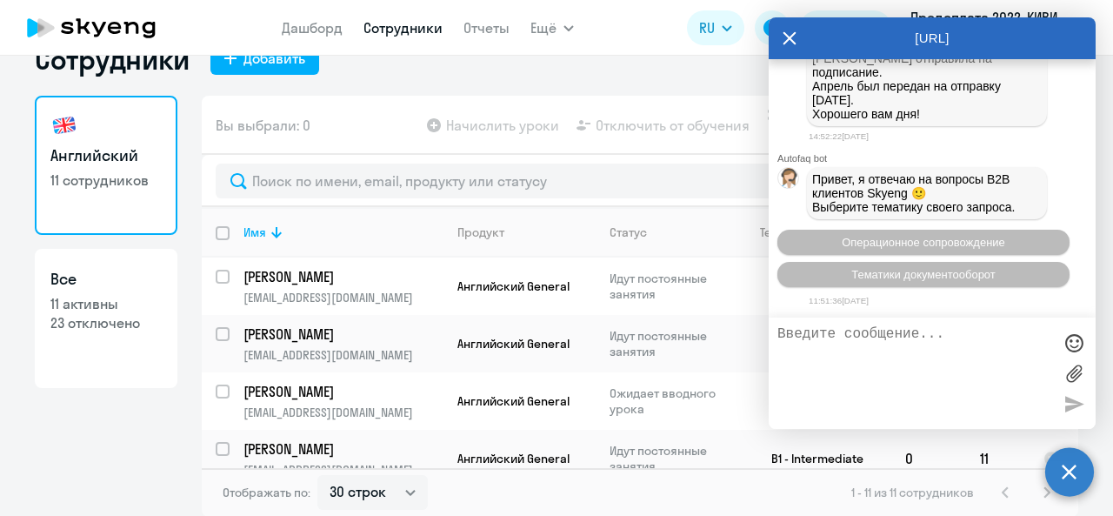
scroll to position [4544, 0]
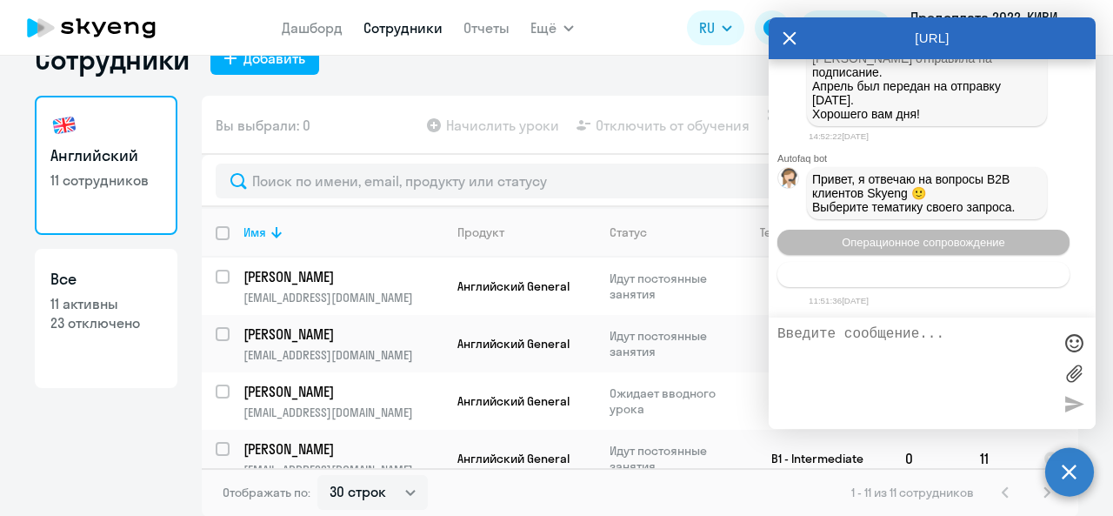
click at [944, 281] on span "Тематики документооборот" at bounding box center [924, 274] width 144 height 13
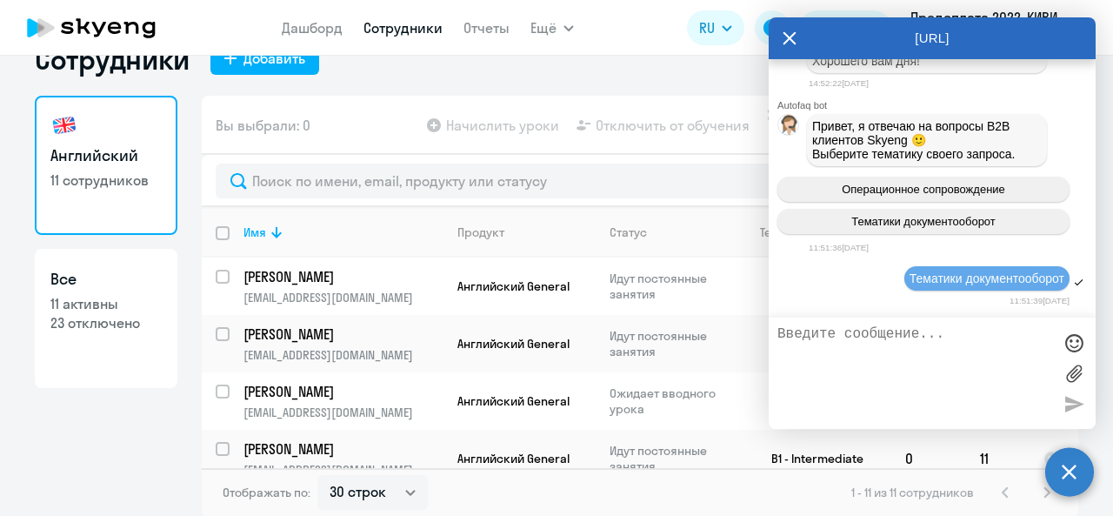
scroll to position [4734, 0]
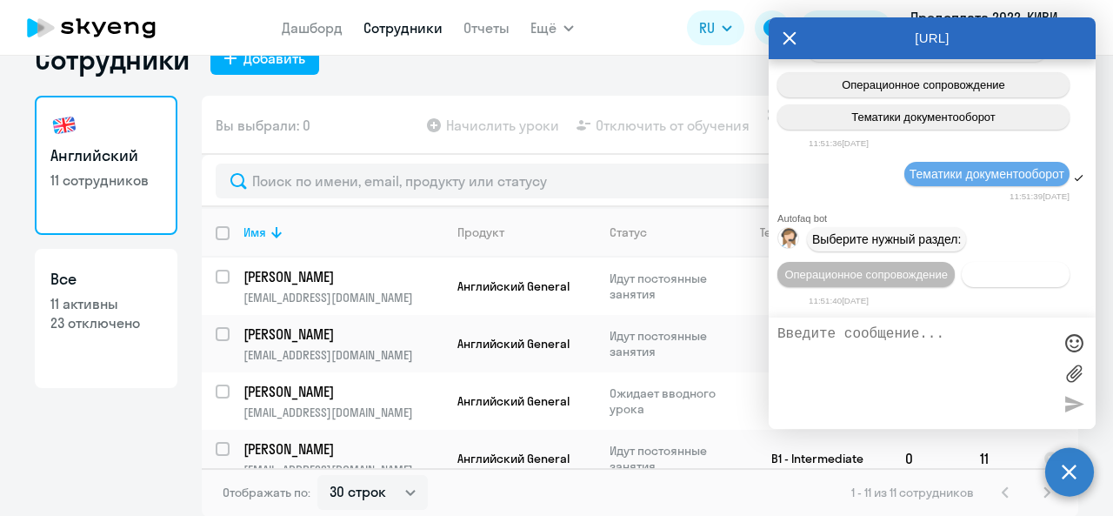
click at [970, 269] on span "Документооборот" at bounding box center [1016, 274] width 93 height 13
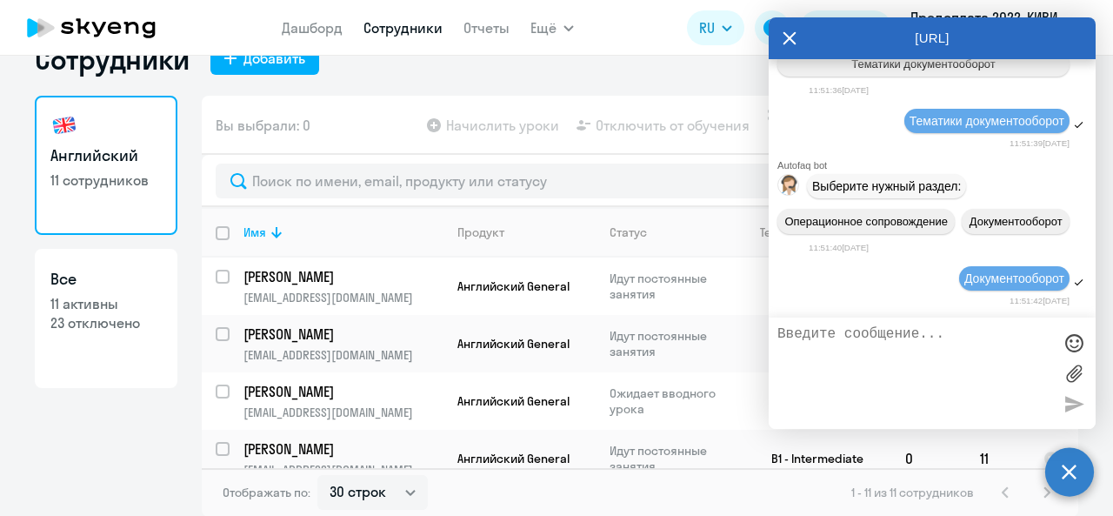
scroll to position [5019, 0]
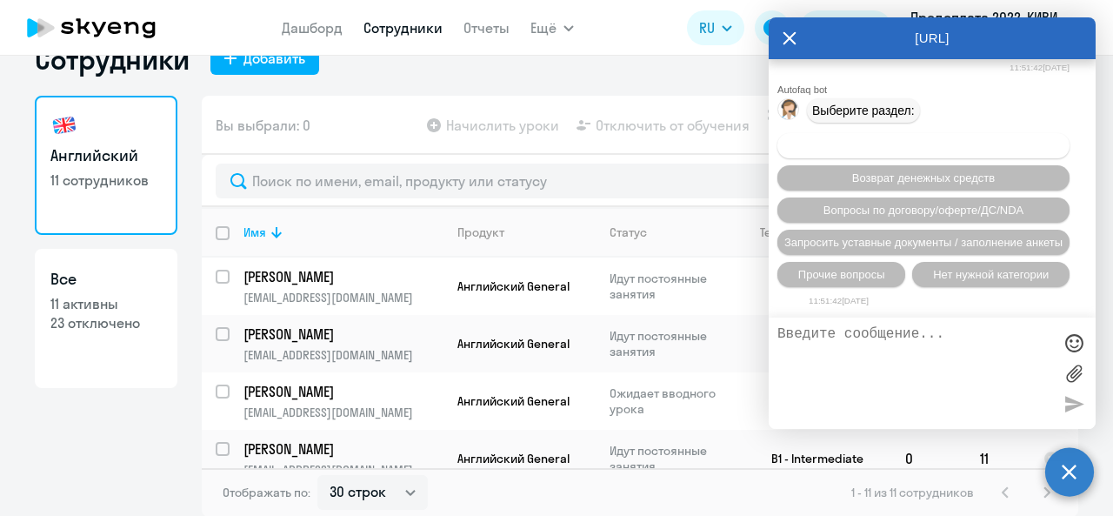
click at [886, 149] on span "Вопросы по оформлению бух.документов" at bounding box center [924, 145] width 220 height 13
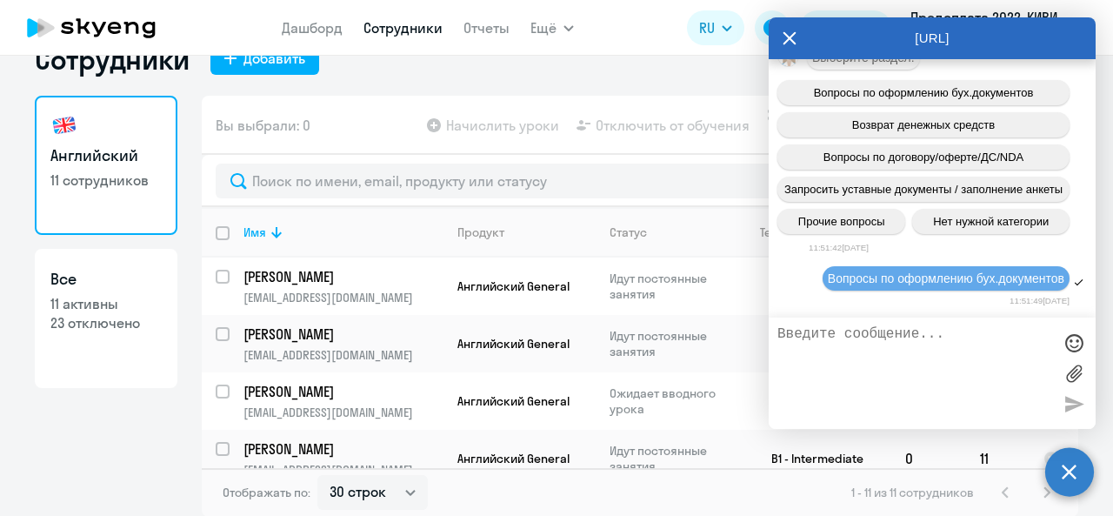
scroll to position [5235, 0]
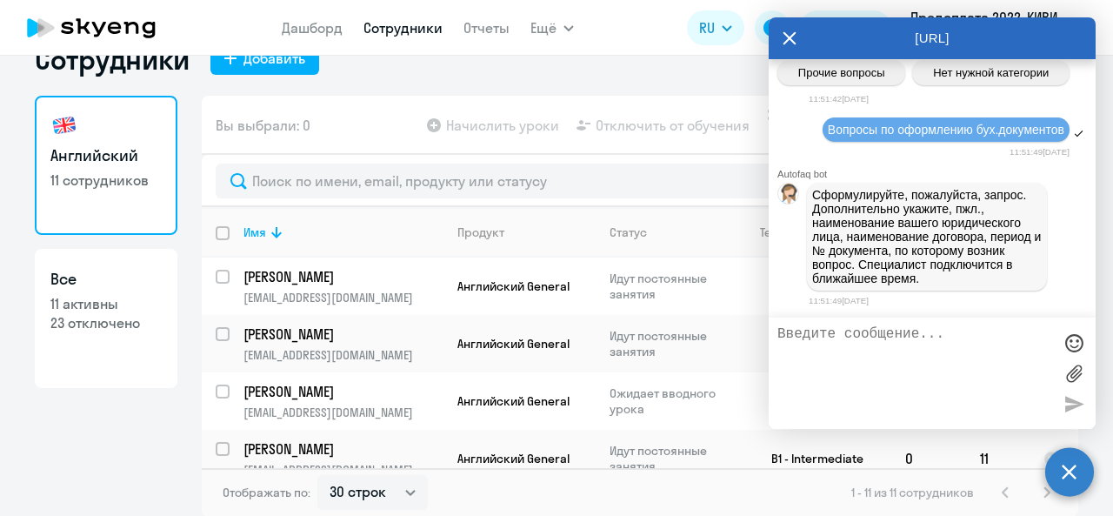
click at [874, 379] on textarea at bounding box center [915, 373] width 275 height 94
click at [792, 332] on textarea "ДОбрый день, прошу направить закрывающие документы" at bounding box center [915, 373] width 275 height 94
click at [974, 349] on textarea "Добрый день, прошу направить закрывающие документы" at bounding box center [915, 373] width 275 height 94
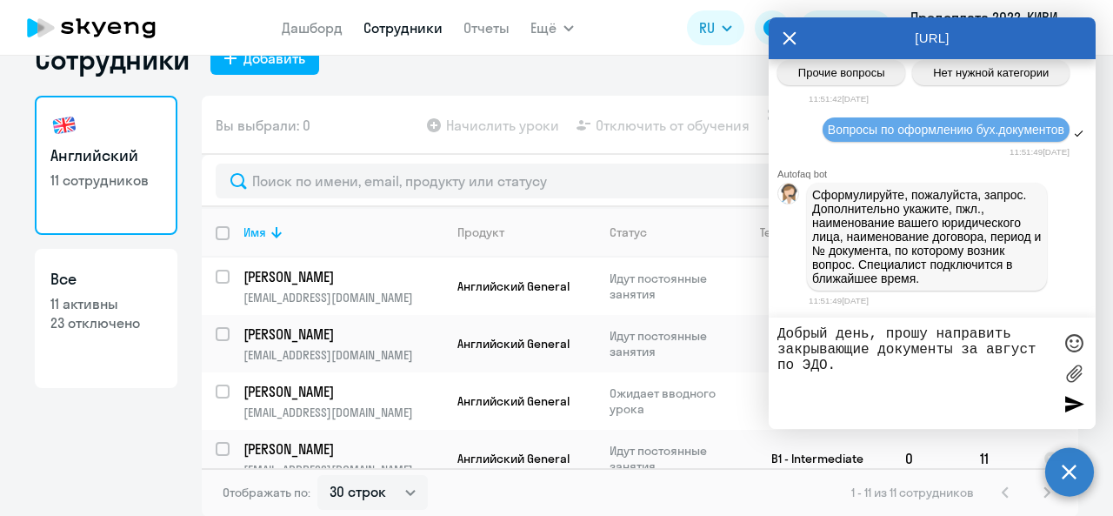
type textarea "Добрый день, прошу направить закрывающие документы за август по ЭДО."
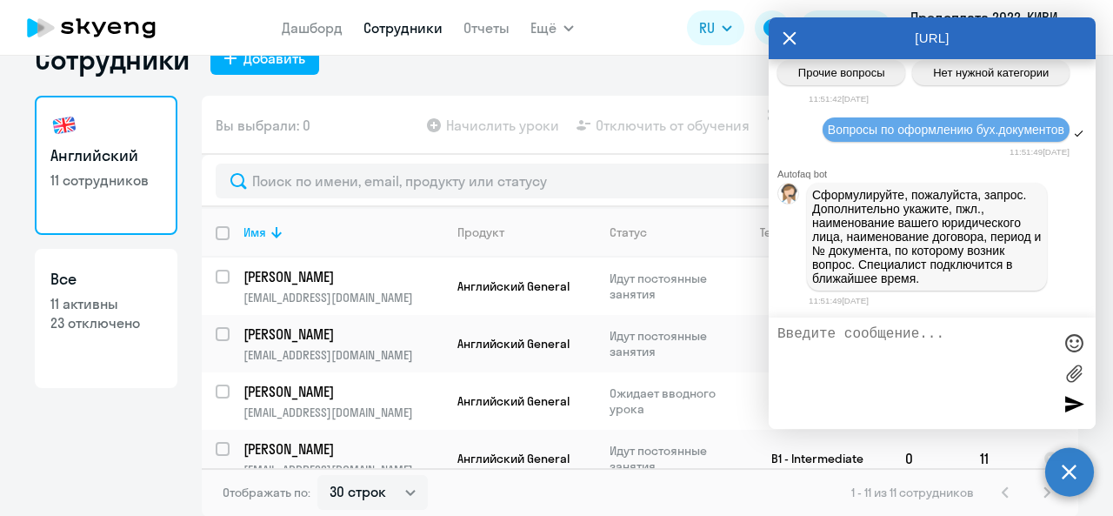
scroll to position [5316, 0]
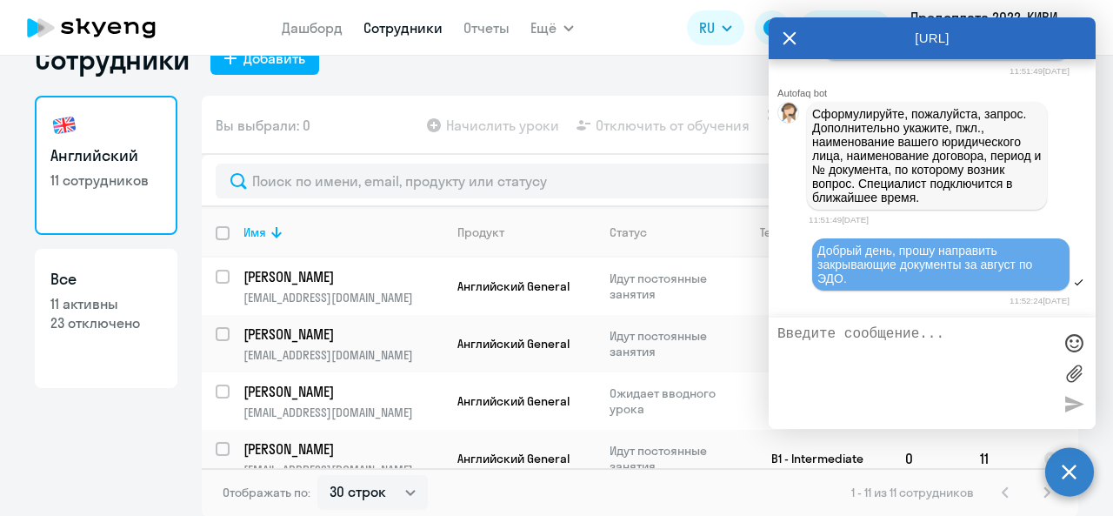
click at [782, 34] on div "AutoFAQ.ai" at bounding box center [932, 38] width 327 height 42
click at [783, 34] on icon at bounding box center [790, 38] width 14 height 42
